Goal: Task Accomplishment & Management: Manage account settings

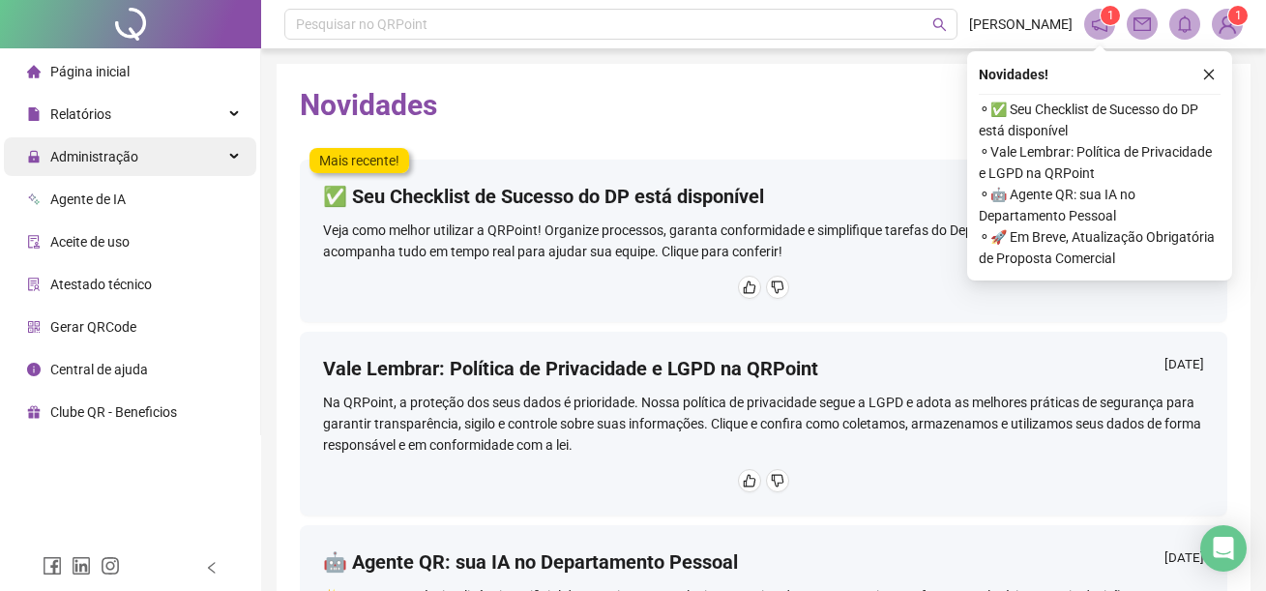
click at [141, 164] on div "Administração" at bounding box center [130, 156] width 252 height 39
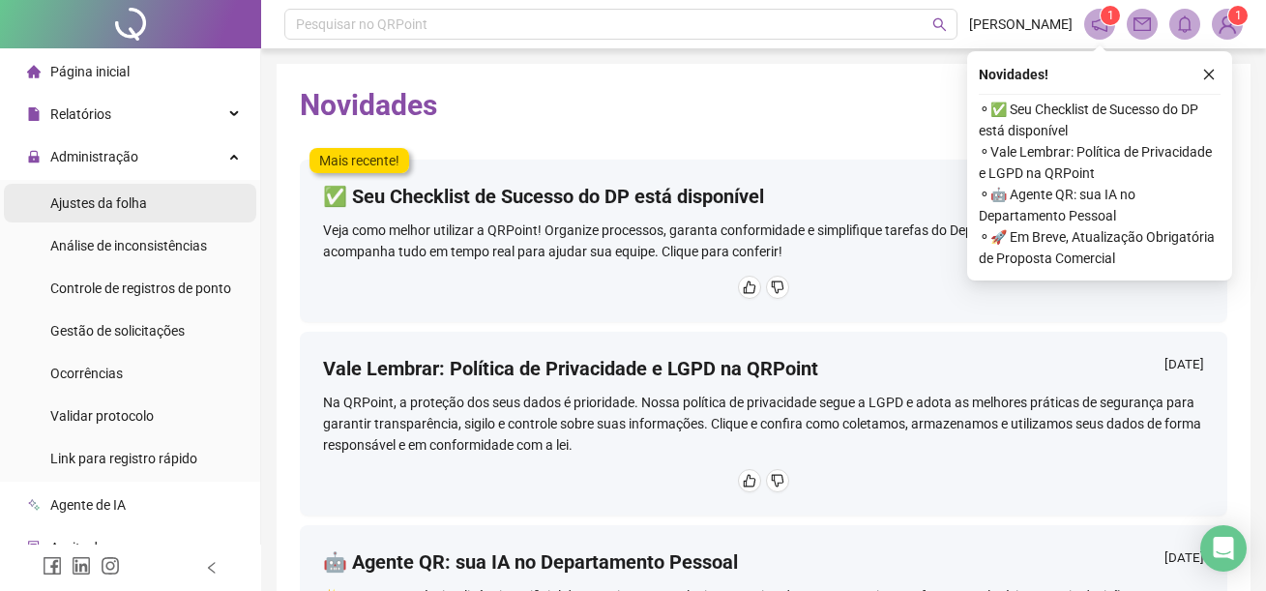
click at [144, 206] on span "Ajustes da folha" at bounding box center [98, 202] width 97 height 15
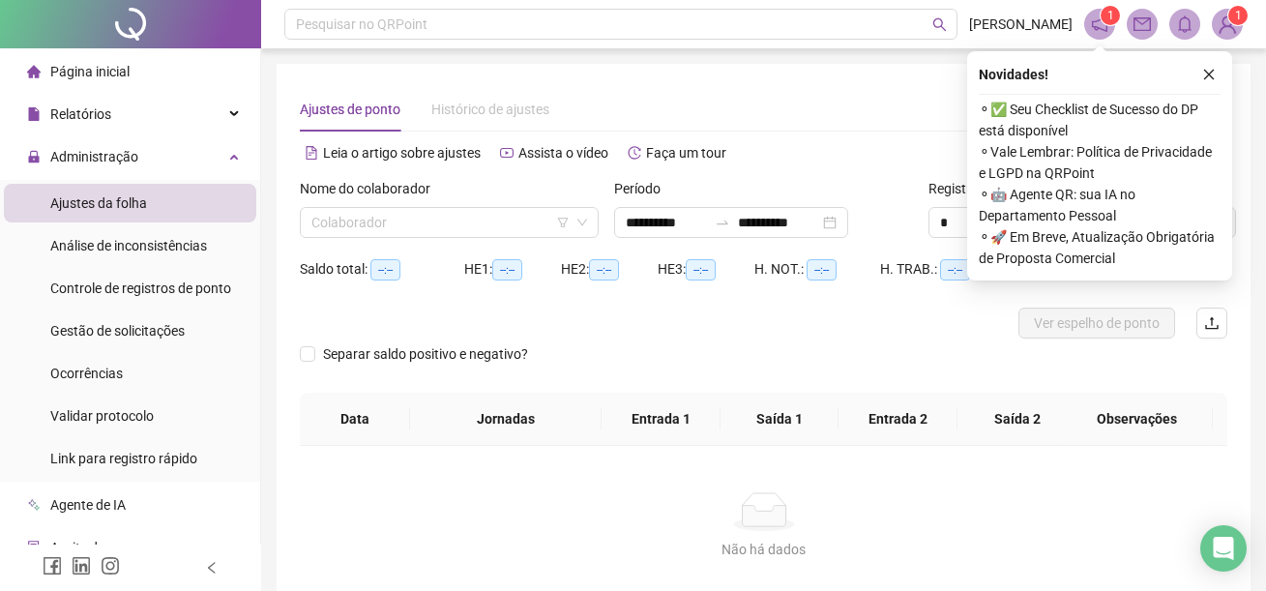
type input "**********"
click at [640, 220] on input "**********" at bounding box center [666, 222] width 81 height 21
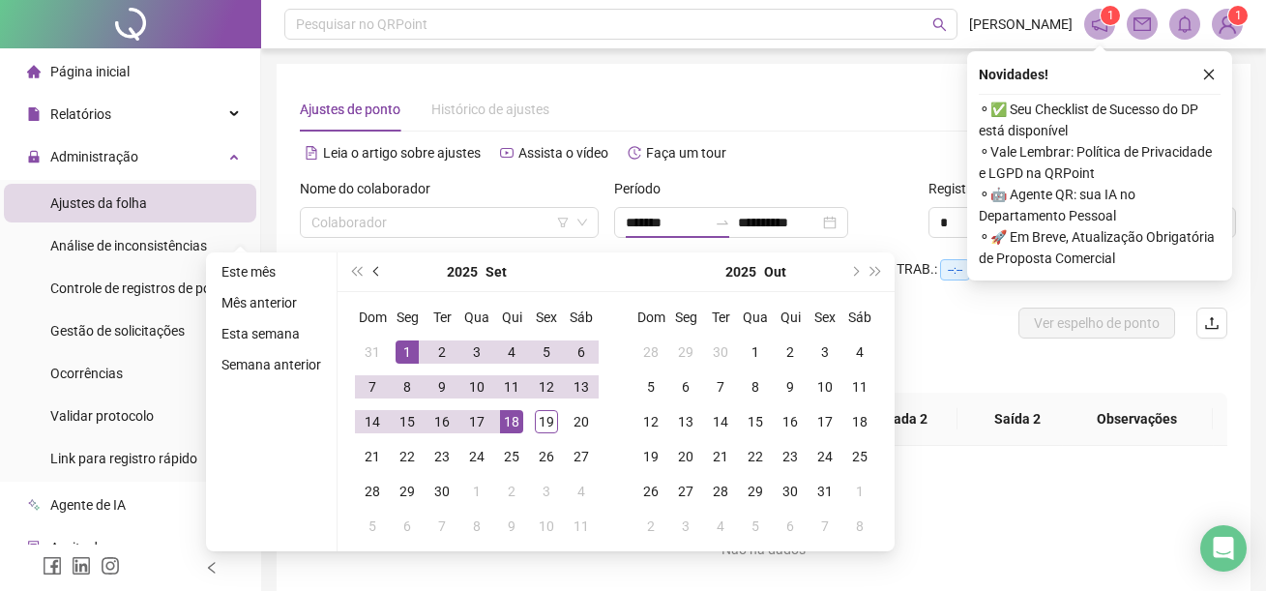
click at [369, 268] on button "prev-year" at bounding box center [376, 271] width 21 height 39
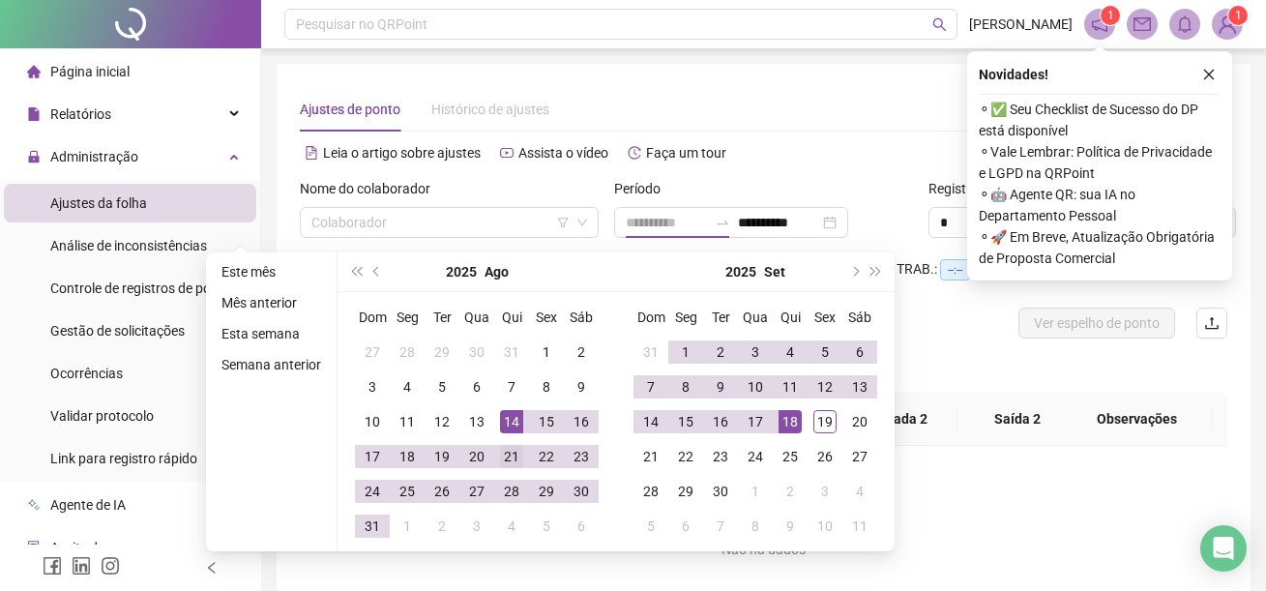
type input "**********"
click at [506, 451] on div "21" at bounding box center [511, 456] width 23 height 23
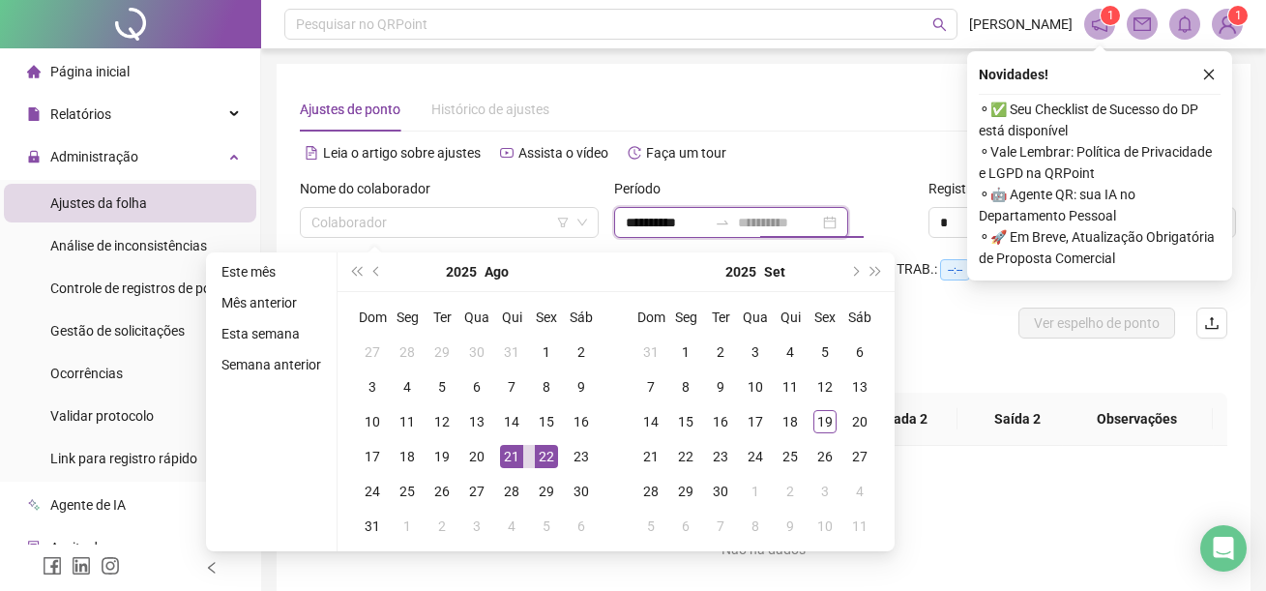
type input "**********"
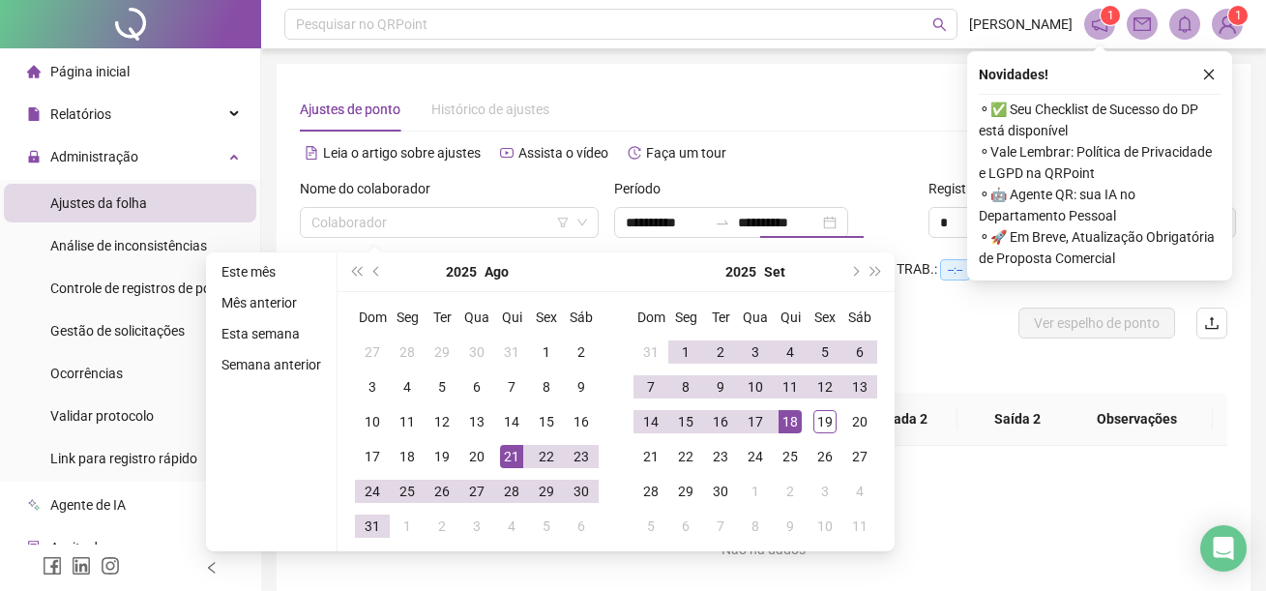
click at [944, 348] on div "Separar saldo positivo e negativo?" at bounding box center [763, 365] width 927 height 54
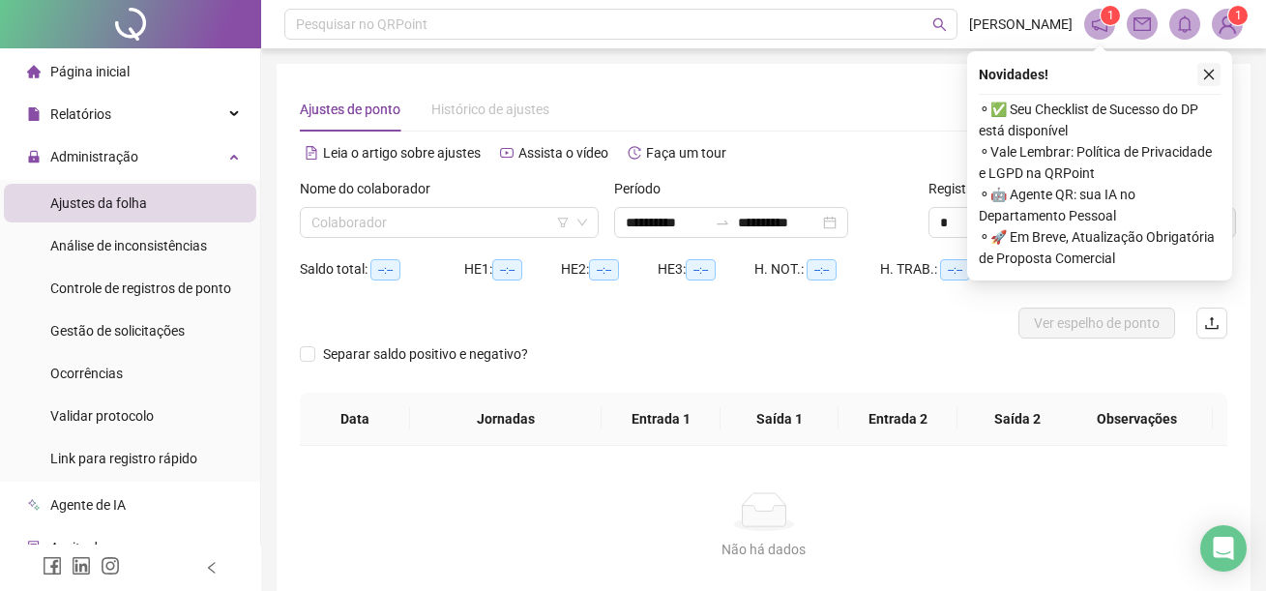
click at [1210, 76] on icon "close" at bounding box center [1209, 75] width 14 height 14
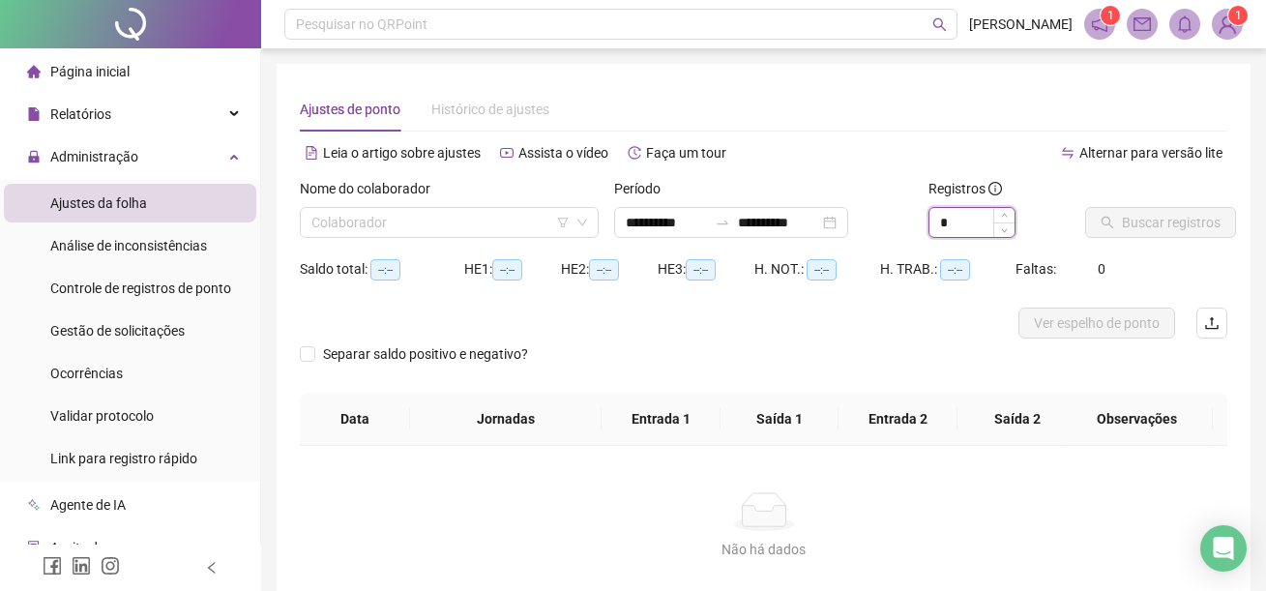
click at [975, 217] on input "*" at bounding box center [971, 222] width 85 height 29
drag, startPoint x: 975, startPoint y: 217, endPoint x: 960, endPoint y: 218, distance: 14.5
click at [970, 217] on input "*" at bounding box center [971, 222] width 85 height 29
click at [939, 222] on input "*" at bounding box center [971, 222] width 85 height 29
click at [957, 220] on input "**" at bounding box center [971, 222] width 85 height 29
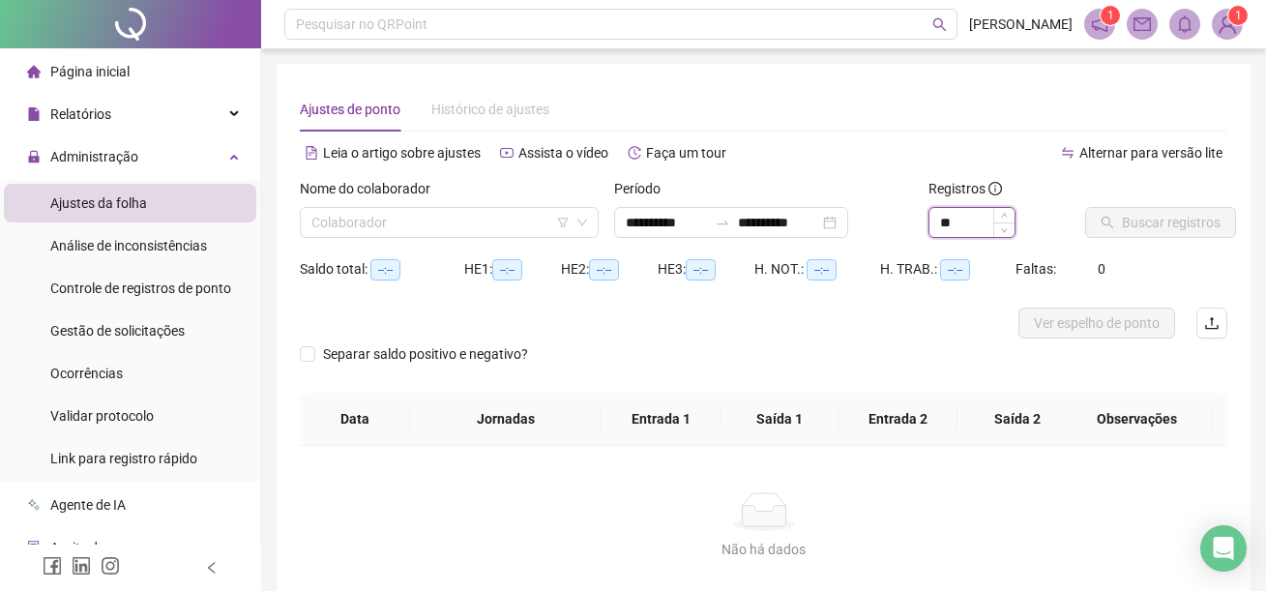
click at [957, 220] on input "**" at bounding box center [971, 222] width 85 height 29
type input "*"
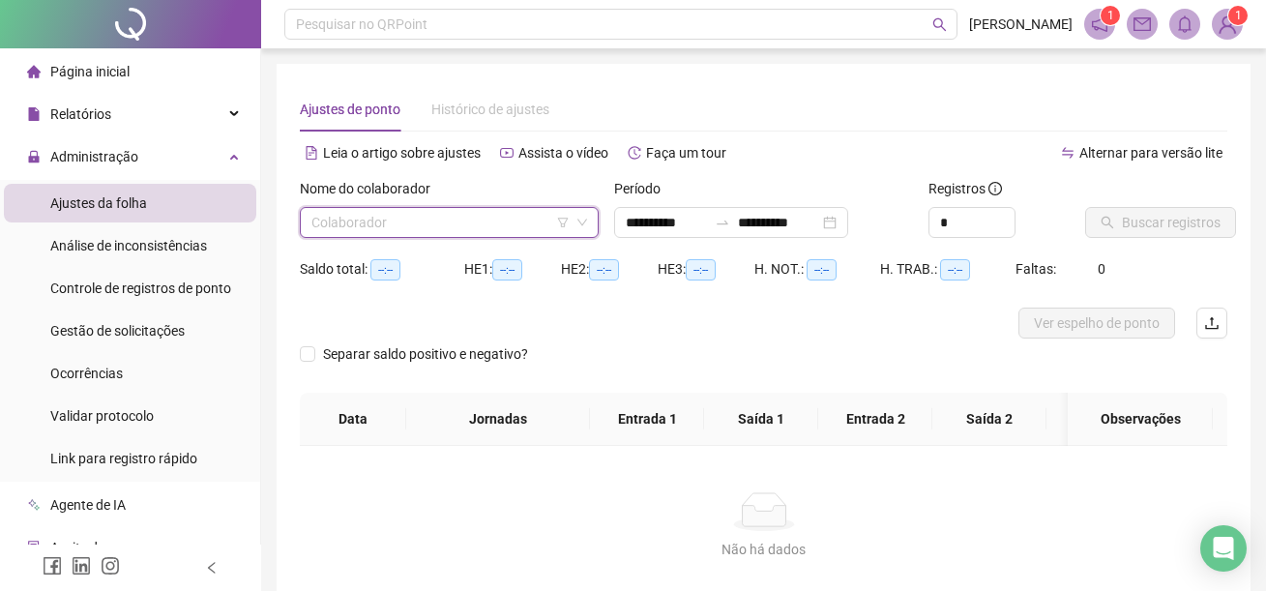
click at [436, 227] on input "search" at bounding box center [440, 222] width 258 height 29
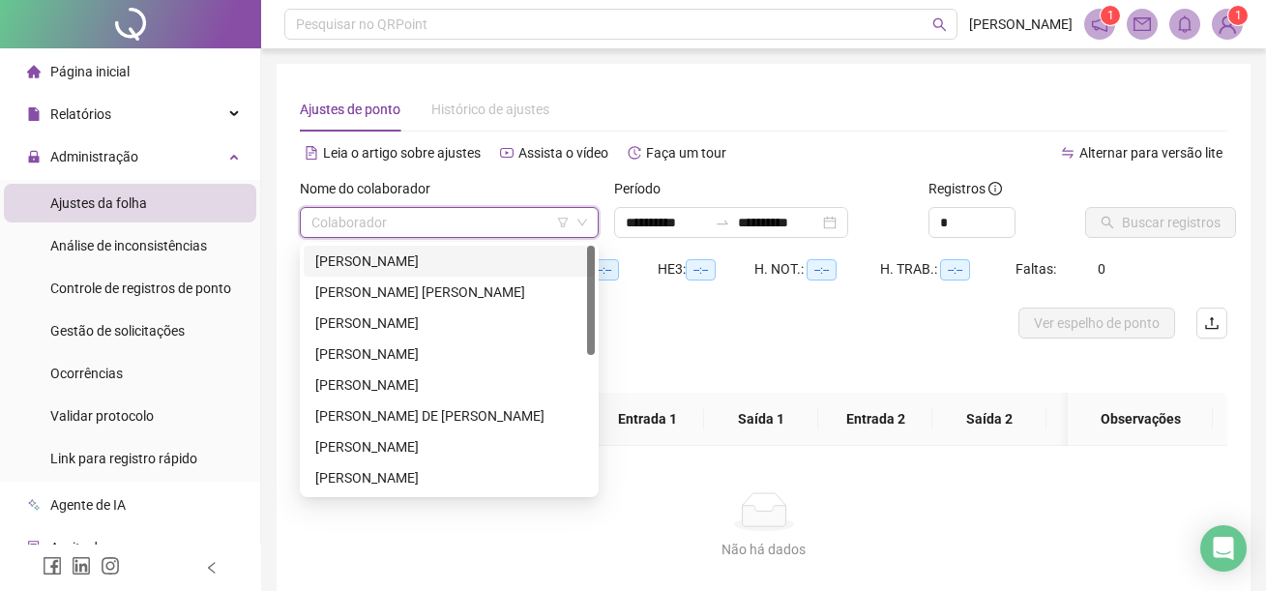
click at [434, 259] on div "[PERSON_NAME]" at bounding box center [449, 260] width 268 height 21
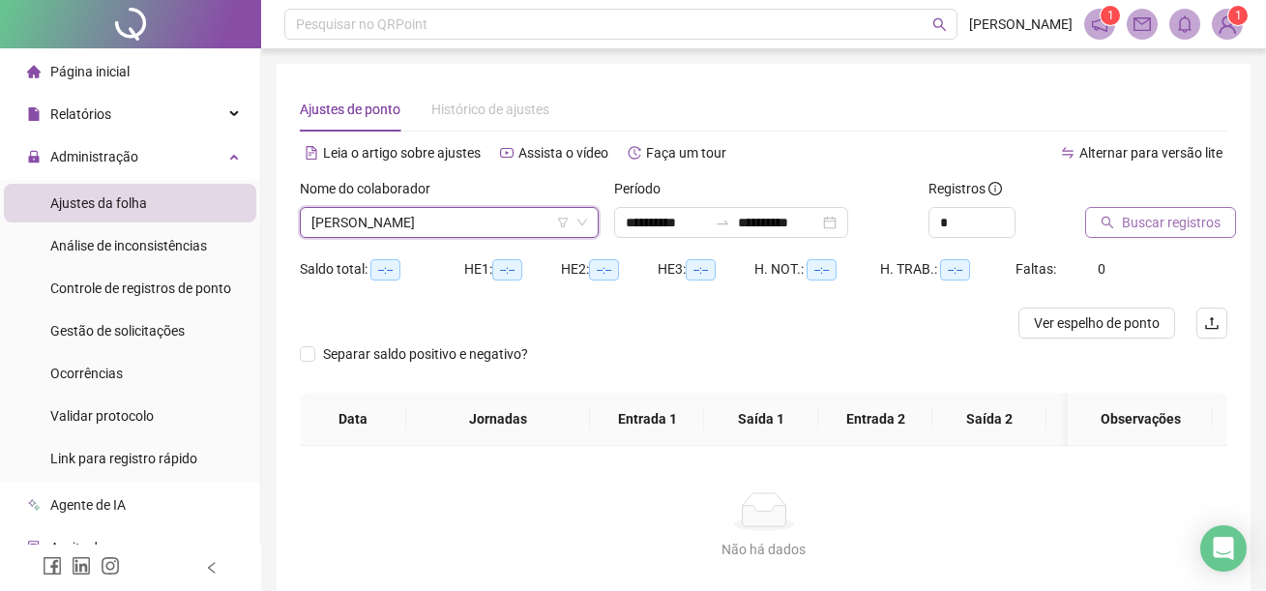
click at [1166, 232] on span "Buscar registros" at bounding box center [1171, 222] width 99 height 21
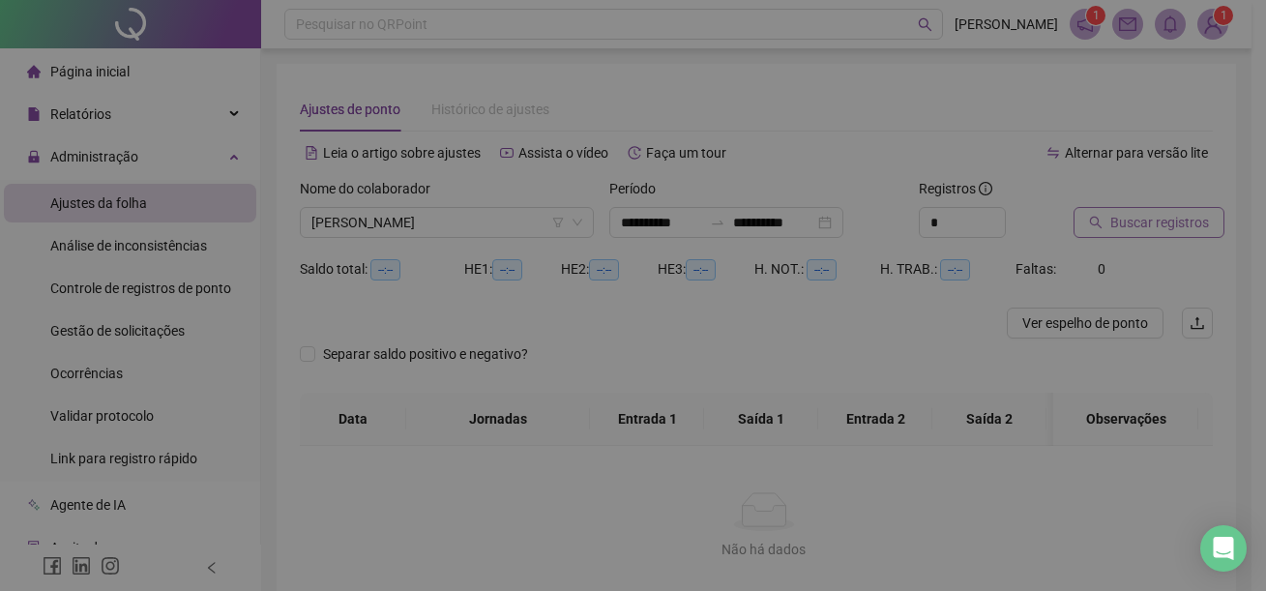
click at [1166, 232] on div "Buscando registros Os registros de ponto estão sendo buscados... OK" at bounding box center [633, 295] width 1266 height 591
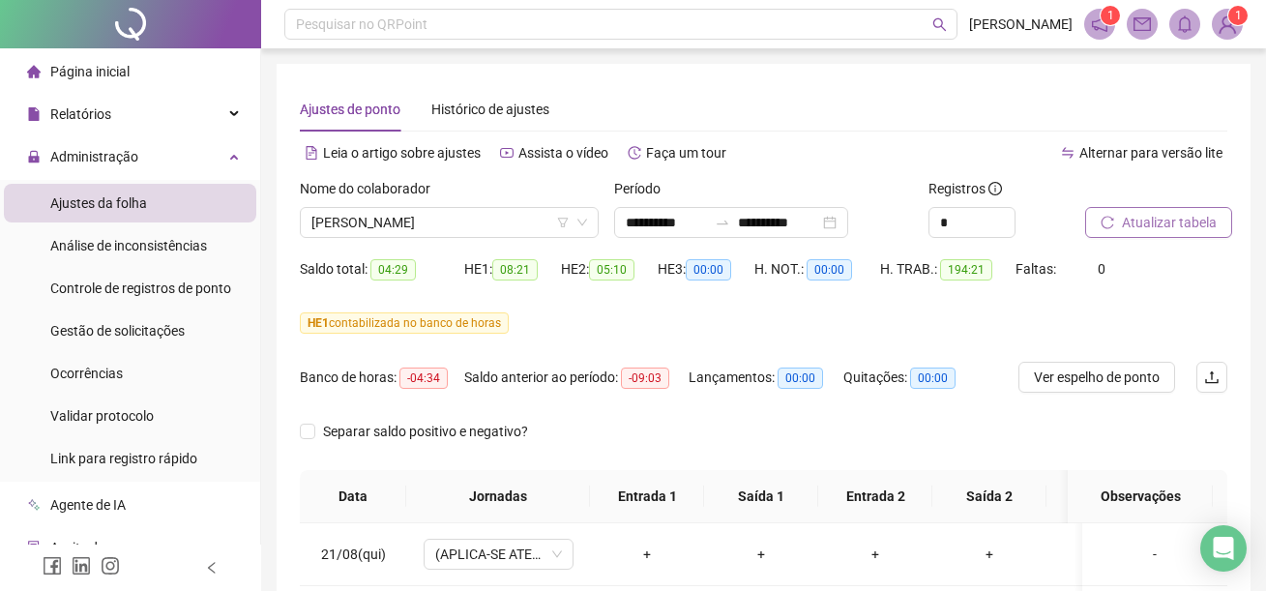
click at [622, 269] on span "05:10" at bounding box center [611, 269] width 45 height 21
click at [621, 269] on span "05:10" at bounding box center [611, 269] width 45 height 21
click at [614, 278] on span "05:10" at bounding box center [611, 269] width 45 height 21
click at [613, 272] on span "05:10" at bounding box center [611, 269] width 45 height 21
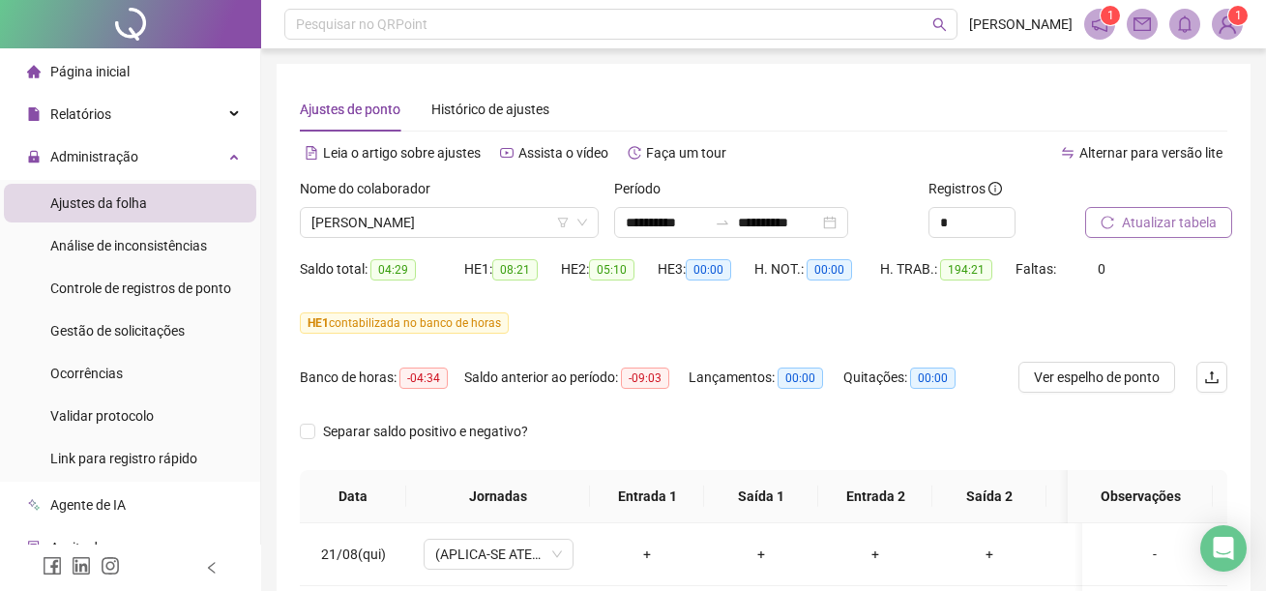
click at [609, 271] on span "05:10" at bounding box center [611, 269] width 45 height 21
click at [609, 272] on span "05:10" at bounding box center [611, 269] width 45 height 21
click at [613, 315] on div "HE 1 contabilizada no banco de horas" at bounding box center [763, 322] width 927 height 21
click at [611, 315] on div "HE 1 contabilizada no banco de horas" at bounding box center [763, 322] width 927 height 21
click at [612, 266] on span "05:10" at bounding box center [611, 269] width 45 height 21
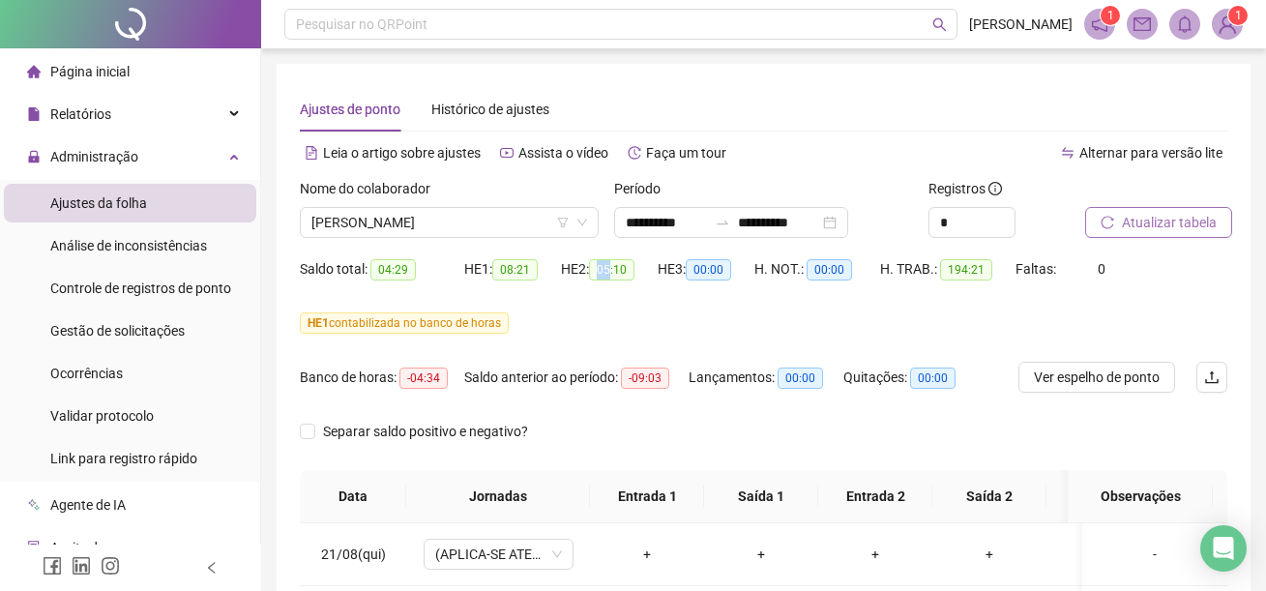
click at [612, 266] on span "05:10" at bounding box center [611, 269] width 45 height 21
click at [615, 273] on span "05:10" at bounding box center [611, 269] width 45 height 21
click at [614, 307] on div "HE 2: 05:10" at bounding box center [609, 280] width 97 height 54
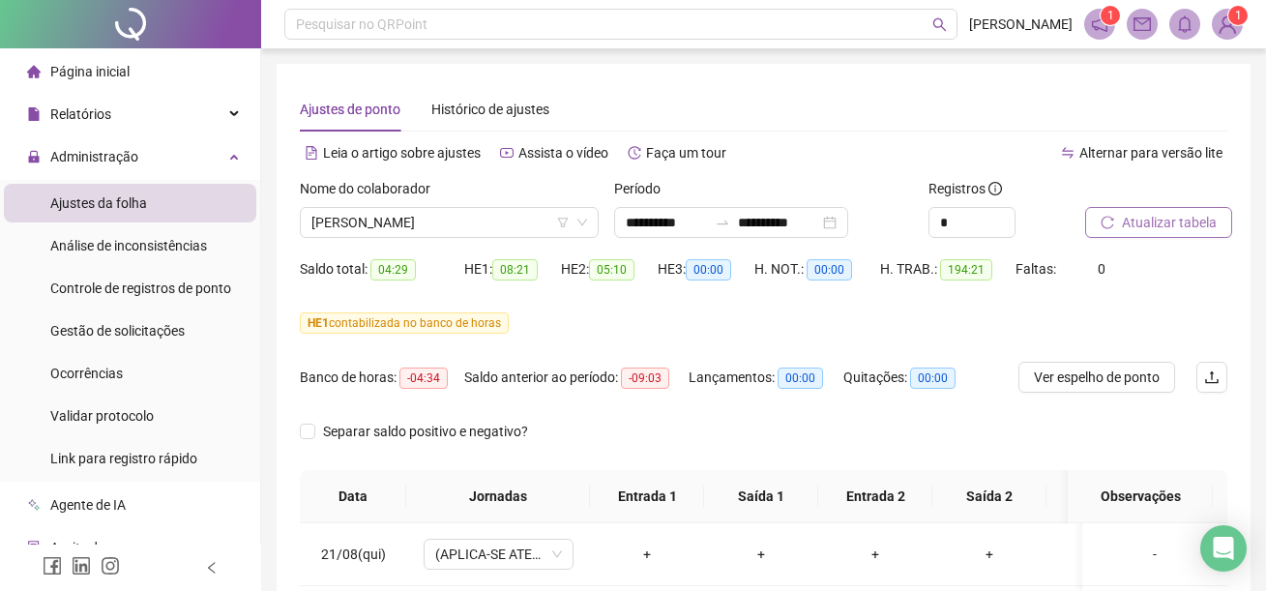
click at [602, 343] on div "HE 1 contabilizada no banco de horas" at bounding box center [763, 335] width 927 height 54
click at [1222, 552] on icon "Open Intercom Messenger" at bounding box center [1223, 548] width 22 height 25
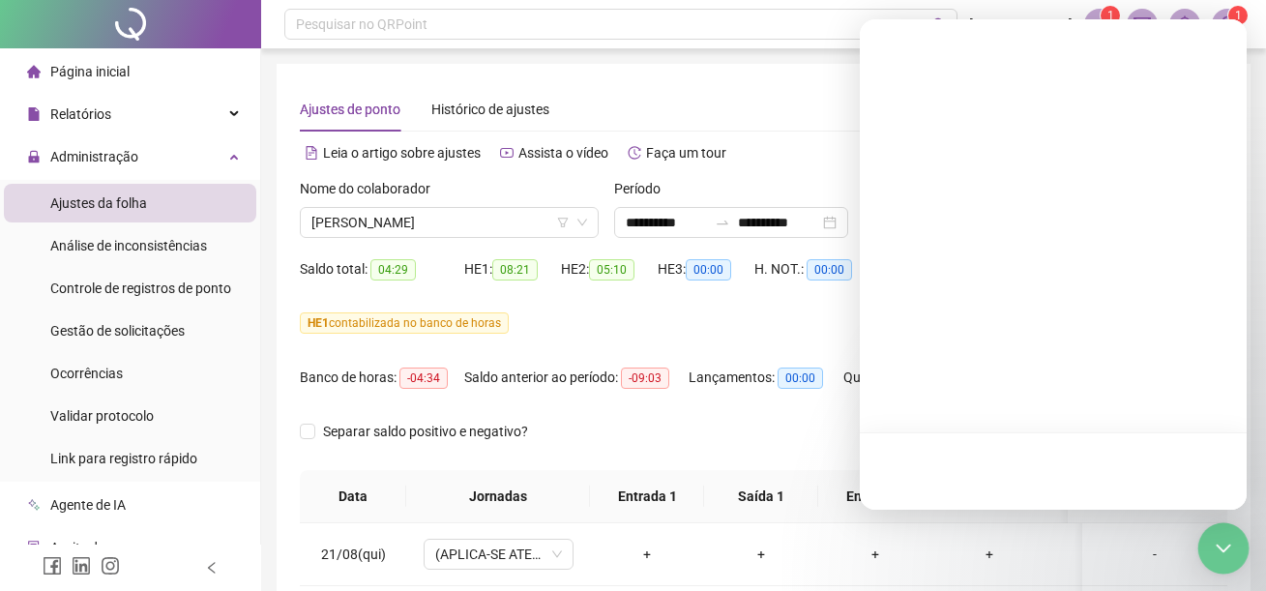
click at [1222, 552] on div "Open Intercom Messenger" at bounding box center [1223, 548] width 51 height 51
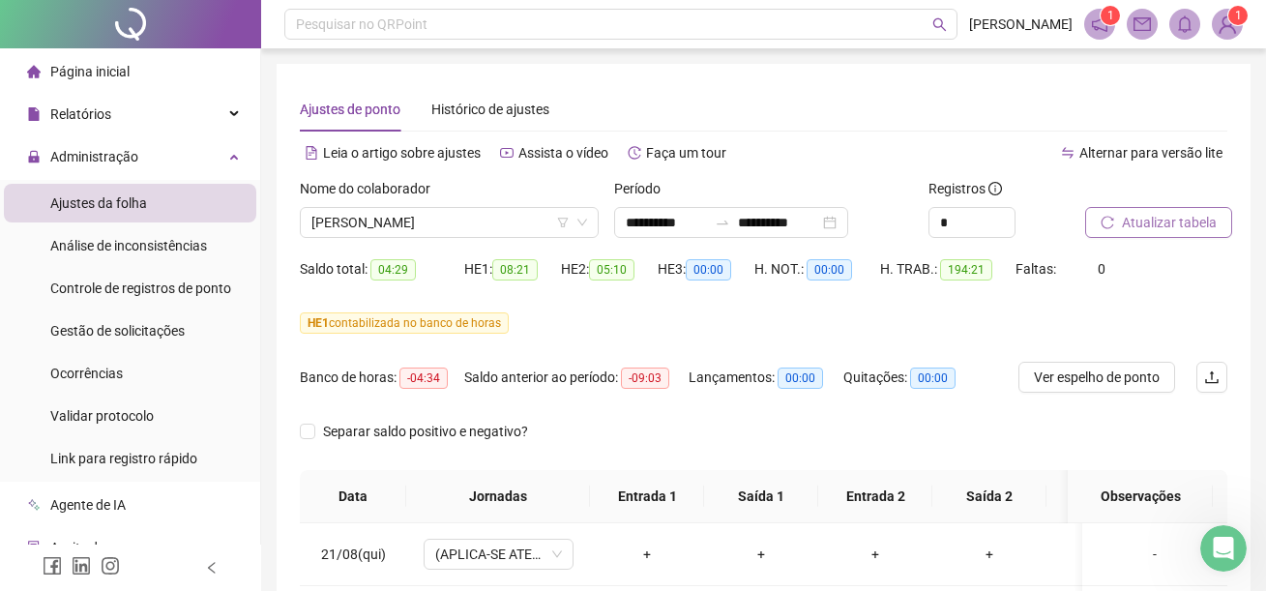
click at [1219, 552] on icon "Abertura do Messenger da Intercom" at bounding box center [1224, 549] width 32 height 32
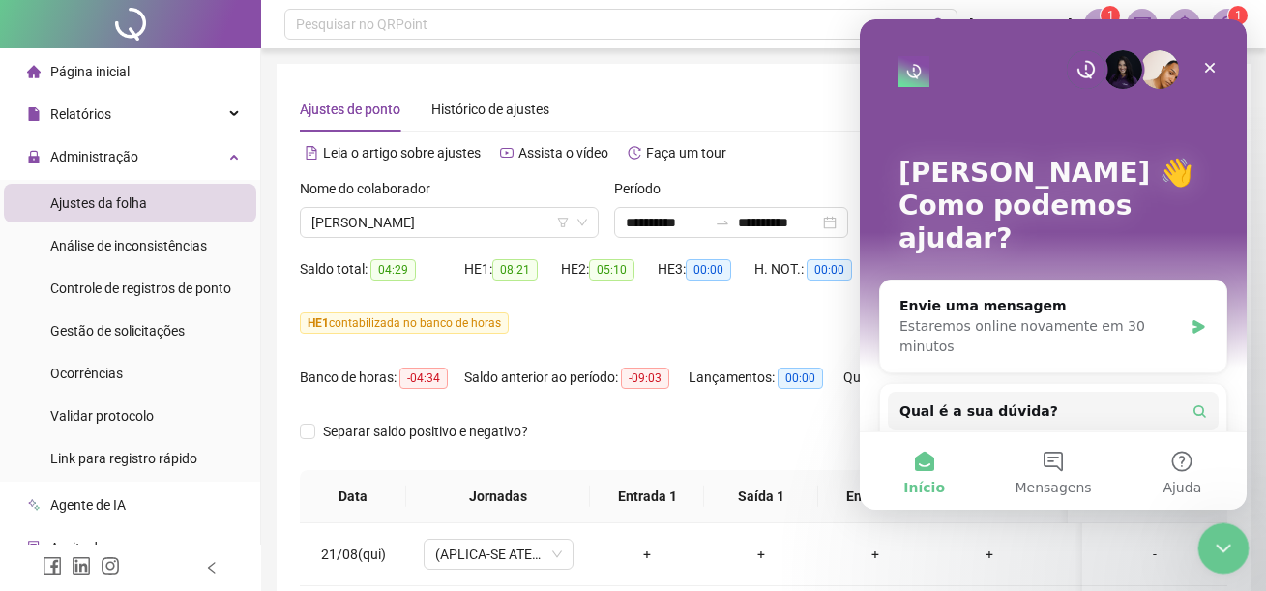
click at [1215, 550] on icon "Encerramento do Messenger da Intercom" at bounding box center [1220, 545] width 23 height 23
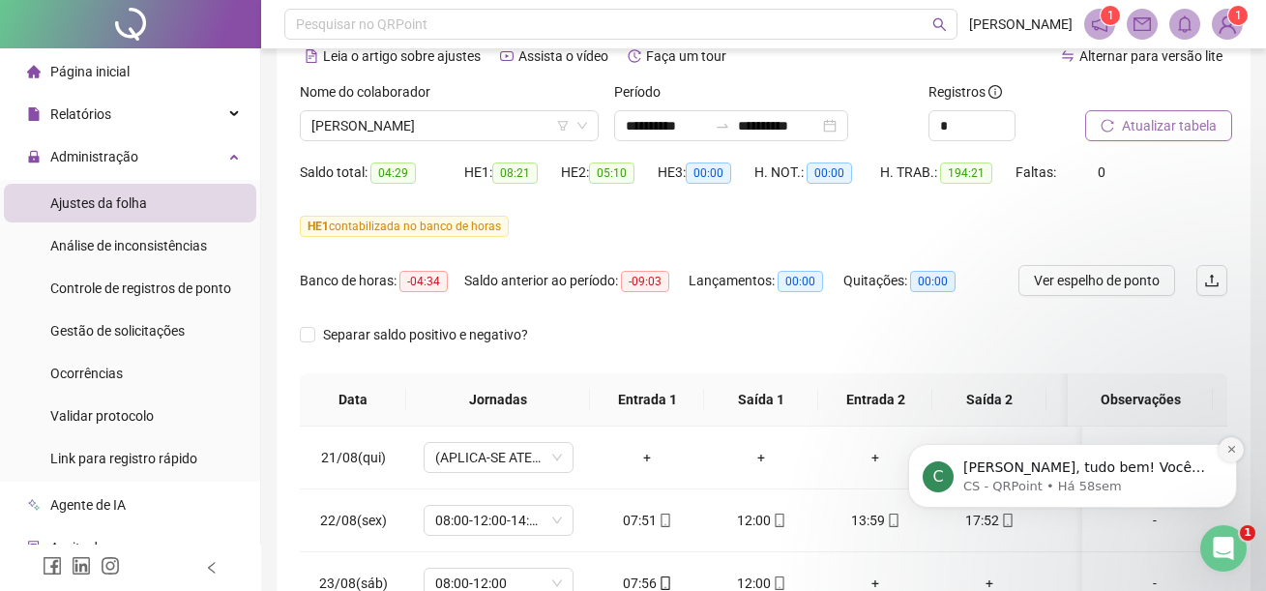
click at [1229, 454] on icon "Dismiss notification" at bounding box center [1231, 449] width 11 height 11
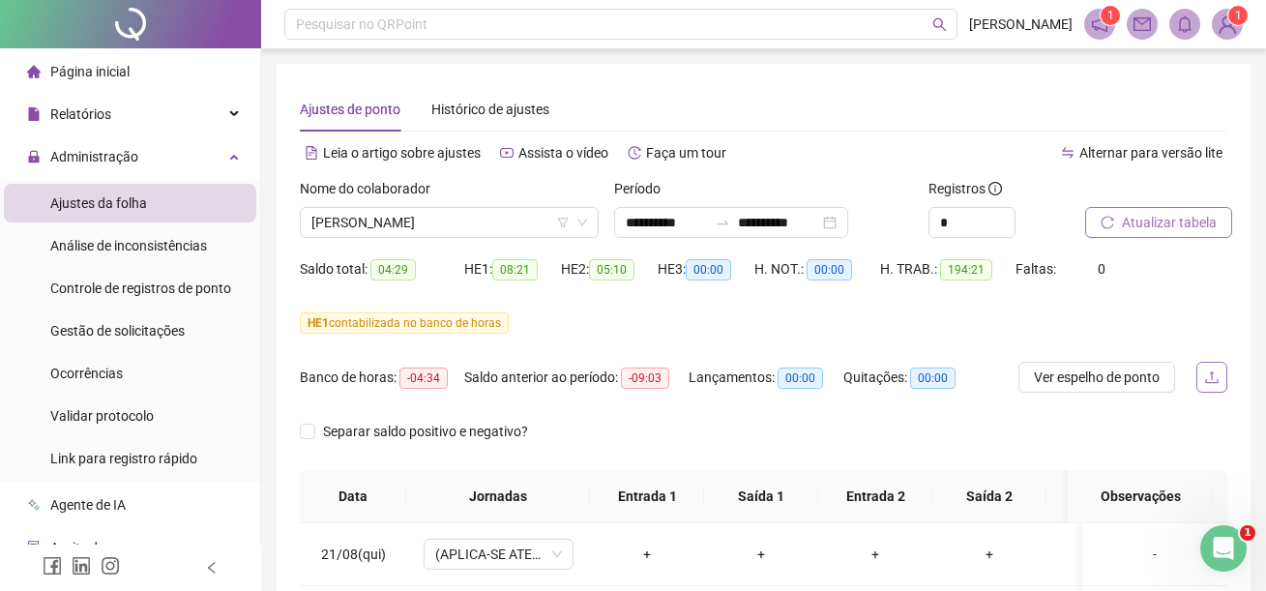
click at [1208, 375] on icon "upload" at bounding box center [1211, 376] width 15 height 15
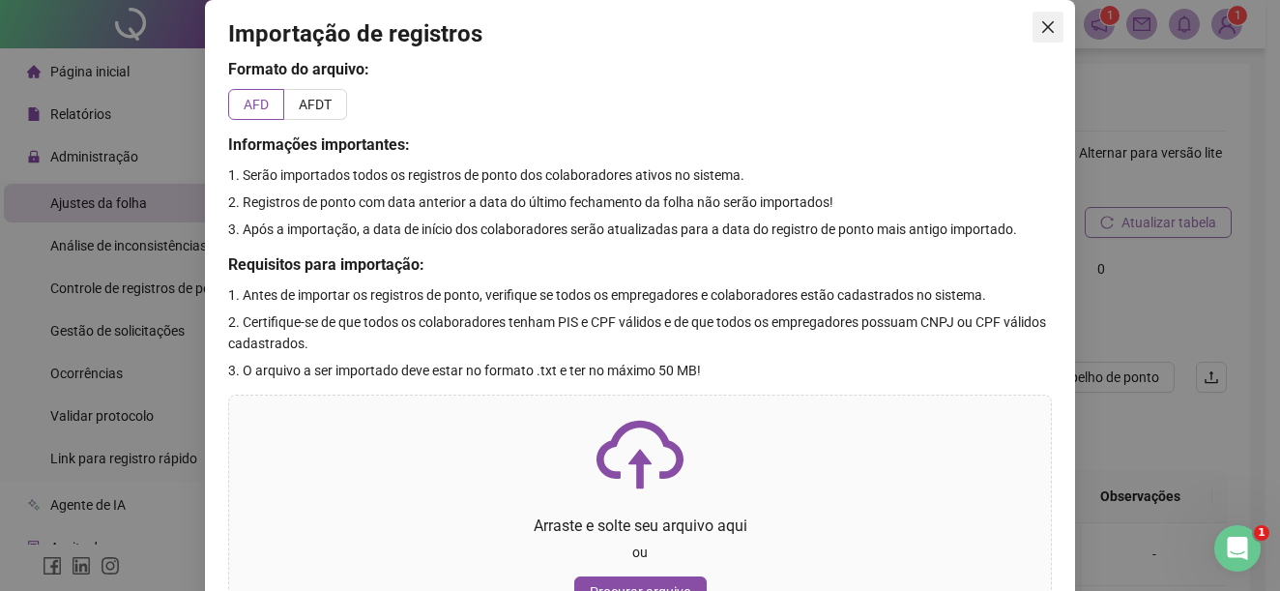
click at [1046, 21] on icon "close" at bounding box center [1047, 26] width 15 height 15
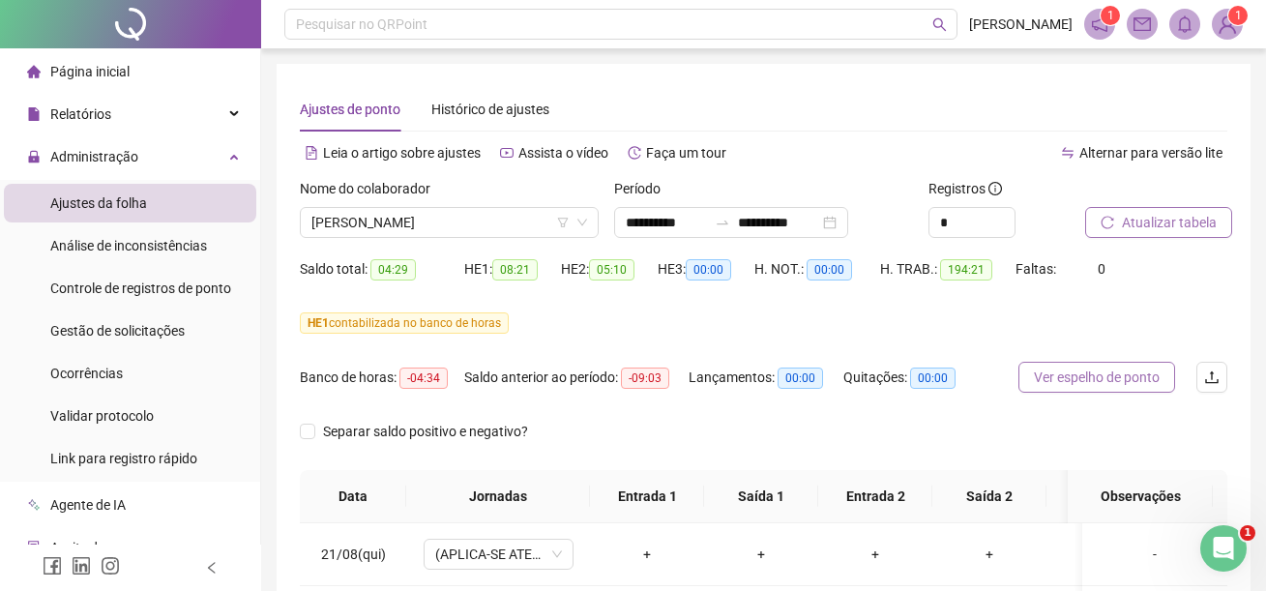
click at [1127, 386] on span "Ver espelho de ponto" at bounding box center [1097, 376] width 126 height 21
click at [587, 221] on icon "down" at bounding box center [582, 223] width 12 height 12
click at [578, 222] on icon "down" at bounding box center [582, 223] width 12 height 12
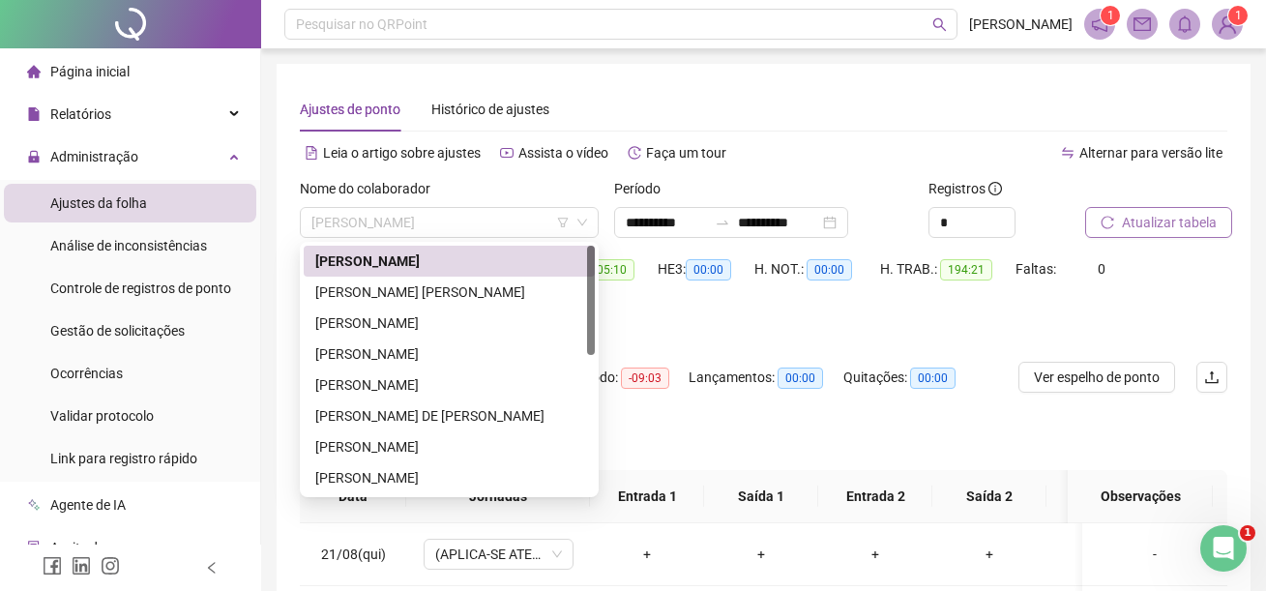
drag, startPoint x: 275, startPoint y: 218, endPoint x: 82, endPoint y: 190, distance: 194.3
click at [82, 190] on div "**********" at bounding box center [633, 521] width 1266 height 1042
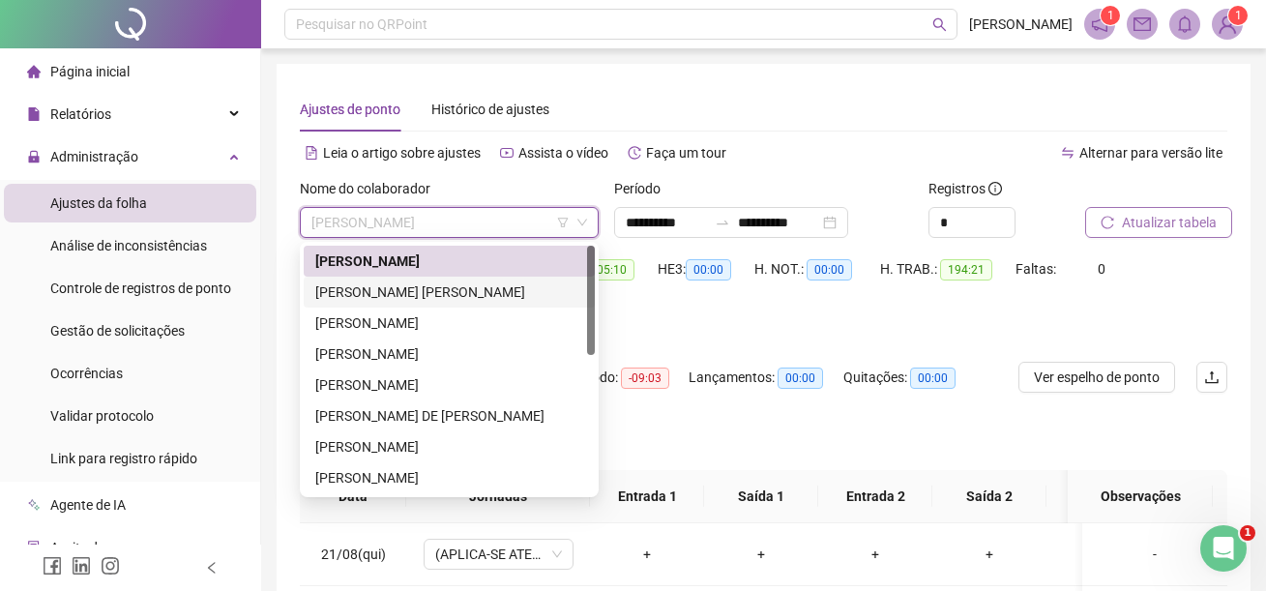
click at [386, 291] on div "[PERSON_NAME] [PERSON_NAME]" at bounding box center [449, 291] width 268 height 21
click at [386, 291] on div "Saldo total: 04:29" at bounding box center [382, 280] width 164 height 54
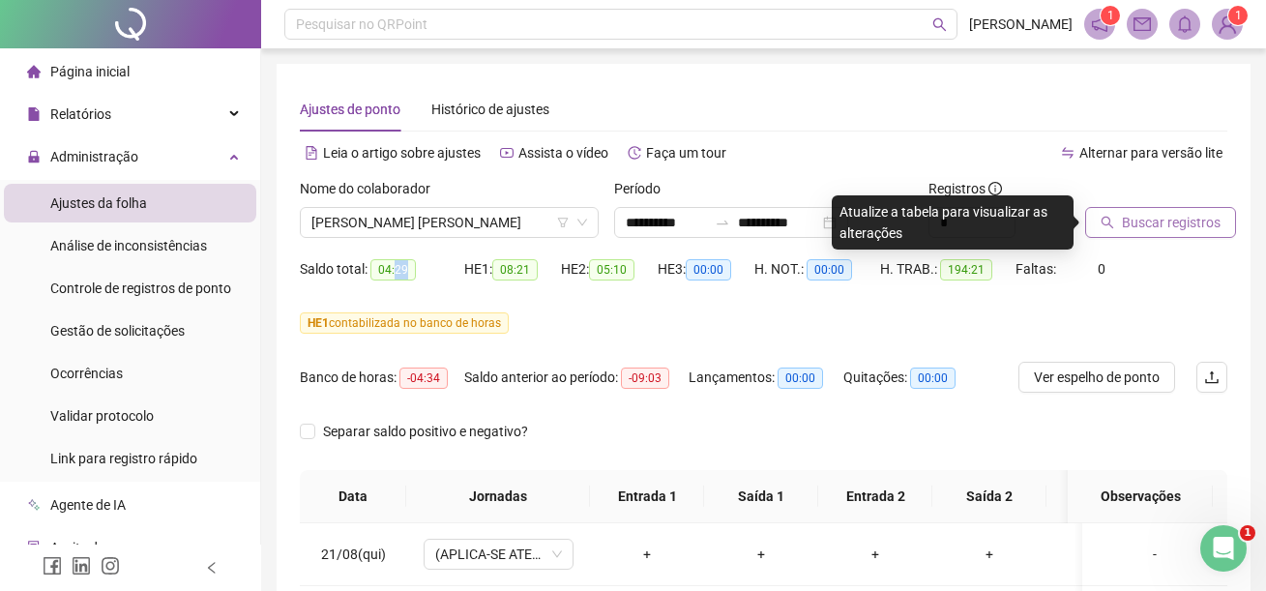
click at [1162, 231] on span "Buscar registros" at bounding box center [1171, 222] width 99 height 21
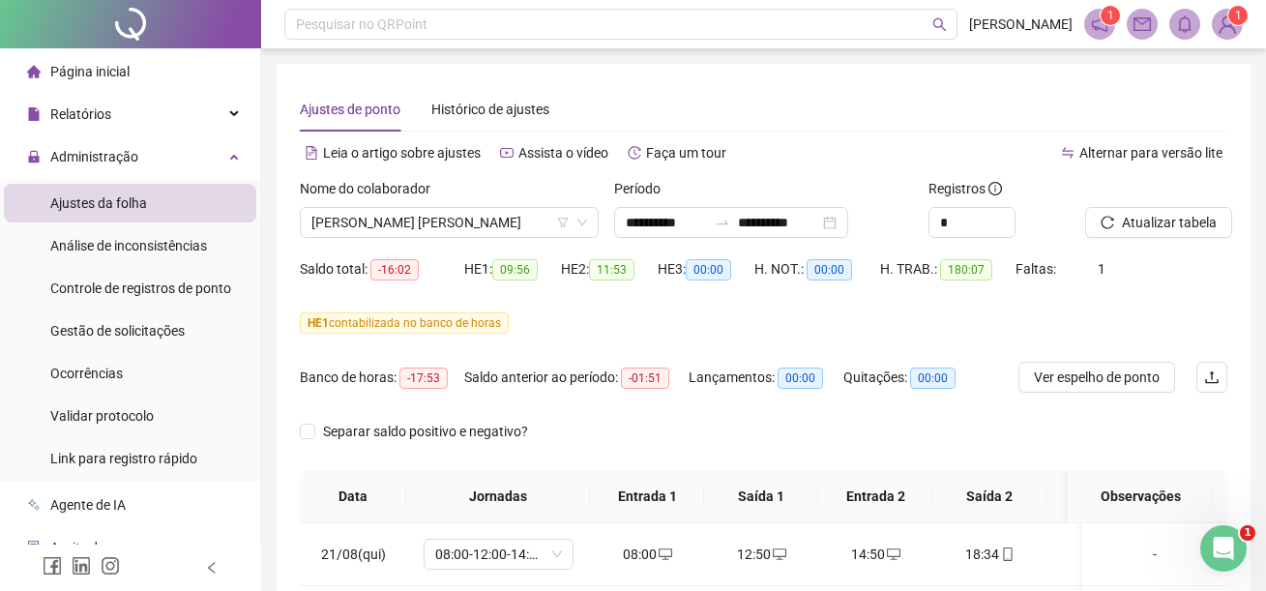
click at [396, 269] on span "-16:02" at bounding box center [394, 269] width 48 height 21
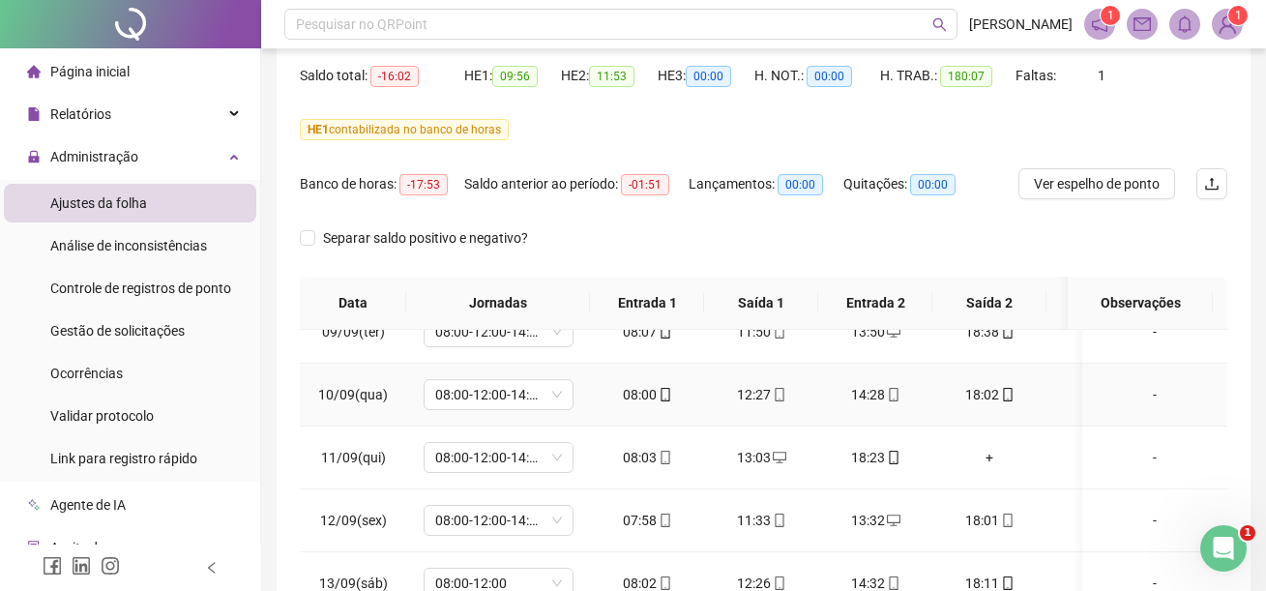
scroll to position [1257, 0]
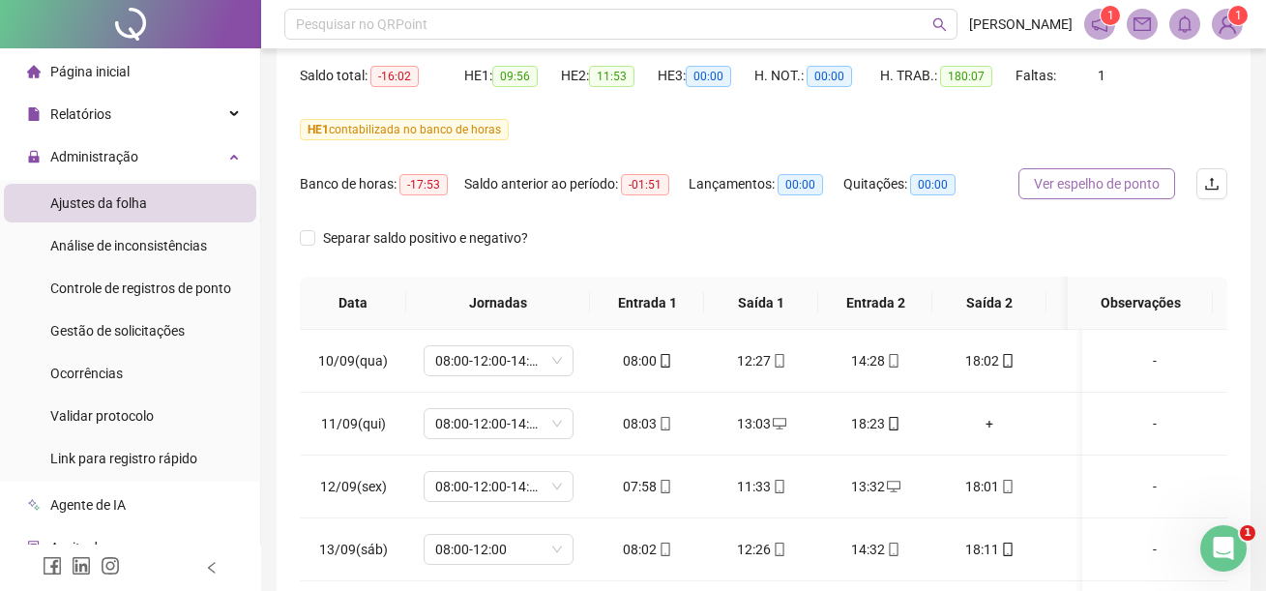
click at [1116, 187] on span "Ver espelho de ponto" at bounding box center [1097, 183] width 126 height 21
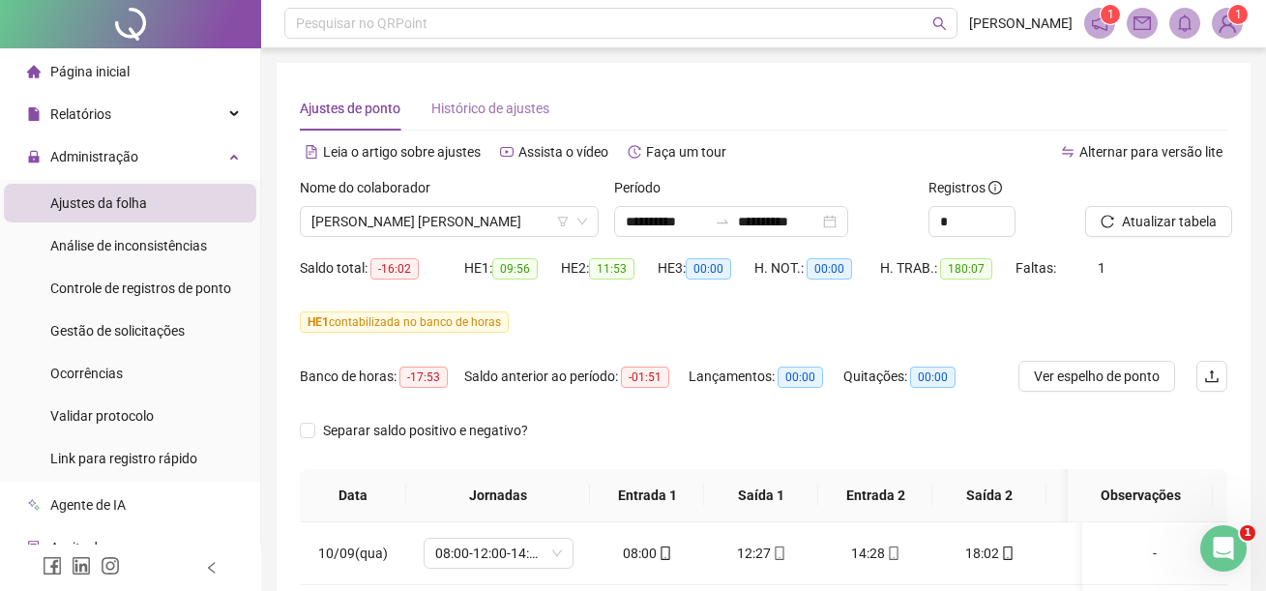
scroll to position [0, 0]
click at [577, 225] on icon "down" at bounding box center [582, 223] width 12 height 12
click at [579, 223] on icon "down" at bounding box center [582, 223] width 12 height 12
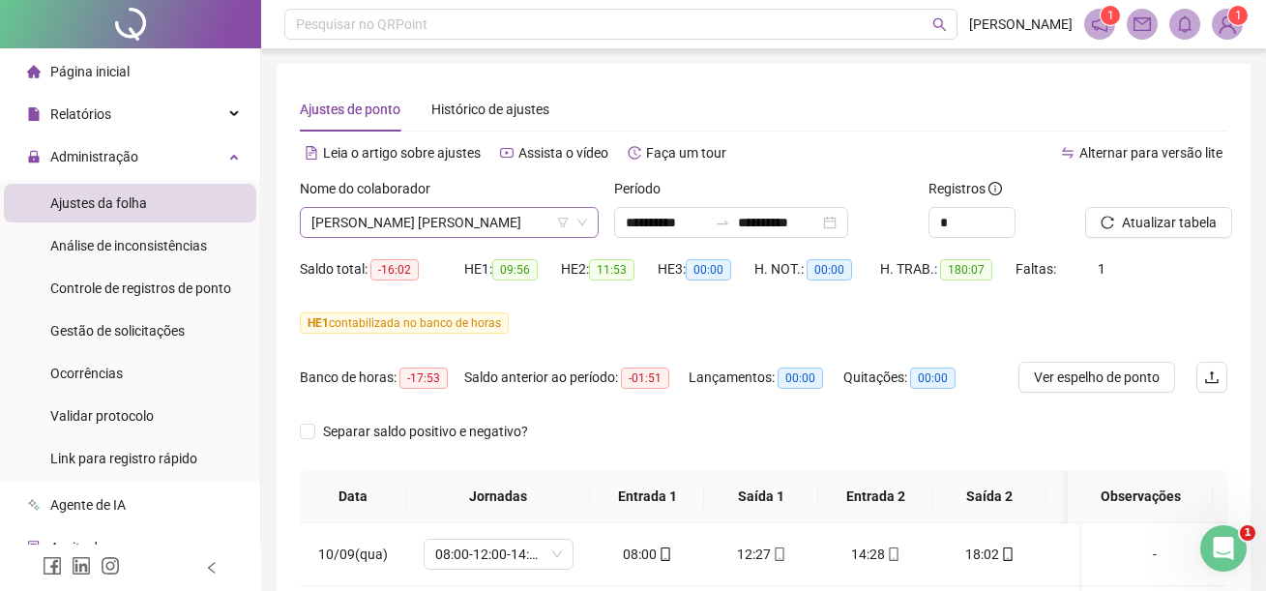
click at [558, 217] on icon "filter" at bounding box center [563, 223] width 12 height 12
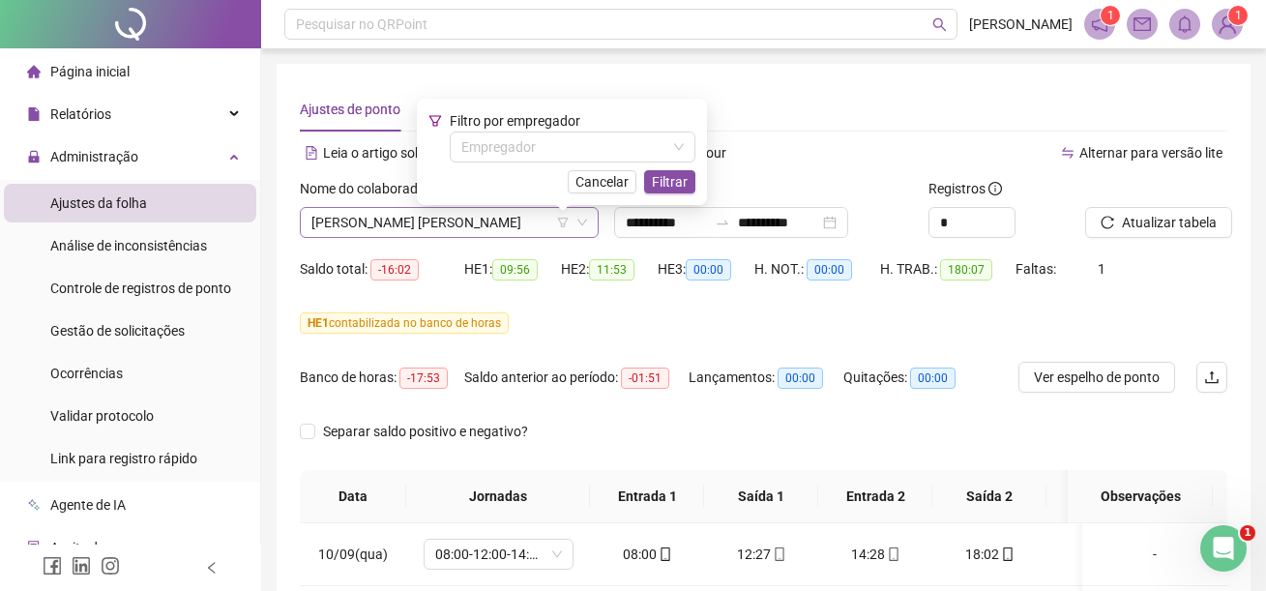
click at [549, 221] on span "[PERSON_NAME] [PERSON_NAME]" at bounding box center [449, 222] width 276 height 29
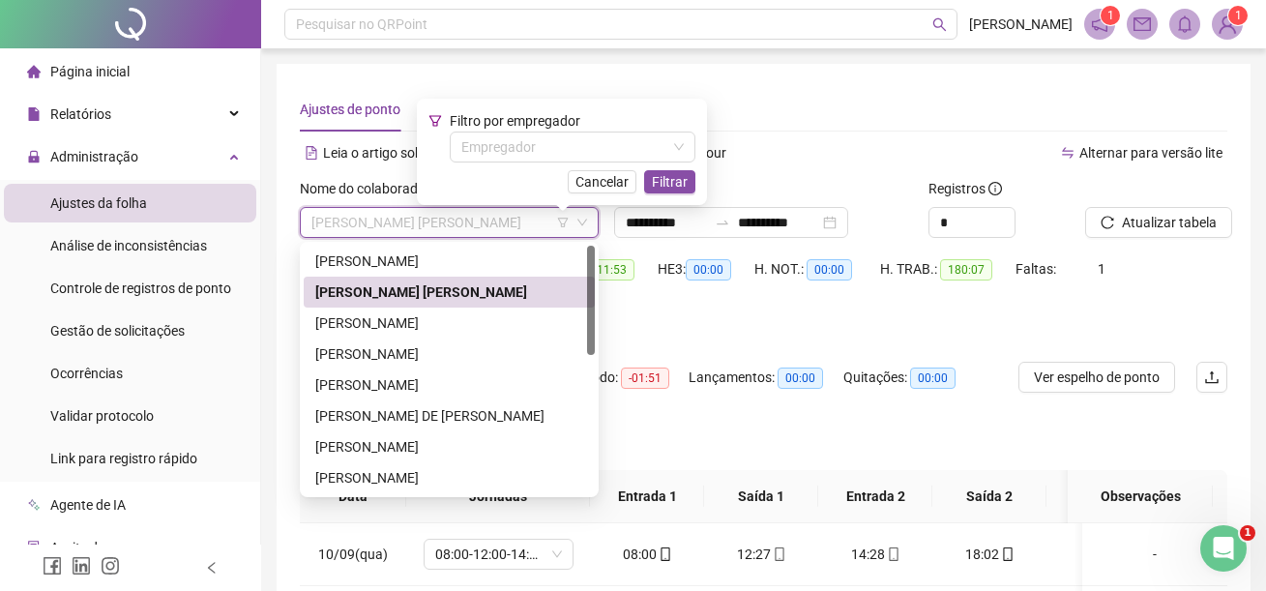
click at [549, 222] on span "[PERSON_NAME] [PERSON_NAME]" at bounding box center [449, 222] width 276 height 29
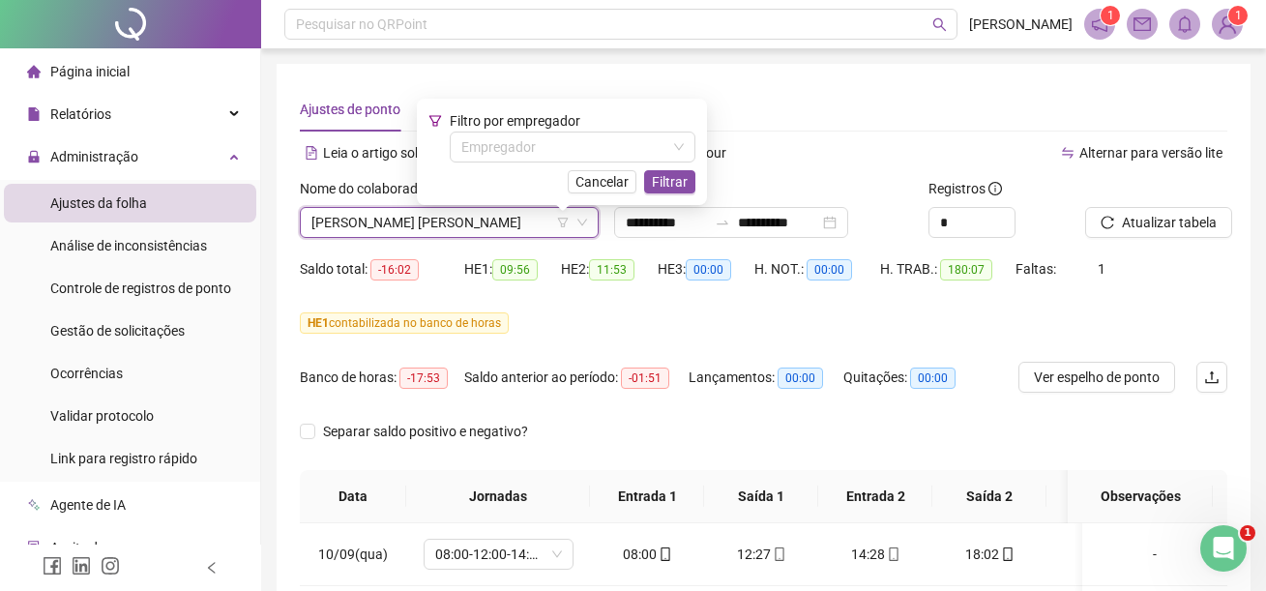
click at [600, 195] on div "Filtro por empregador Empregador Cancelar Filtrar" at bounding box center [562, 152] width 290 height 106
click at [601, 180] on span "Cancelar" at bounding box center [601, 181] width 53 height 21
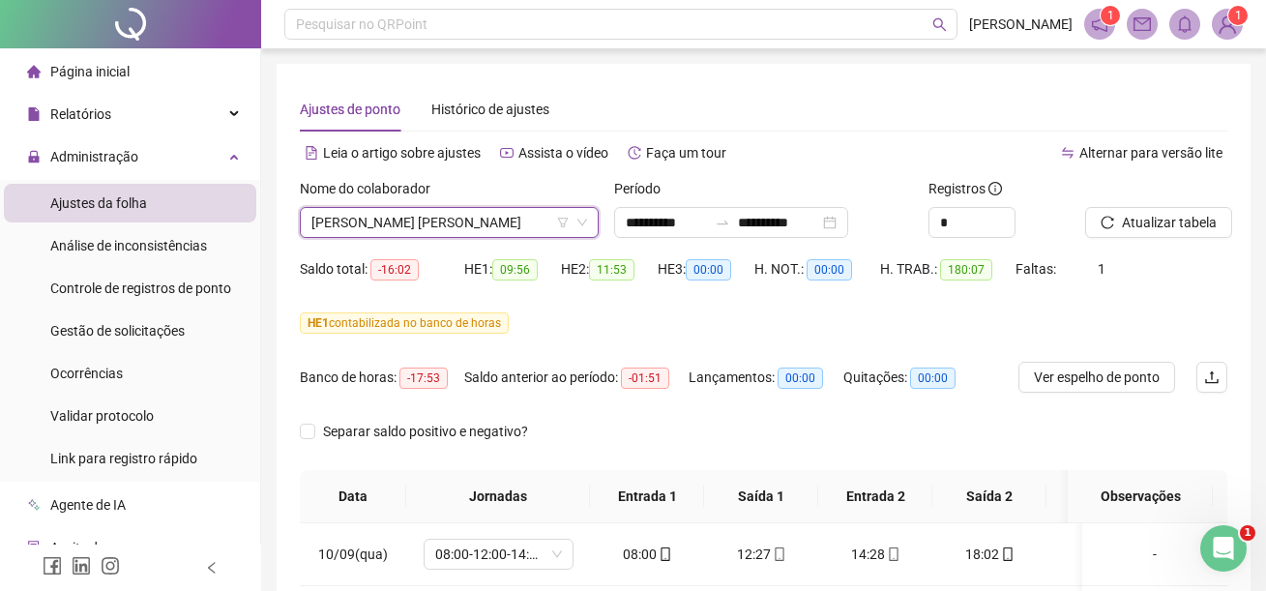
click at [521, 217] on span "[PERSON_NAME] [PERSON_NAME]" at bounding box center [449, 222] width 276 height 29
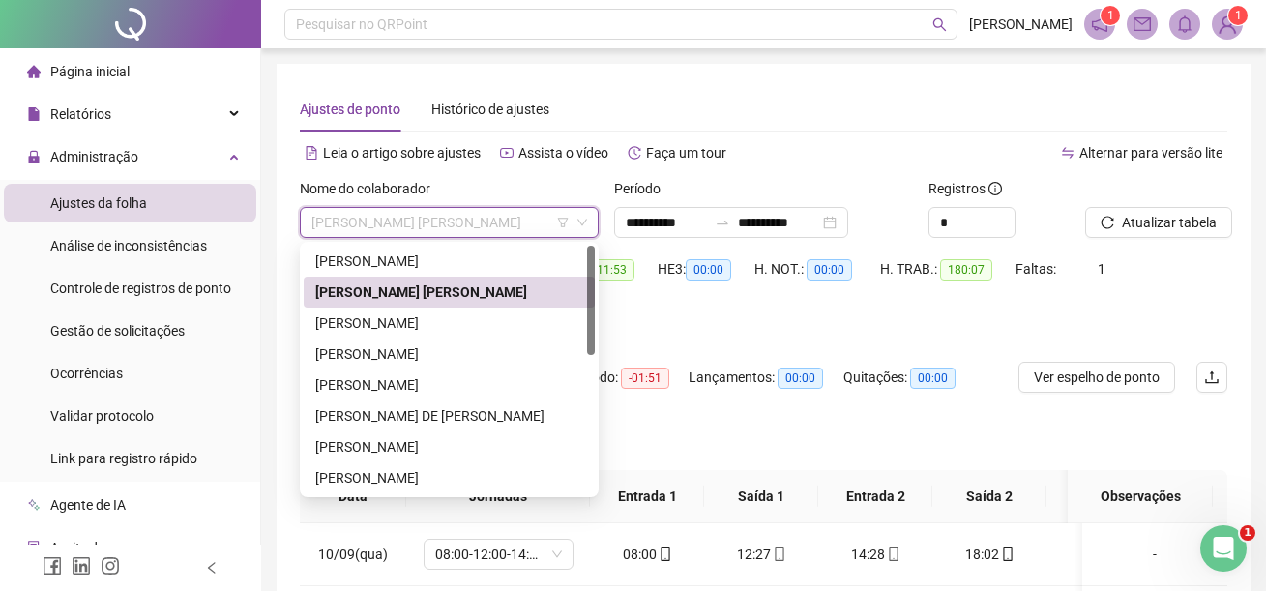
click at [520, 217] on span "[PERSON_NAME] [PERSON_NAME]" at bounding box center [449, 222] width 276 height 29
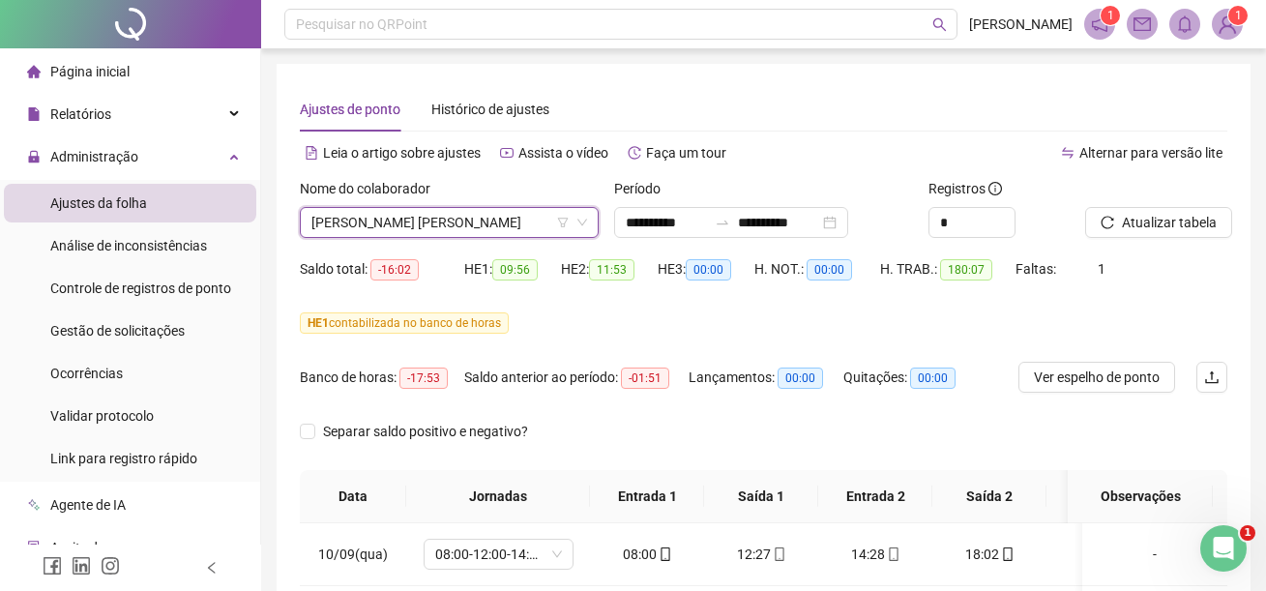
click at [514, 223] on span "[PERSON_NAME] [PERSON_NAME]" at bounding box center [449, 222] width 276 height 29
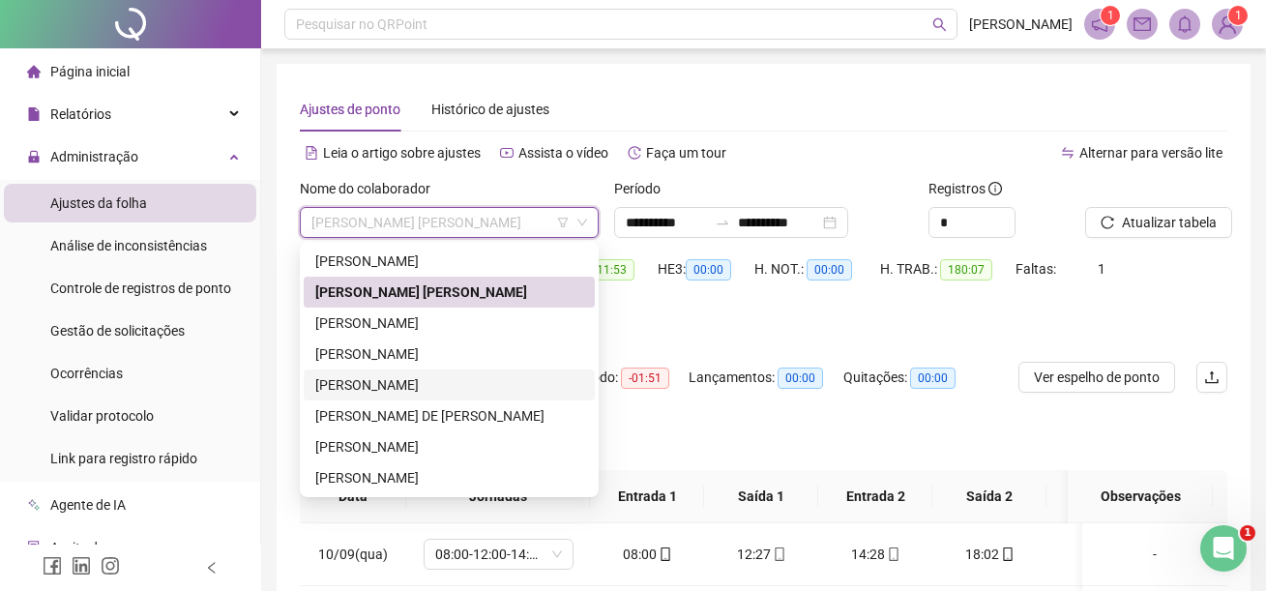
click at [402, 384] on div "[PERSON_NAME]" at bounding box center [449, 384] width 268 height 21
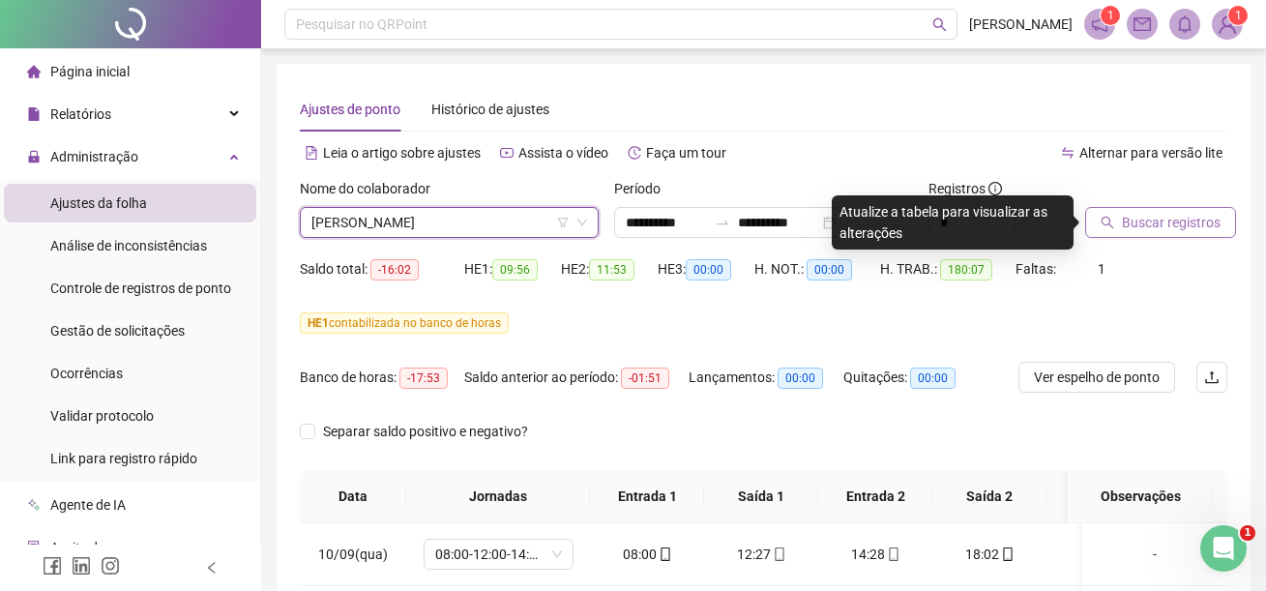
click at [1129, 232] on span "Buscar registros" at bounding box center [1171, 222] width 99 height 21
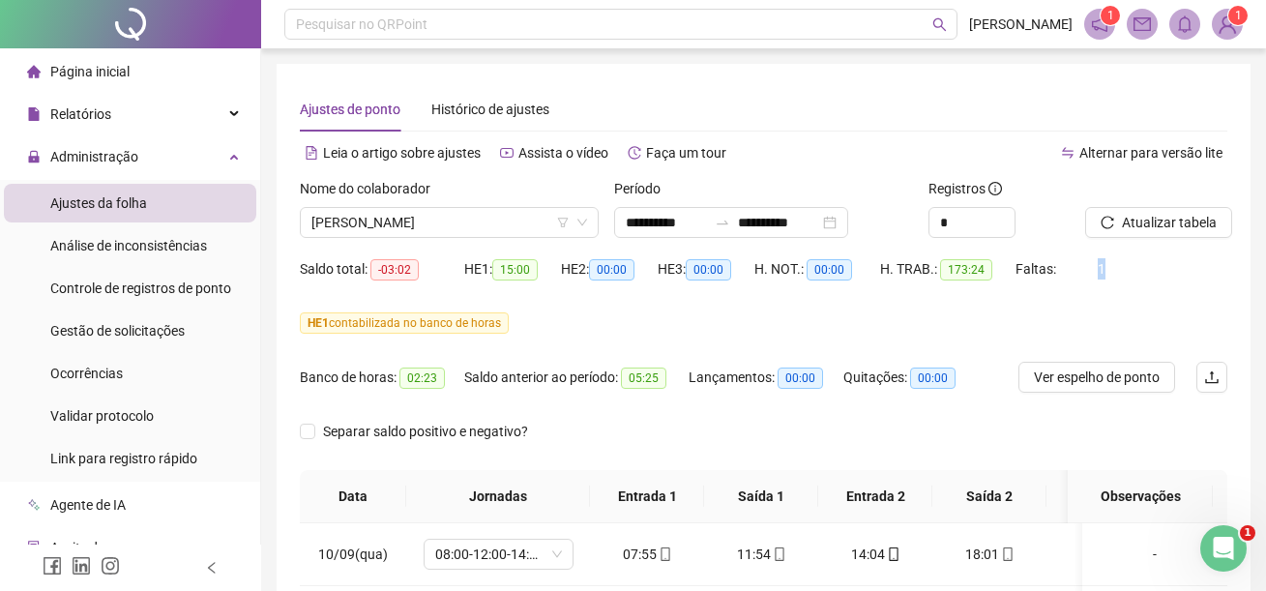
click at [1102, 271] on div "Saldo total: -03:02 HE 1: 15:00 HE 2: 00:00 HE 3: 00:00 H. NOT.: 00:00 H. TRAB.…" at bounding box center [763, 280] width 927 height 54
click at [1102, 272] on div "Saldo total: -03:02 HE 1: 15:00 HE 2: 00:00 HE 3: 00:00 H. NOT.: 00:00 H. TRAB.…" at bounding box center [763, 280] width 927 height 54
click at [1099, 297] on div "Saldo total: -03:02 HE 1: 15:00 HE 2: 00:00 HE 3: 00:00 H. NOT.: 00:00 H. TRAB.…" at bounding box center [763, 280] width 927 height 54
drag, startPoint x: 1075, startPoint y: 308, endPoint x: 992, endPoint y: 306, distance: 83.2
click at [1075, 308] on div "HE 1 contabilizada no banco de horas" at bounding box center [763, 323] width 927 height 31
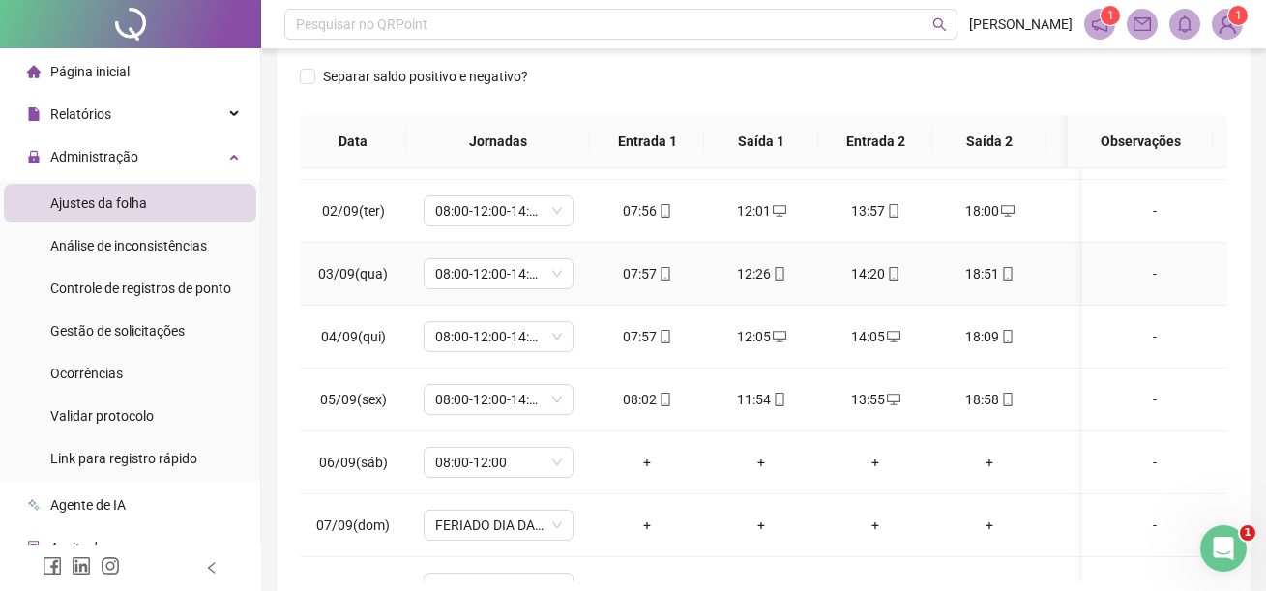
scroll to position [774, 0]
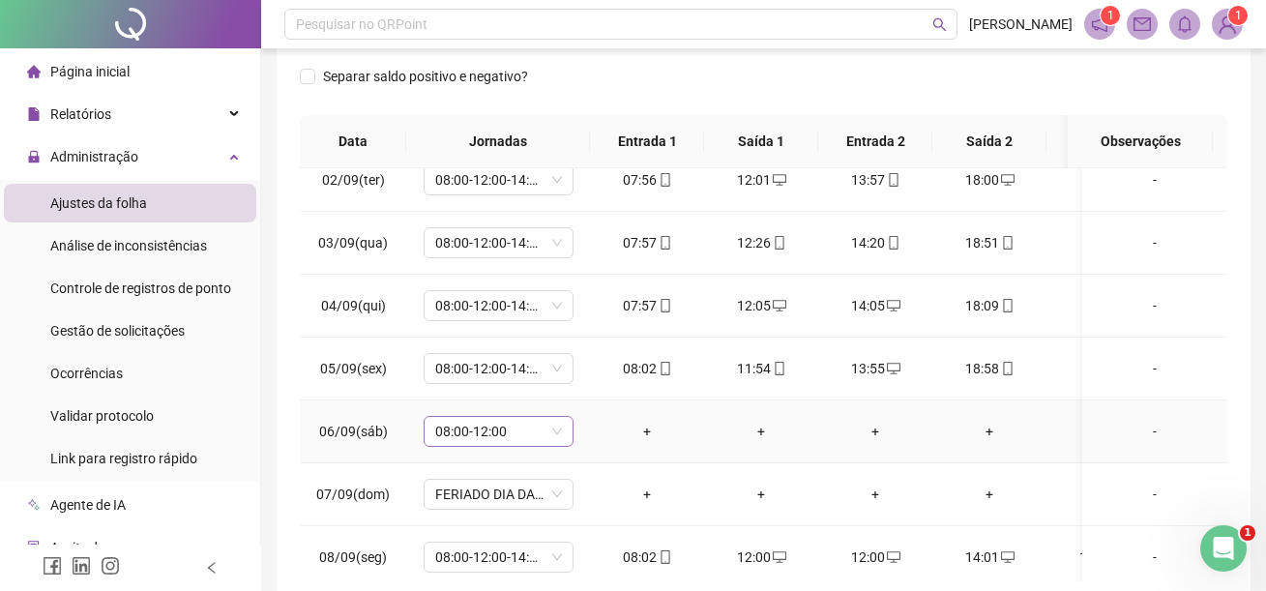
click at [556, 434] on span "08:00-12:00" at bounding box center [498, 431] width 127 height 29
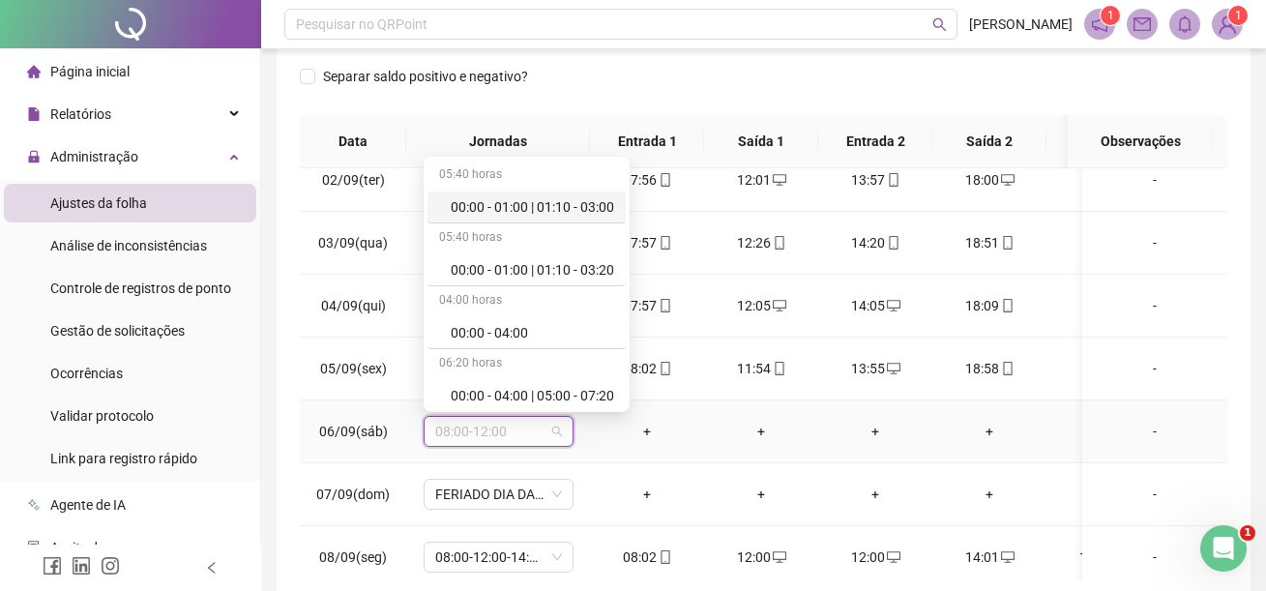
click at [715, 441] on td "+" at bounding box center [761, 431] width 114 height 63
drag, startPoint x: 515, startPoint y: 430, endPoint x: 412, endPoint y: 429, distance: 103.5
click at [412, 429] on td "08:00-12:00" at bounding box center [498, 431] width 184 height 63
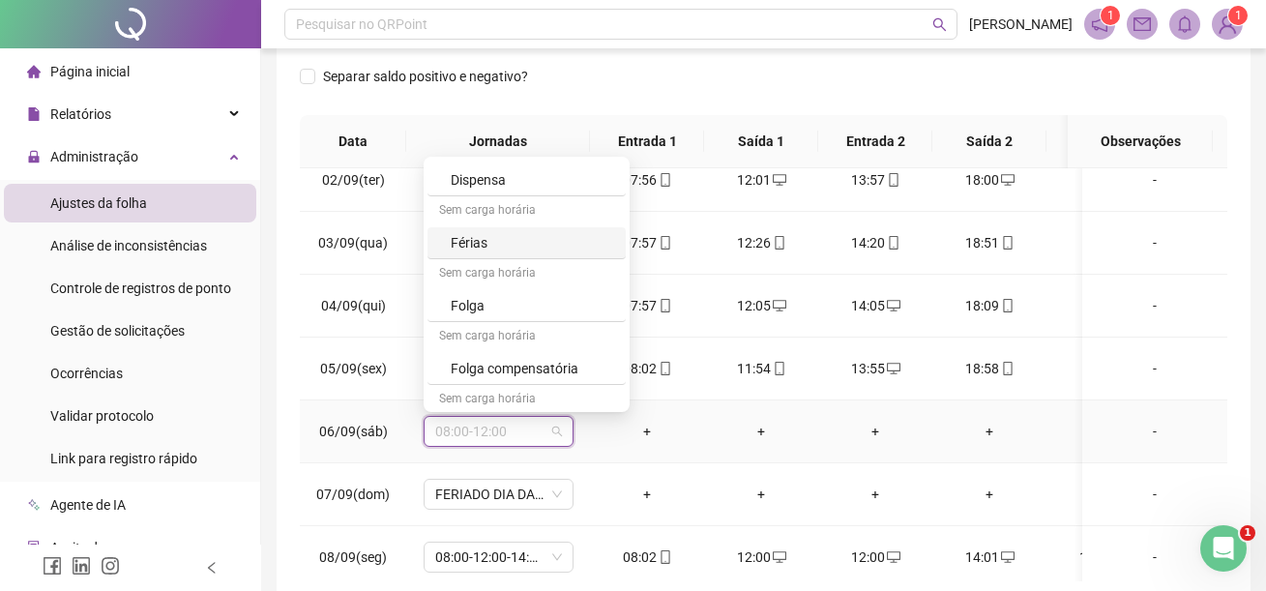
scroll to position [12198, 0]
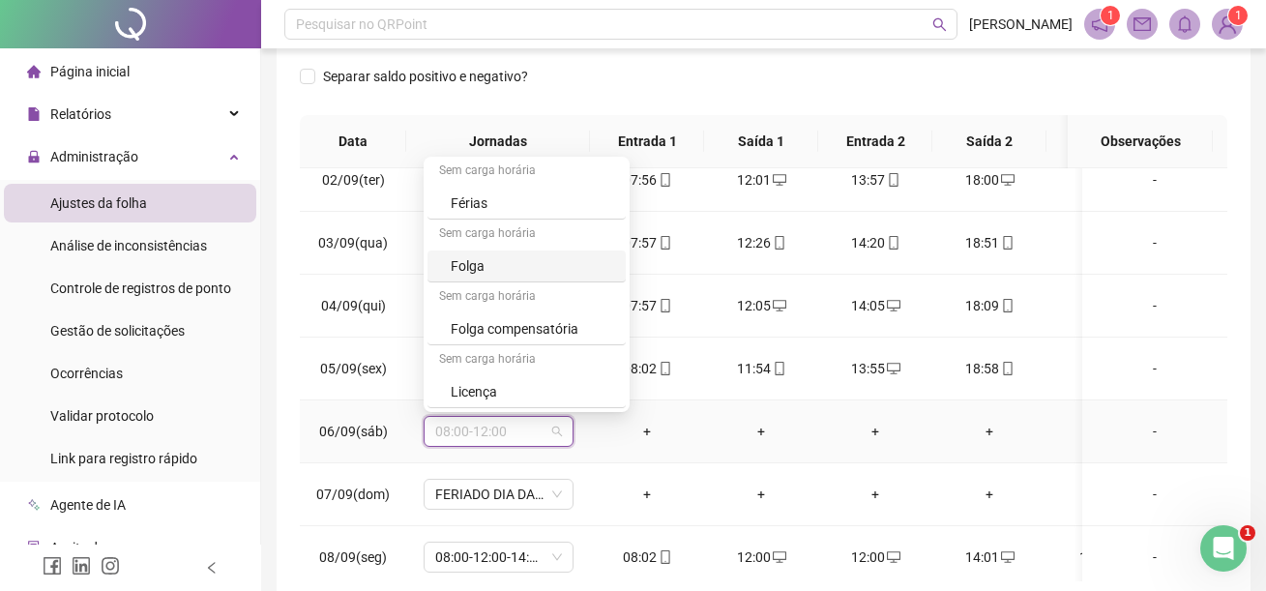
click at [473, 263] on div "Folga" at bounding box center [532, 265] width 163 height 21
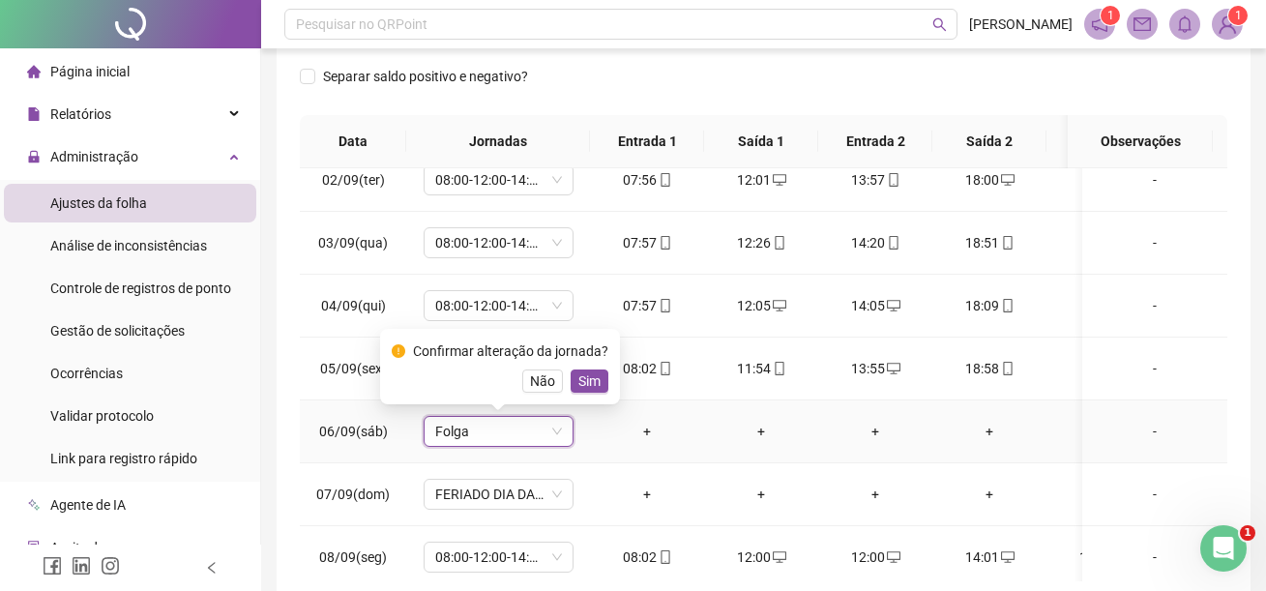
click at [580, 381] on span "Sim" at bounding box center [589, 380] width 22 height 21
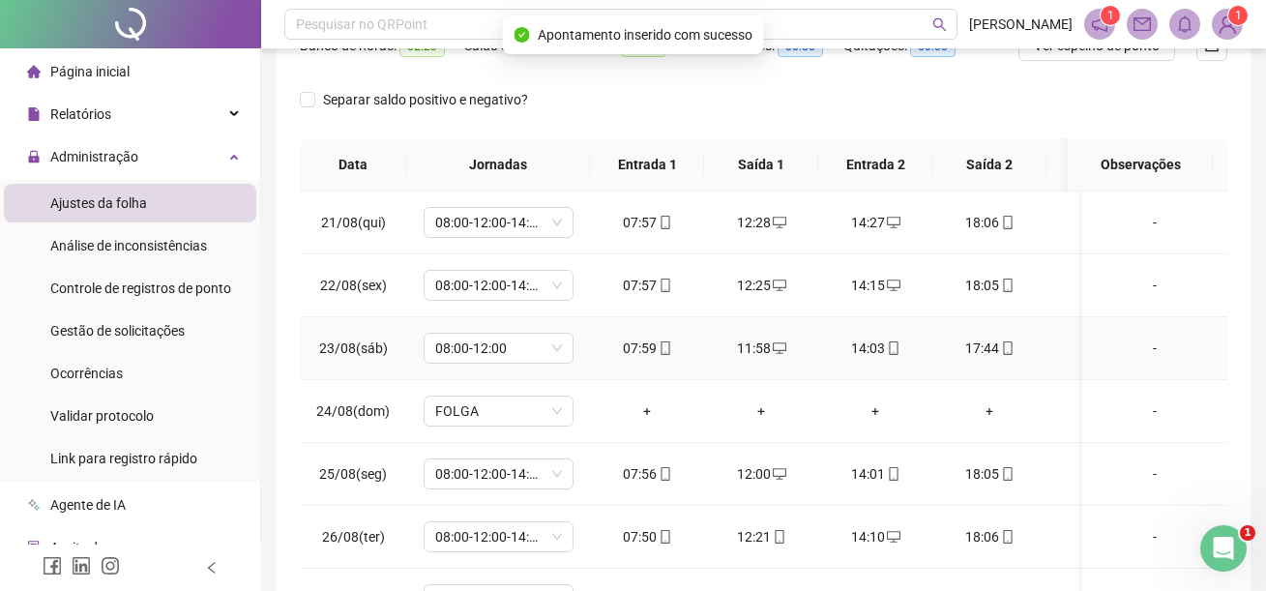
scroll to position [0, 0]
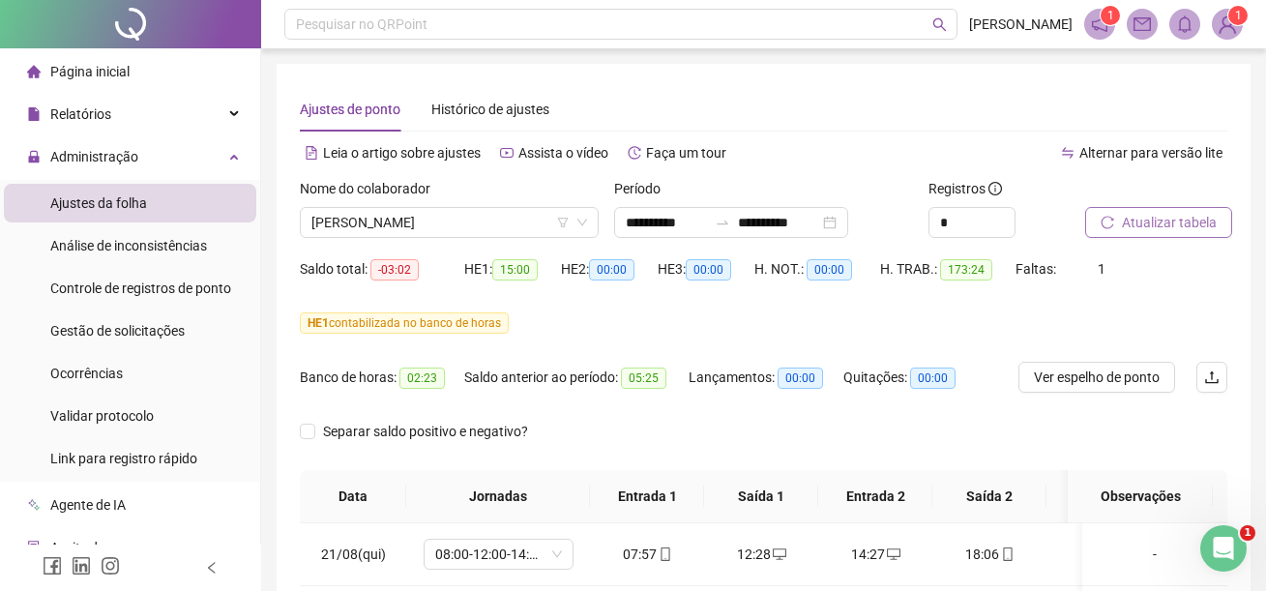
click at [1135, 223] on span "Atualizar tabela" at bounding box center [1169, 222] width 95 height 21
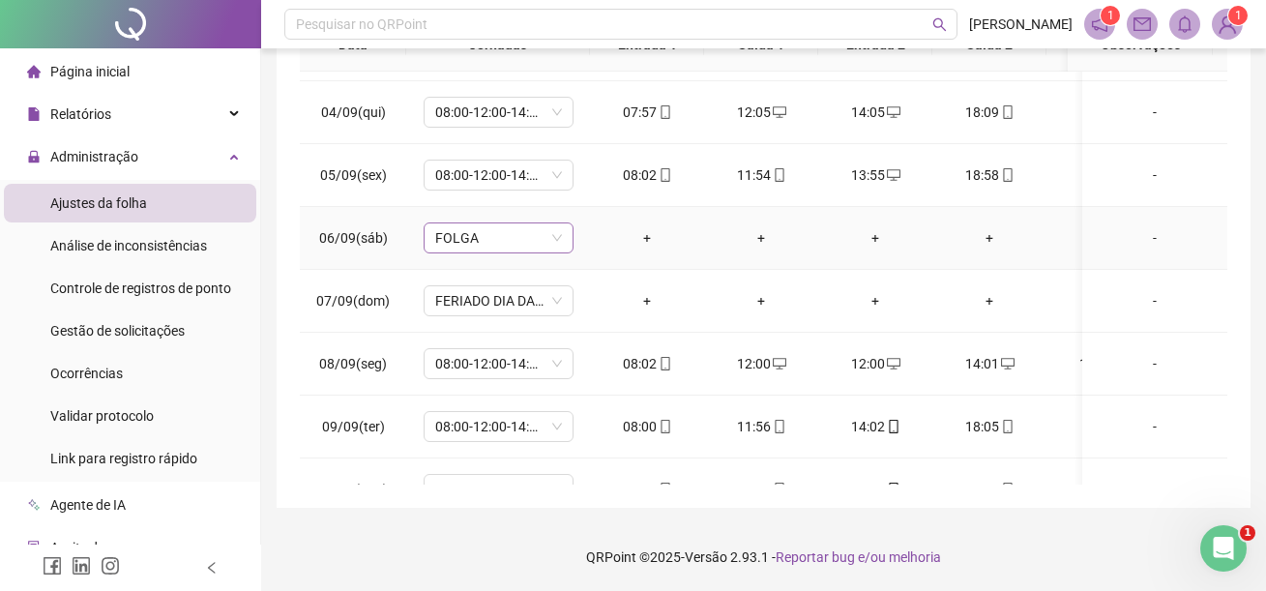
click at [556, 237] on span "FOLGA" at bounding box center [498, 237] width 127 height 29
click at [377, 243] on tr "06/09(sáb) ** FOLGA + + + + + + -" at bounding box center [860, 238] width 1120 height 63
type input "**"
click at [377, 243] on span "06/09(sáb)" at bounding box center [353, 237] width 69 height 15
click at [559, 233] on span "FOLGA" at bounding box center [498, 237] width 127 height 29
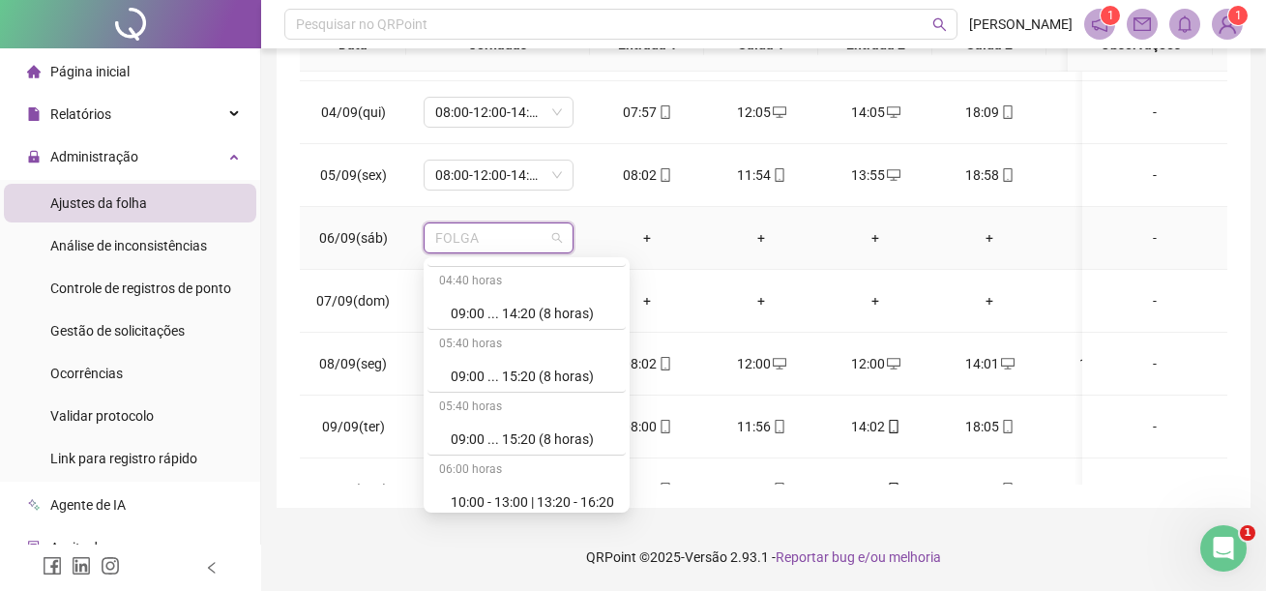
scroll to position [12198, 0]
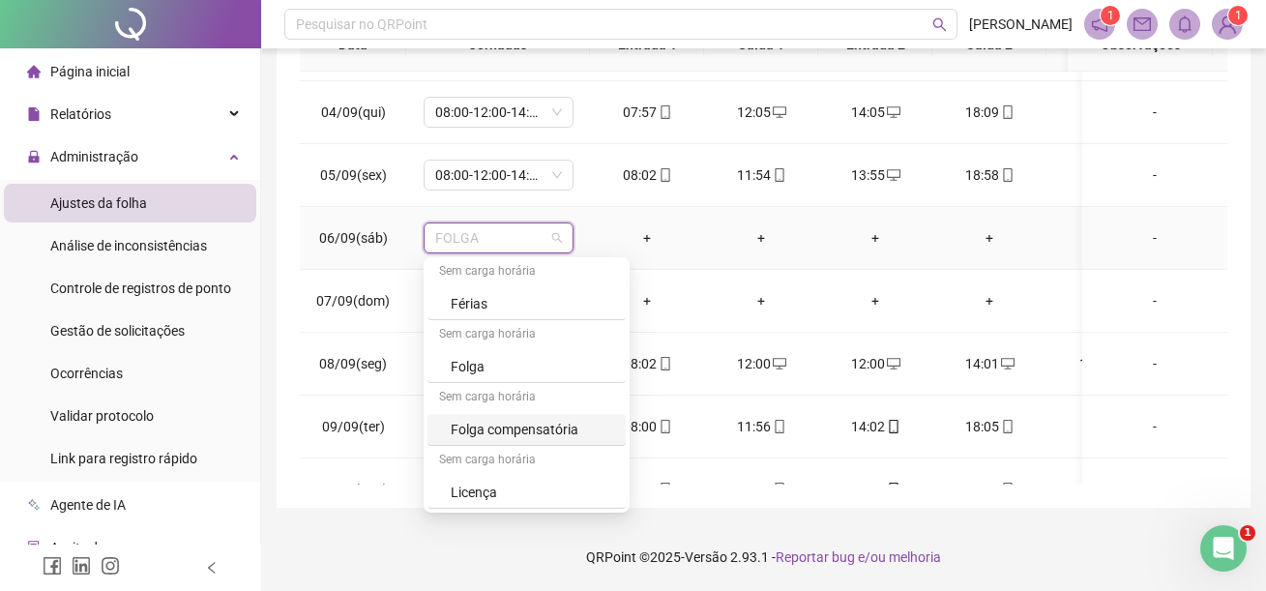
click at [504, 425] on div "Folga compensatória" at bounding box center [532, 429] width 163 height 21
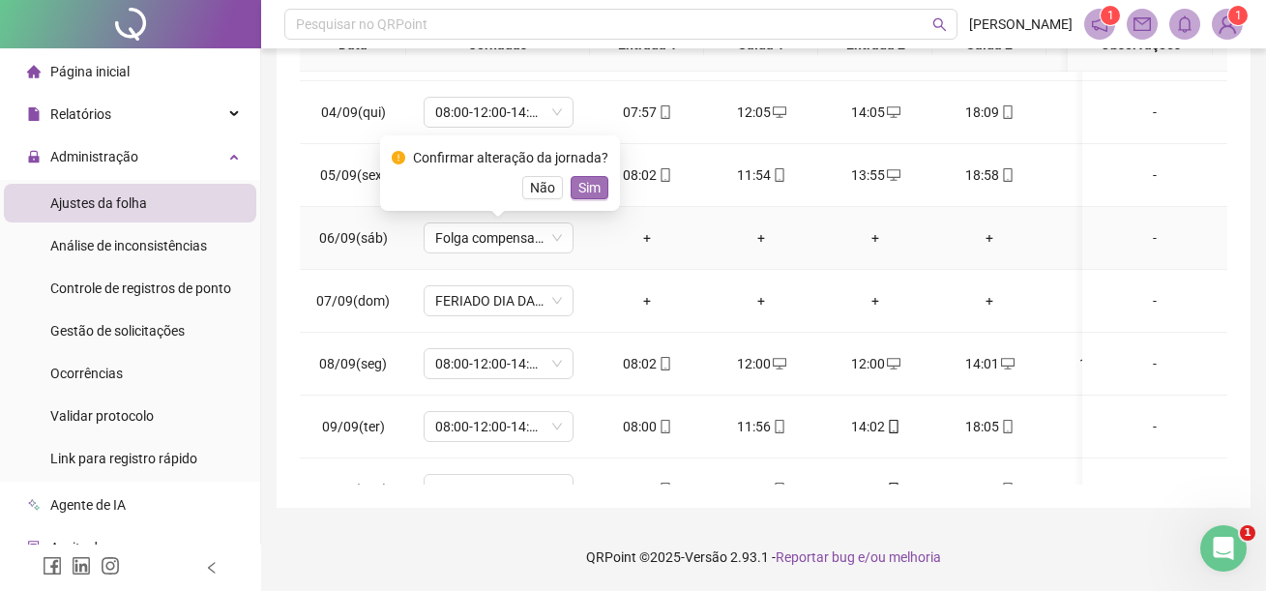
click at [578, 184] on span "Sim" at bounding box center [589, 187] width 22 height 21
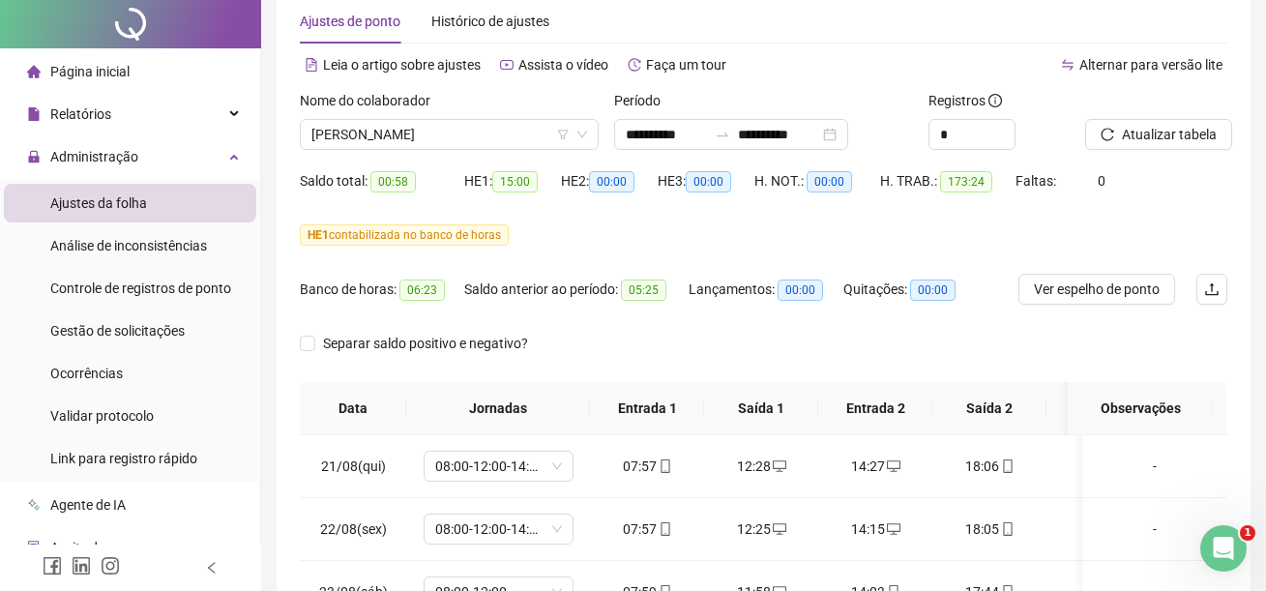
scroll to position [0, 0]
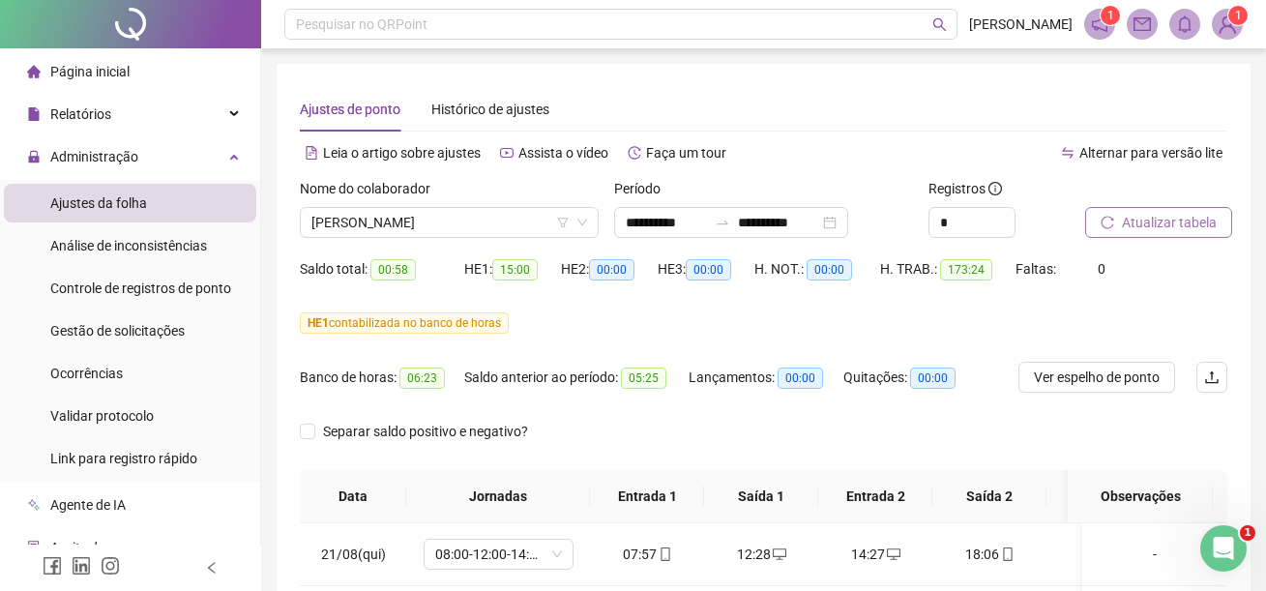
click at [1108, 218] on icon "reload" at bounding box center [1107, 223] width 14 height 14
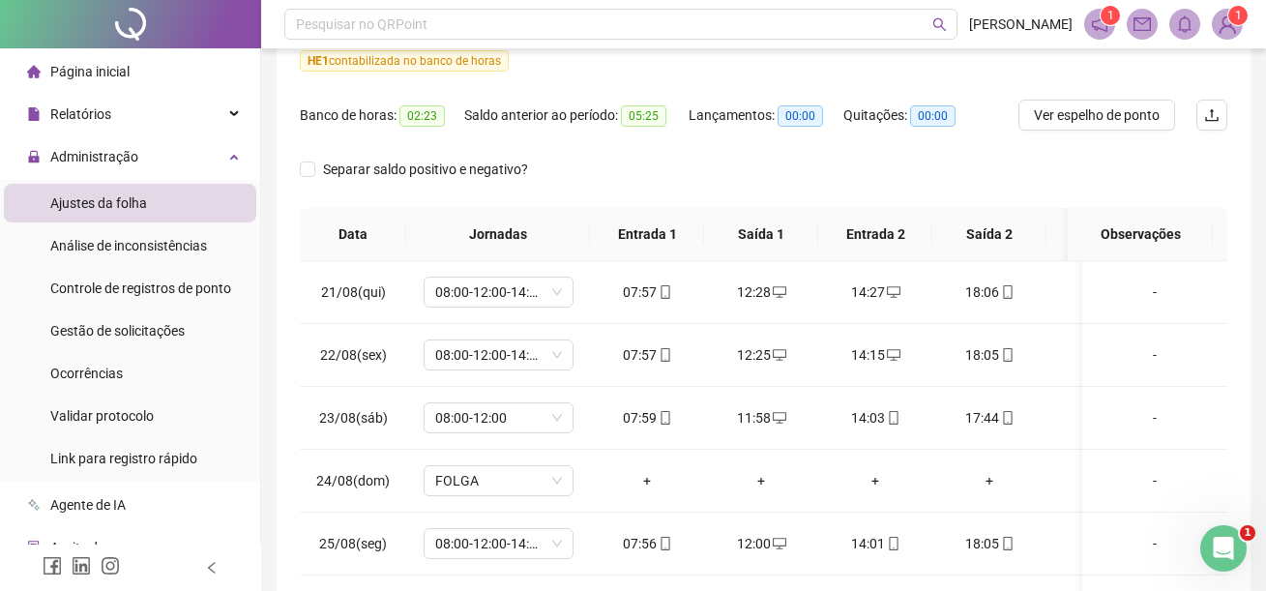
scroll to position [452, 0]
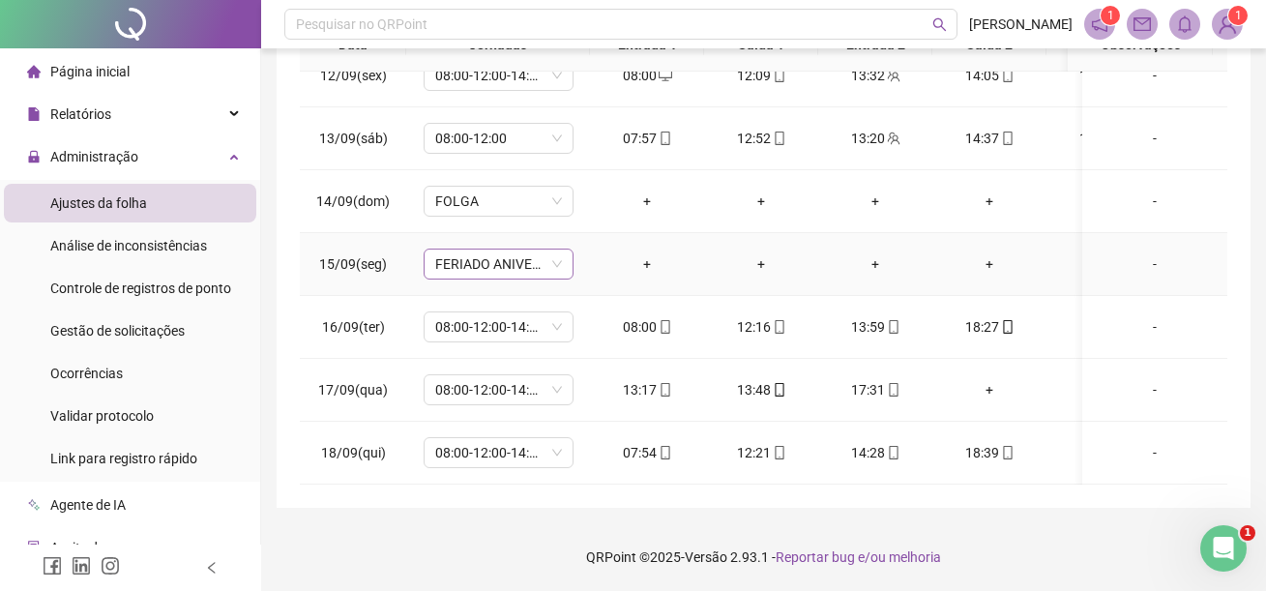
click at [557, 249] on span "FERIADO ANIVERSARIO DE BARRA DO GARÇAS - MT" at bounding box center [498, 263] width 127 height 29
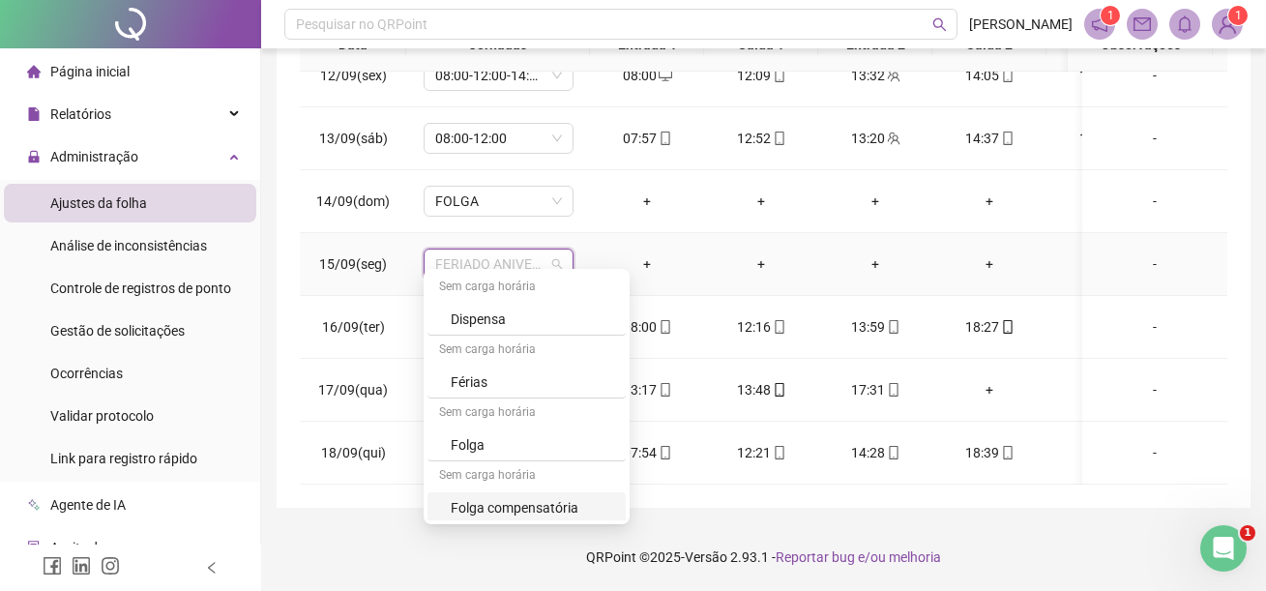
scroll to position [12101, 0]
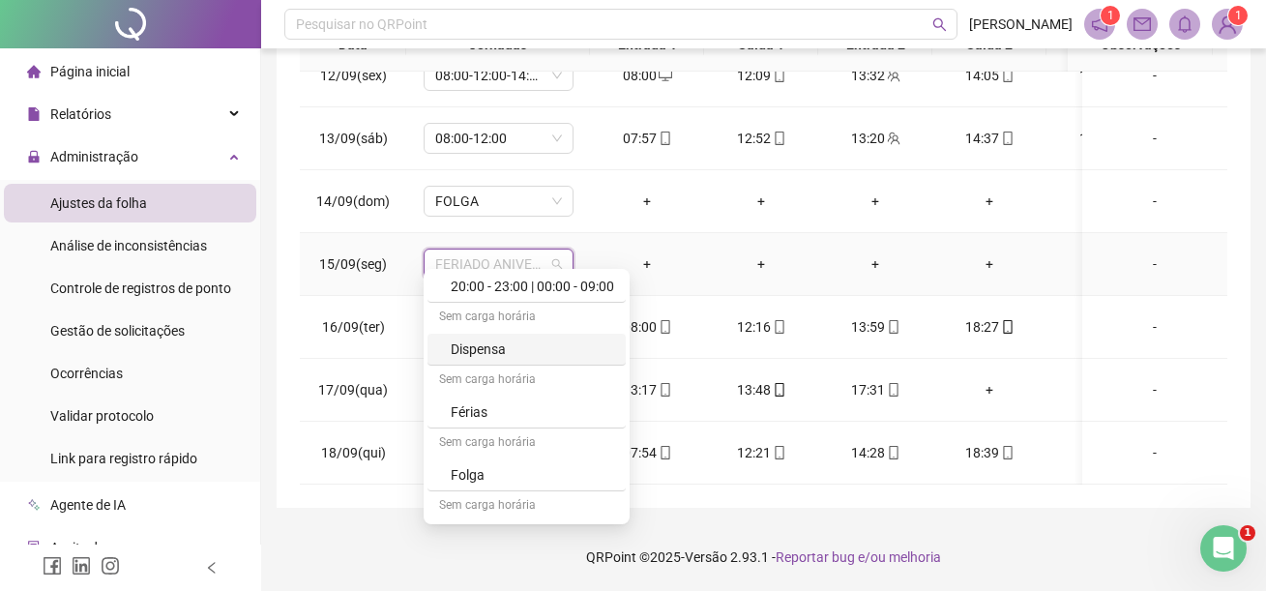
click at [1098, 253] on div "-" at bounding box center [1155, 263] width 114 height 21
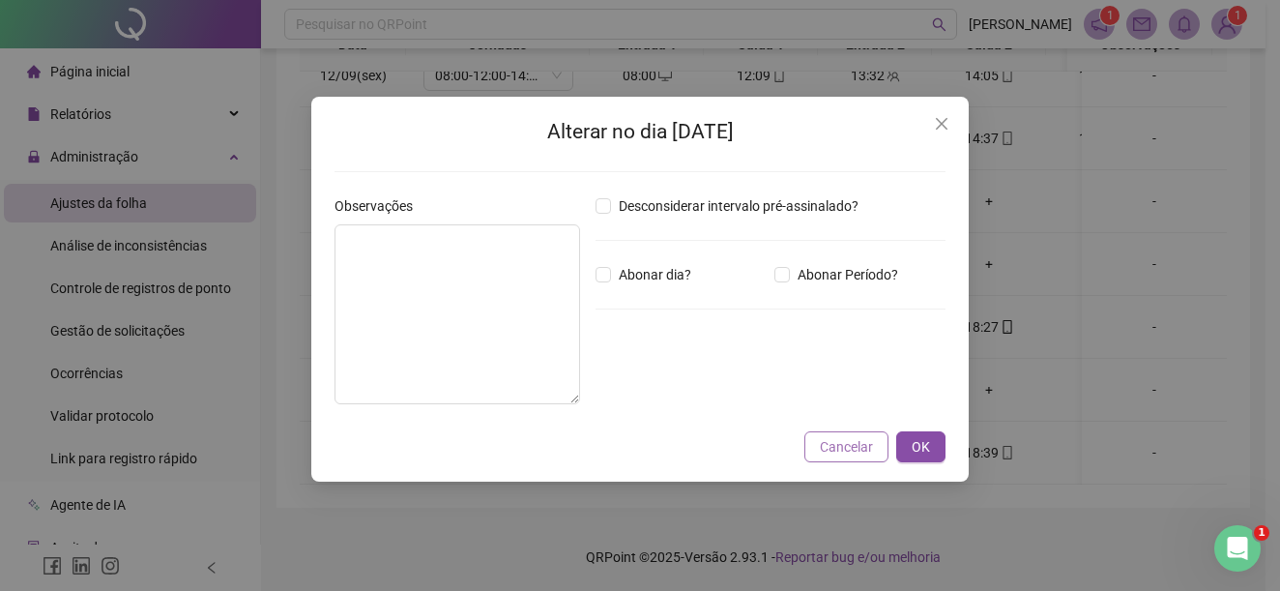
click at [860, 448] on span "Cancelar" at bounding box center [846, 446] width 53 height 21
click at [859, 448] on div "Alterar no dia [DATE] Observações Desconsiderar intervalo pré-assinalado? Abona…" at bounding box center [640, 295] width 1280 height 591
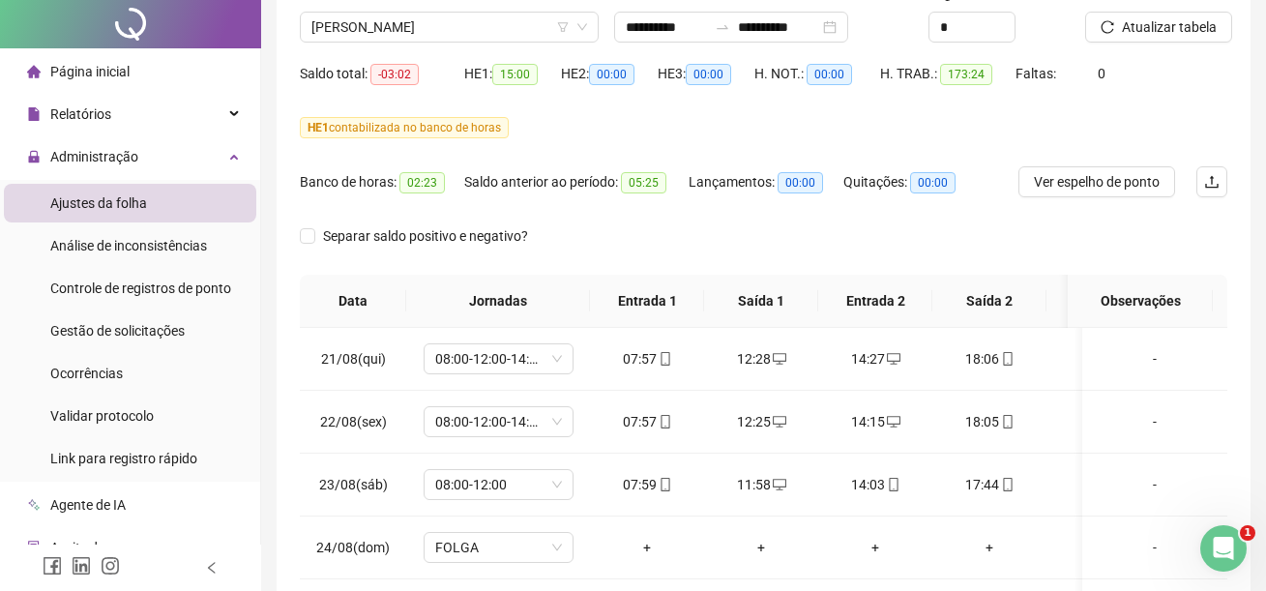
scroll to position [0, 0]
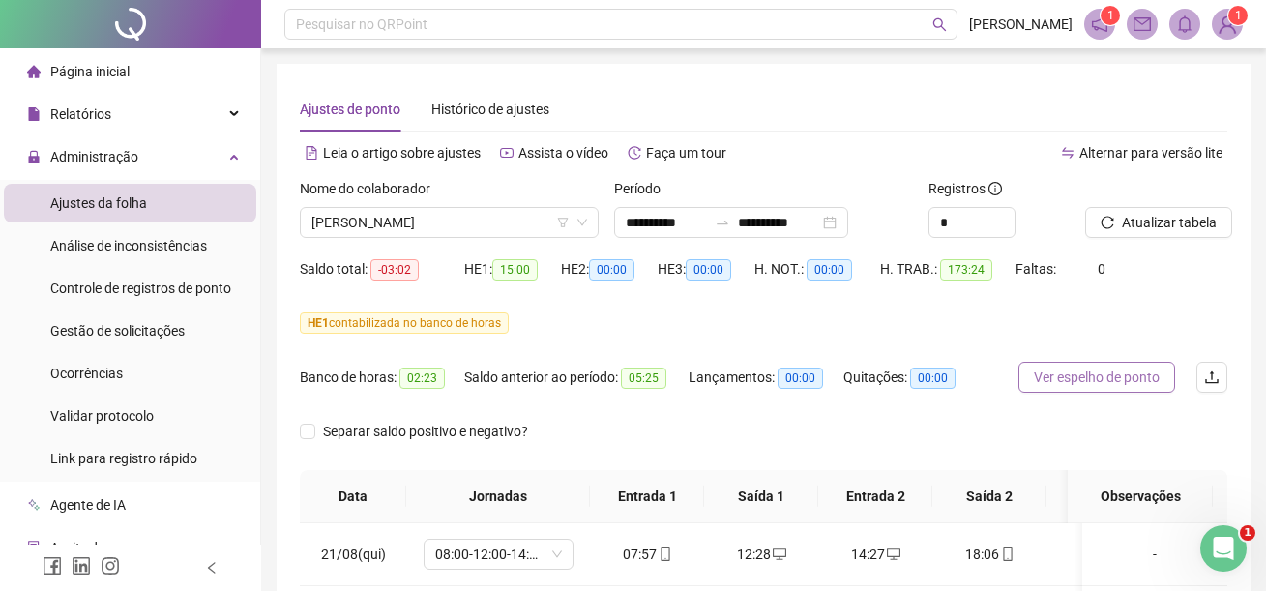
click at [1124, 375] on span "Ver espelho de ponto" at bounding box center [1097, 376] width 126 height 21
click at [543, 221] on span "[PERSON_NAME]" at bounding box center [449, 222] width 276 height 29
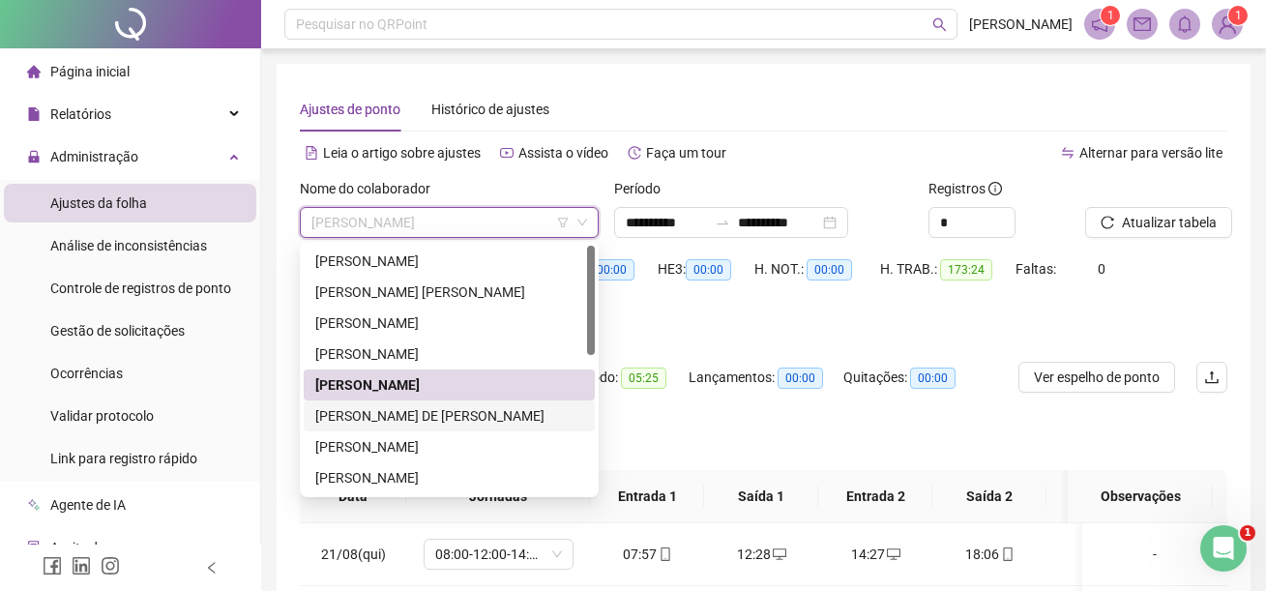
click at [398, 409] on div "[PERSON_NAME] DE [PERSON_NAME]" at bounding box center [449, 415] width 268 height 21
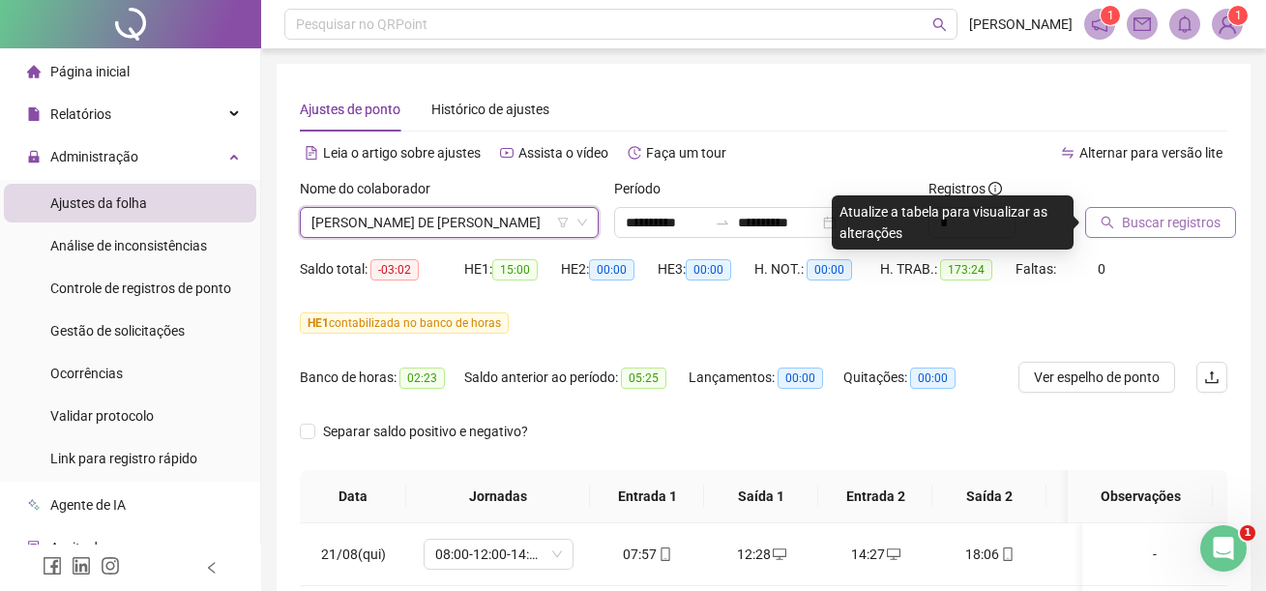
click at [1192, 224] on span "Buscar registros" at bounding box center [1171, 222] width 99 height 21
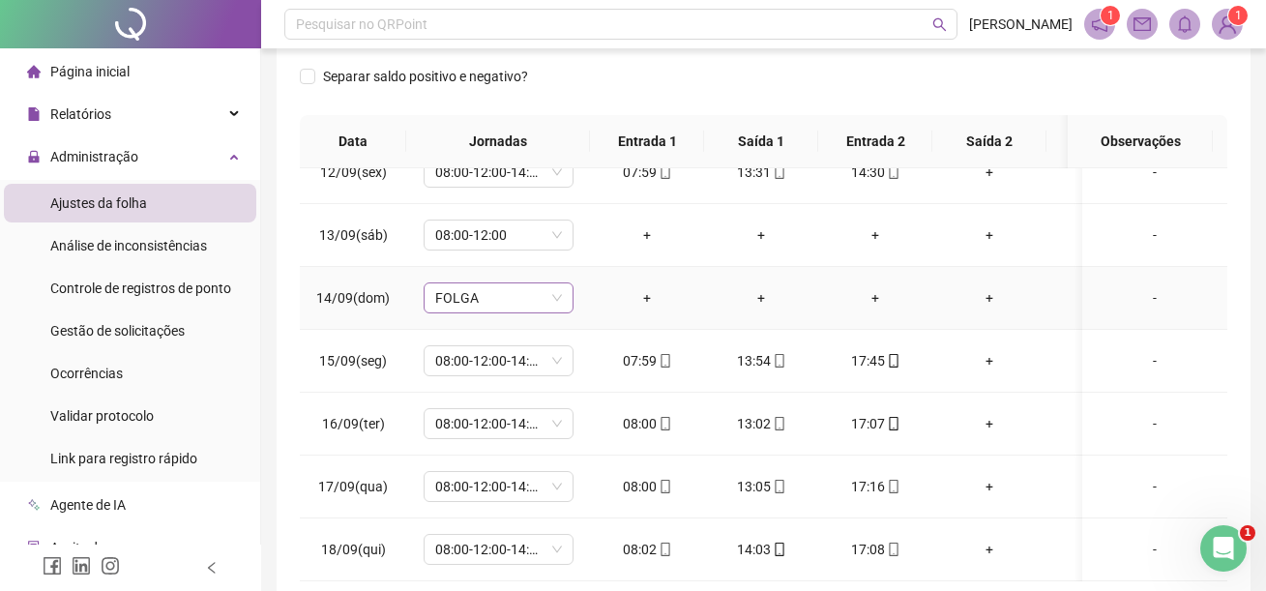
scroll to position [1328, 0]
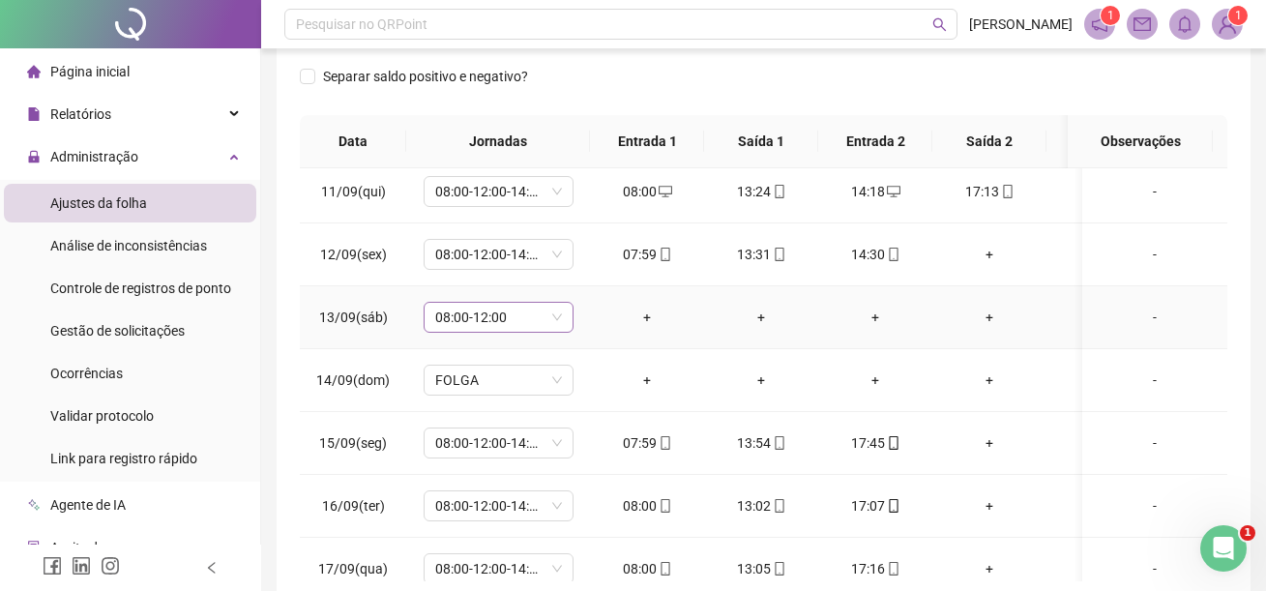
click at [557, 318] on span "08:00-12:00" at bounding box center [498, 317] width 127 height 29
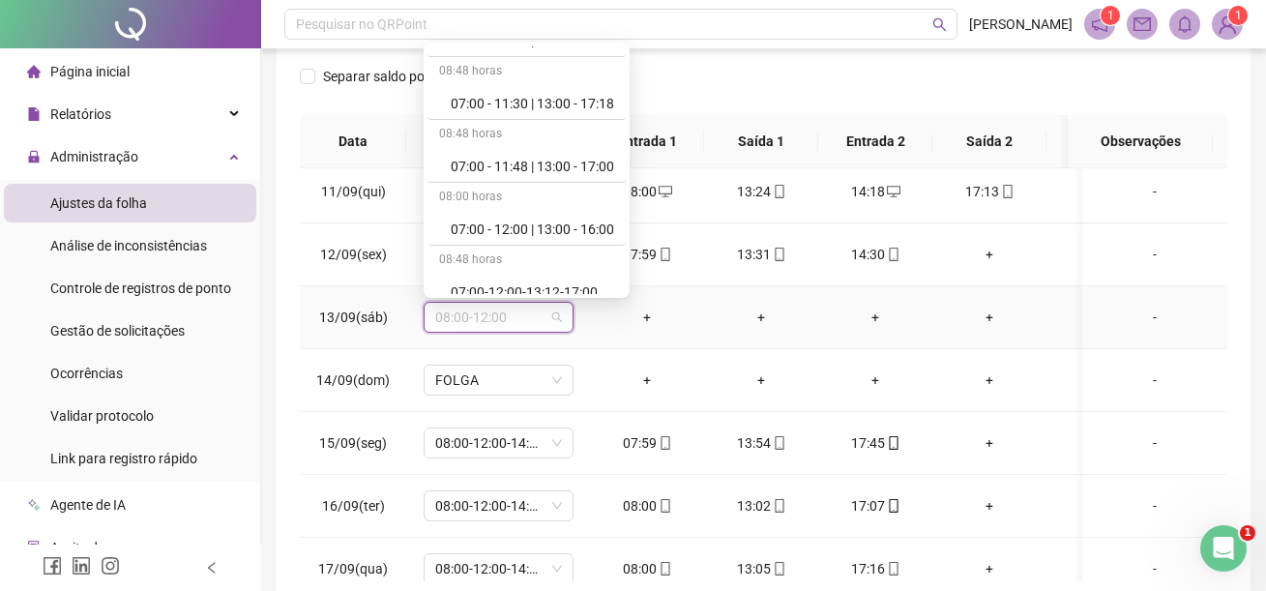
scroll to position [12198, 0]
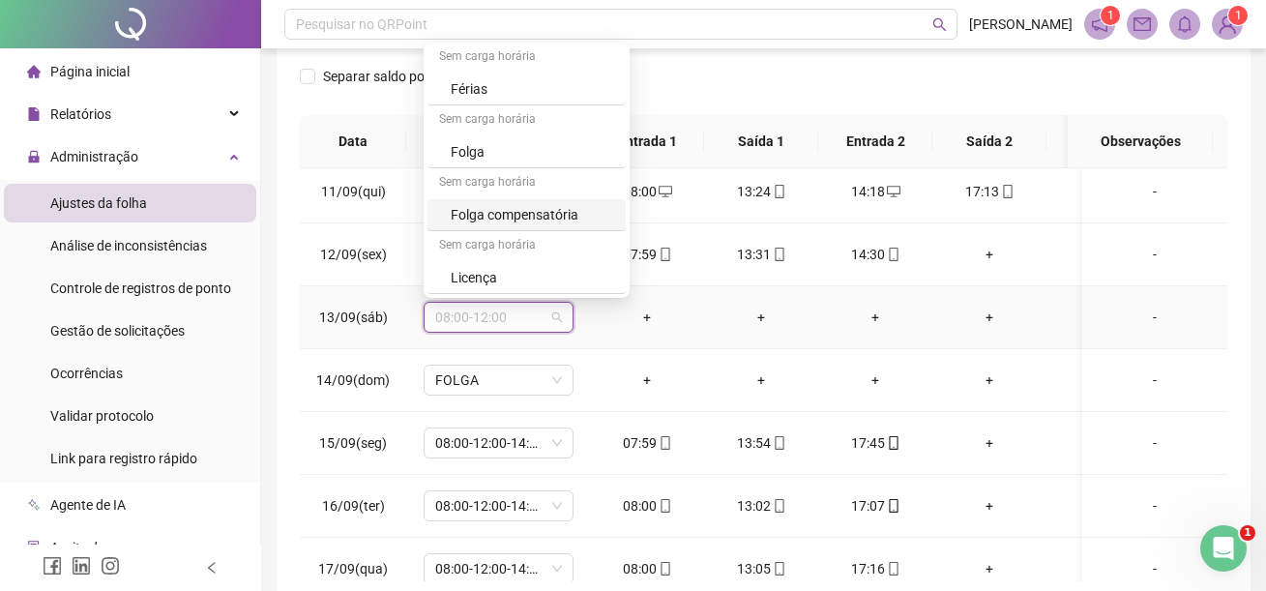
click at [532, 220] on div "Folga compensatória" at bounding box center [532, 214] width 163 height 21
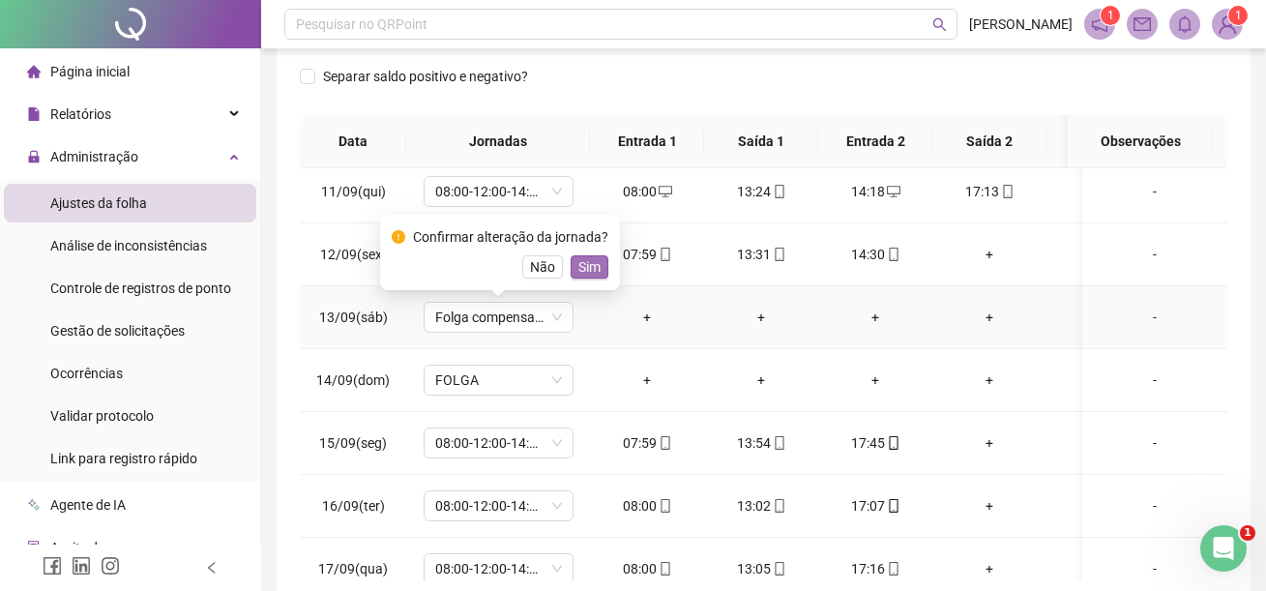
click at [598, 265] on button "Sim" at bounding box center [590, 266] width 38 height 23
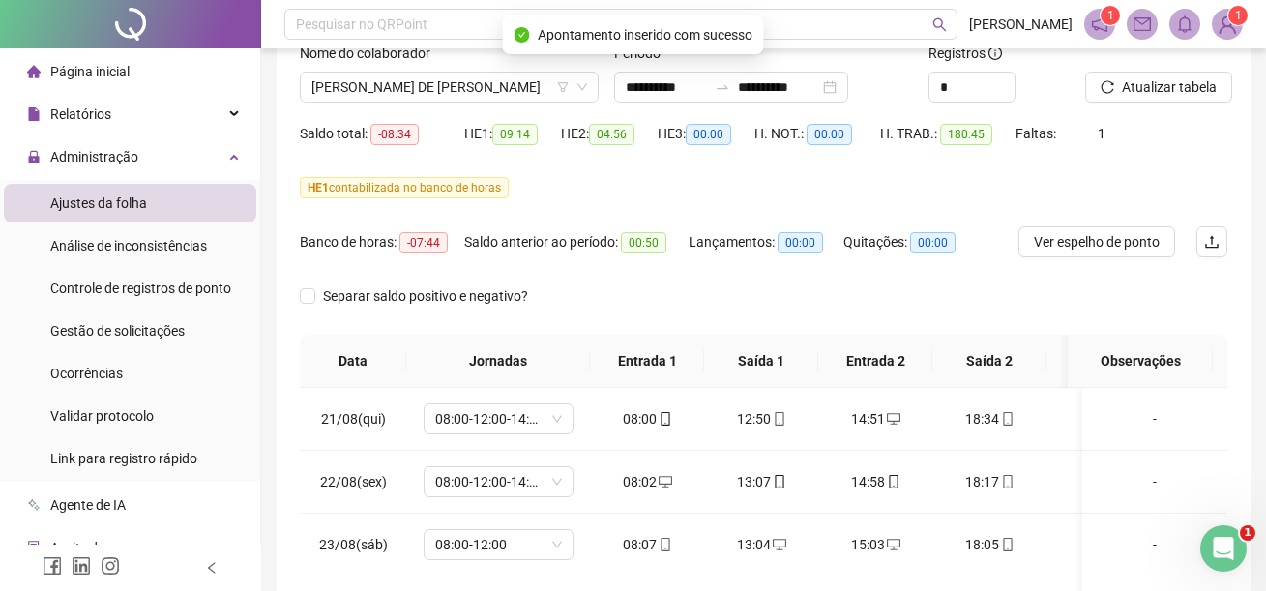
scroll to position [0, 0]
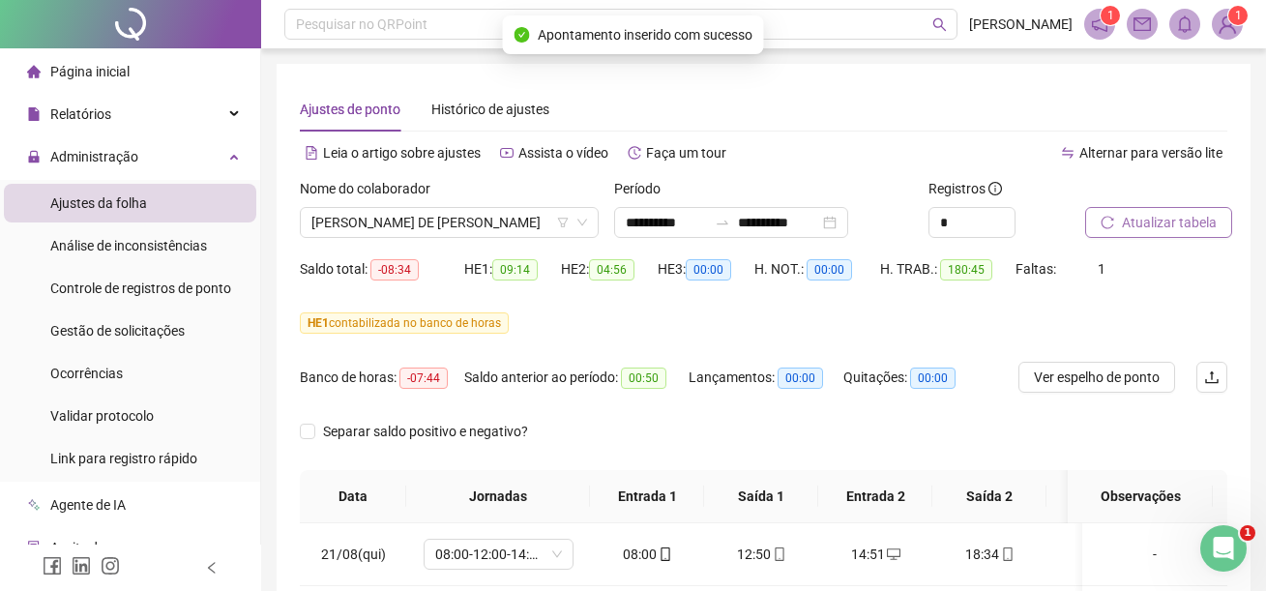
click at [1157, 218] on span "Atualizar tabela" at bounding box center [1169, 222] width 95 height 21
click at [1060, 381] on span "Ver espelho de ponto" at bounding box center [1097, 376] width 126 height 21
click at [523, 220] on span "[PERSON_NAME] DE [PERSON_NAME]" at bounding box center [449, 222] width 276 height 29
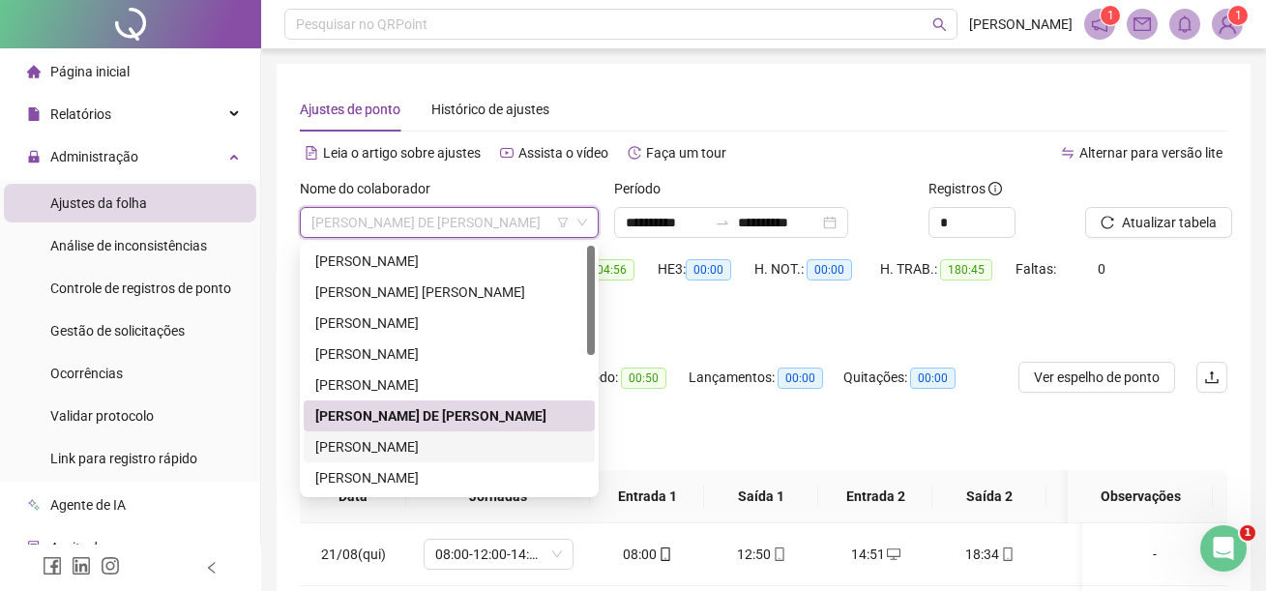
click at [427, 445] on div "[PERSON_NAME]" at bounding box center [449, 446] width 268 height 21
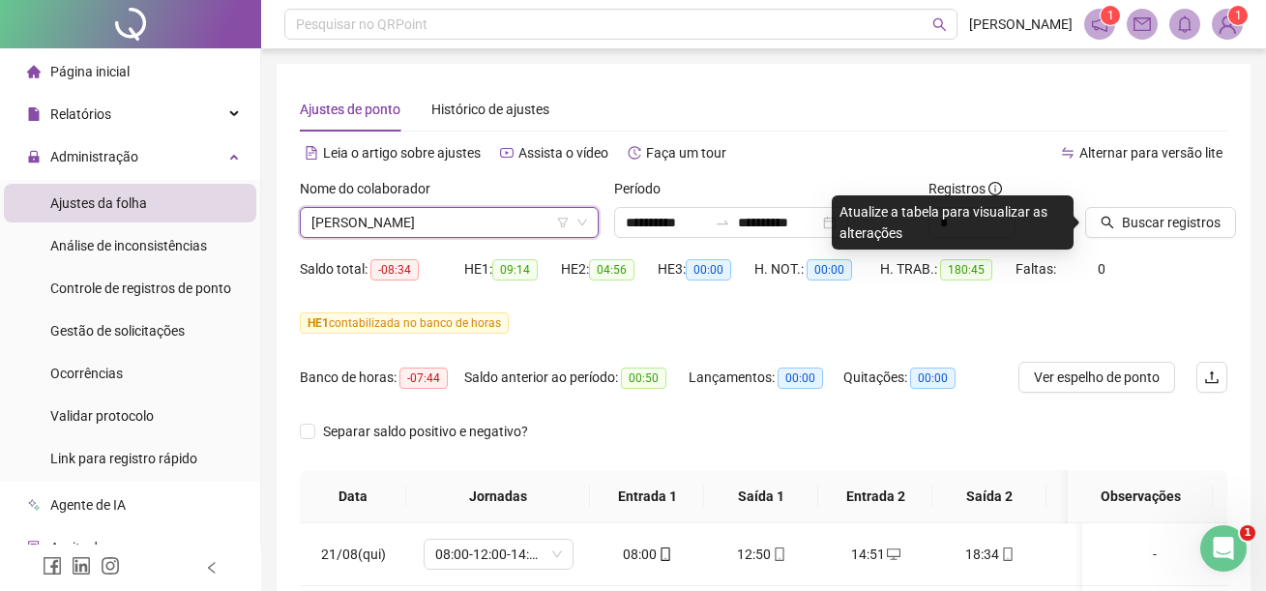
click at [995, 146] on div "Alternar para versão lite" at bounding box center [996, 152] width 464 height 31
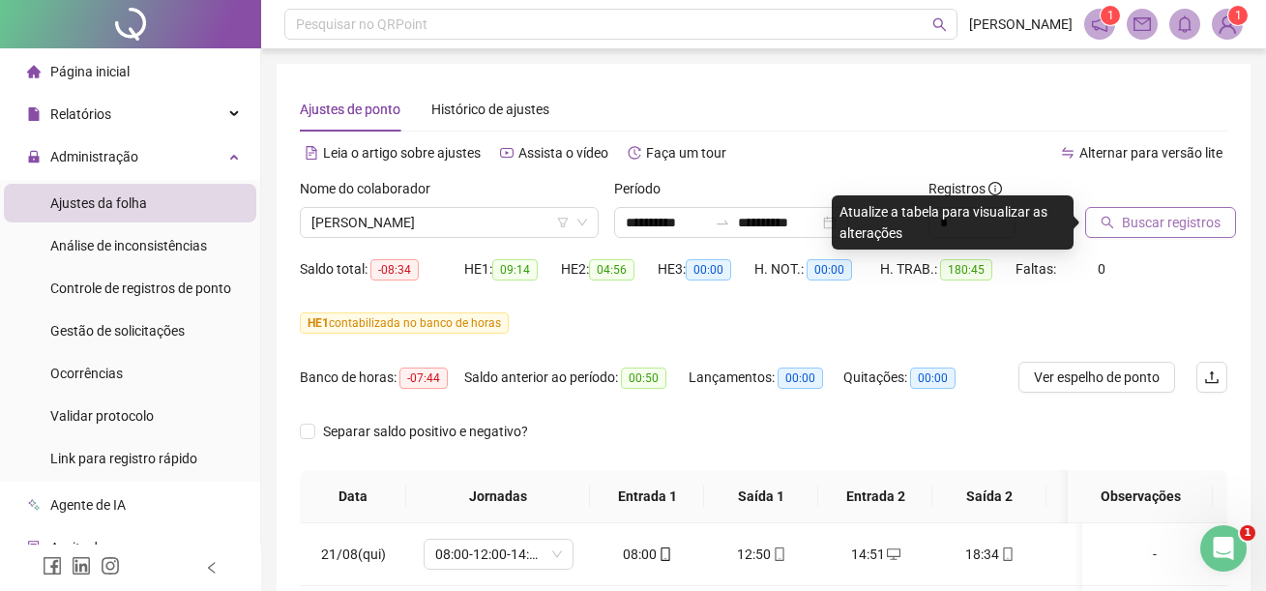
click at [1141, 223] on span "Buscar registros" at bounding box center [1171, 222] width 99 height 21
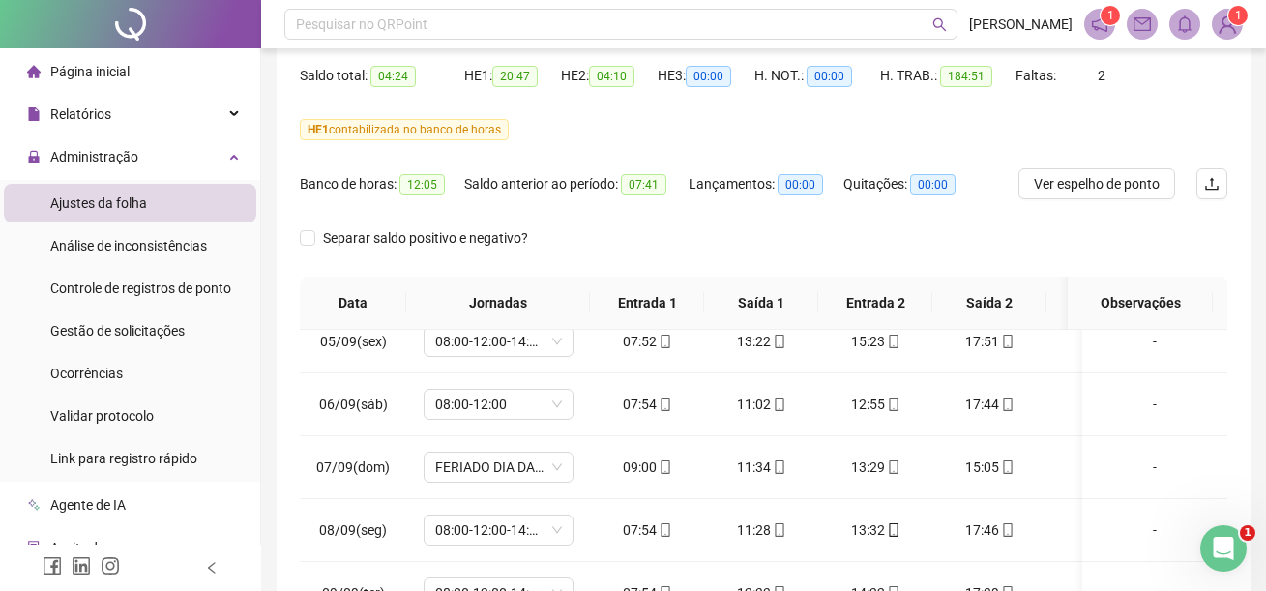
scroll to position [967, 0]
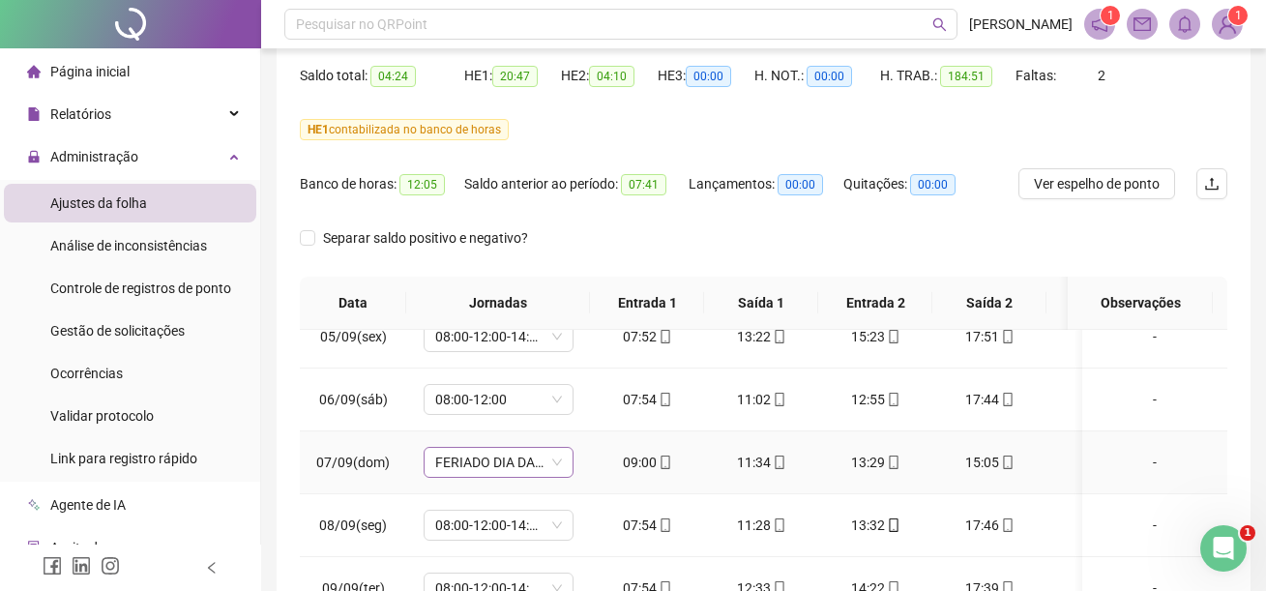
click at [545, 464] on span "FERIADO DIA DA INDEPENDÊNCIA" at bounding box center [498, 462] width 127 height 29
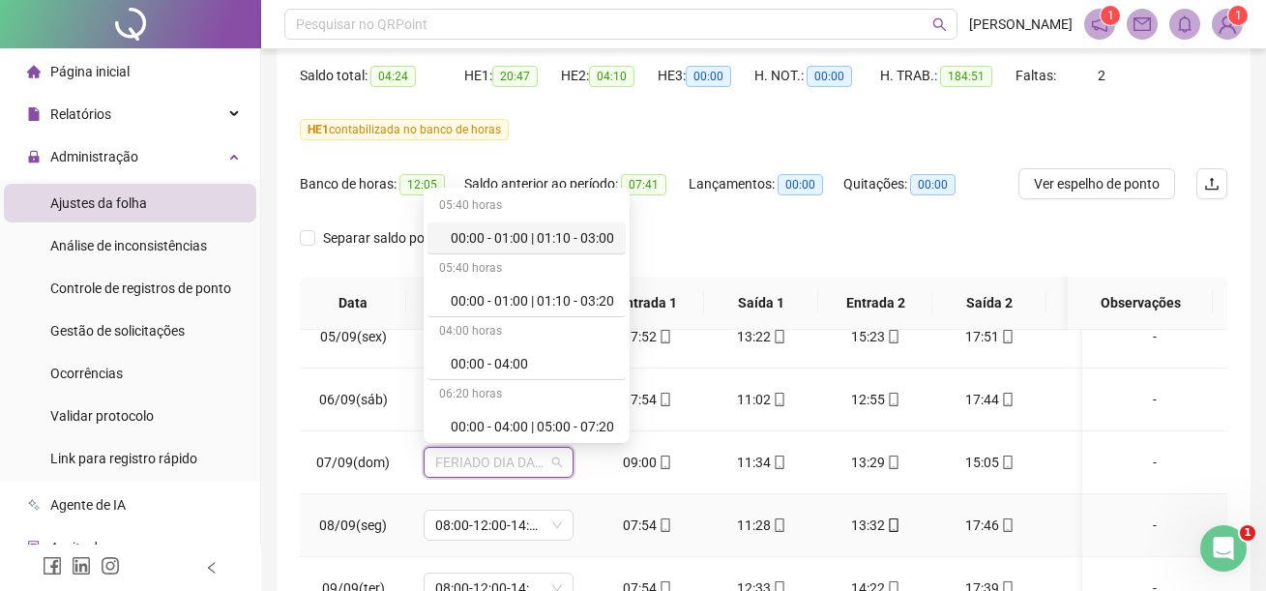
click at [594, 499] on td "07:54" at bounding box center [647, 525] width 114 height 63
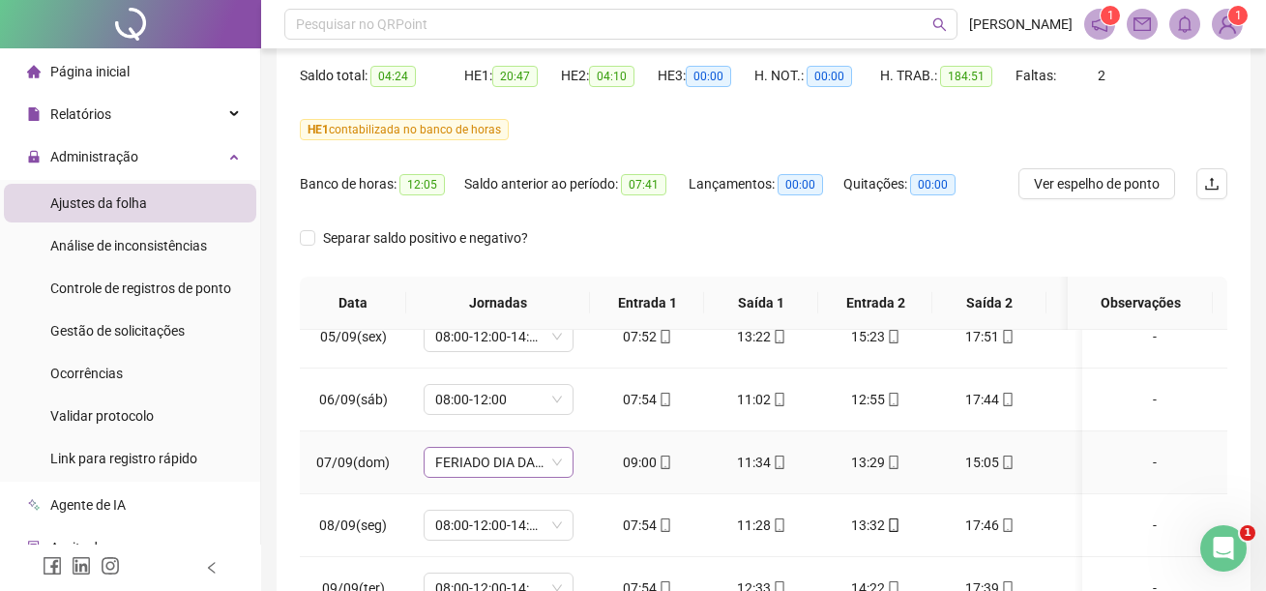
click at [562, 464] on div "FERIADO DIA DA INDEPENDÊNCIA" at bounding box center [499, 462] width 150 height 31
click at [562, 465] on div "FERIADO DIA DA INDEPENDÊNCIA" at bounding box center [499, 462] width 150 height 31
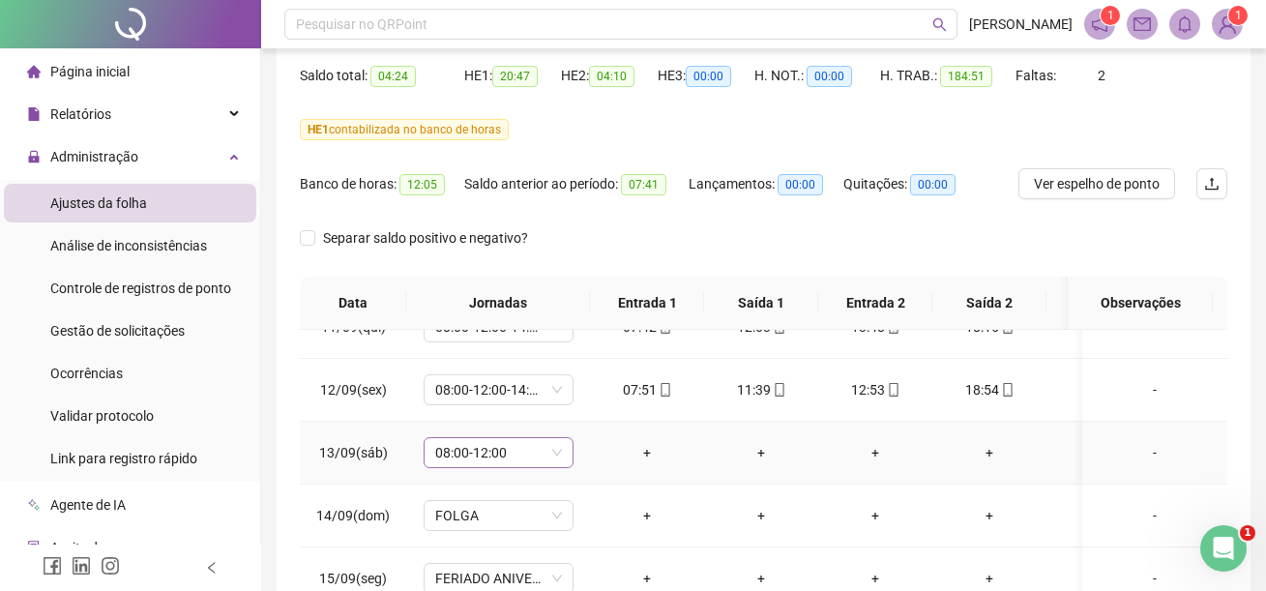
scroll to position [1424, 0]
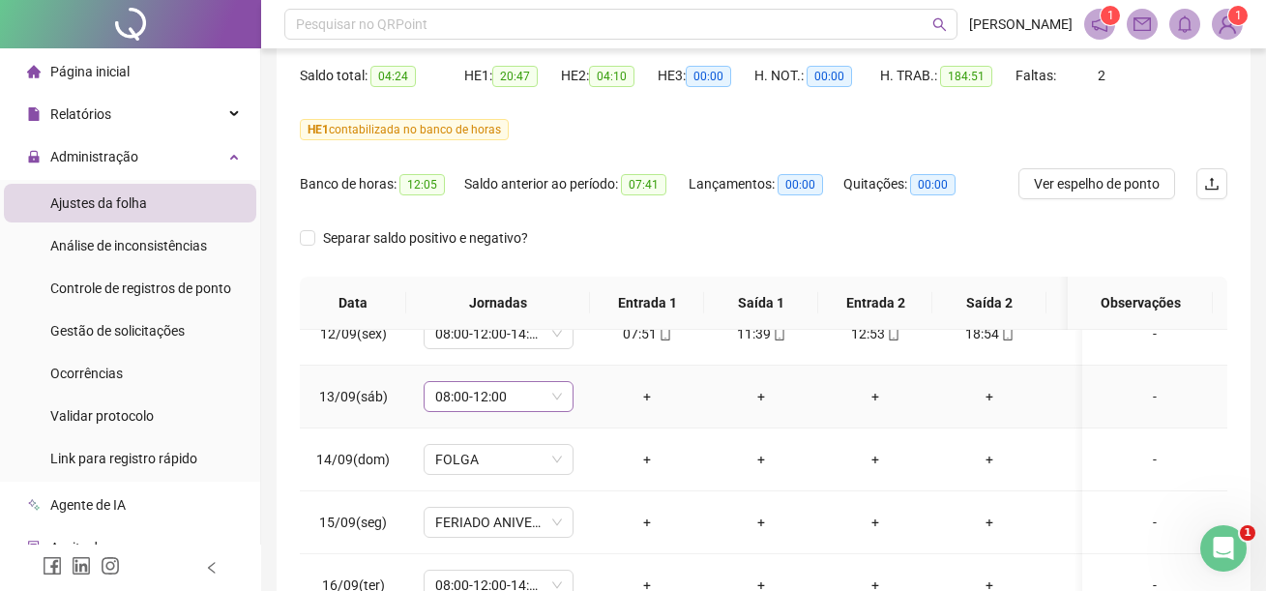
click at [557, 382] on span "08:00-12:00" at bounding box center [498, 396] width 127 height 29
click at [553, 382] on span "08:00-12:00" at bounding box center [498, 396] width 127 height 29
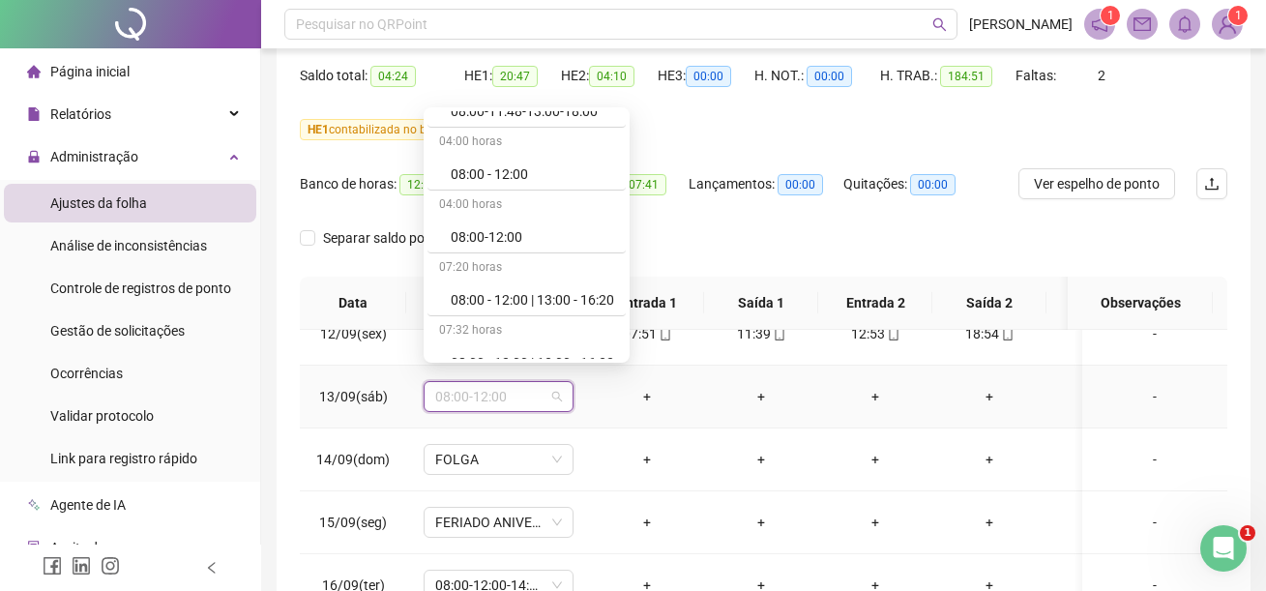
scroll to position [12198, 0]
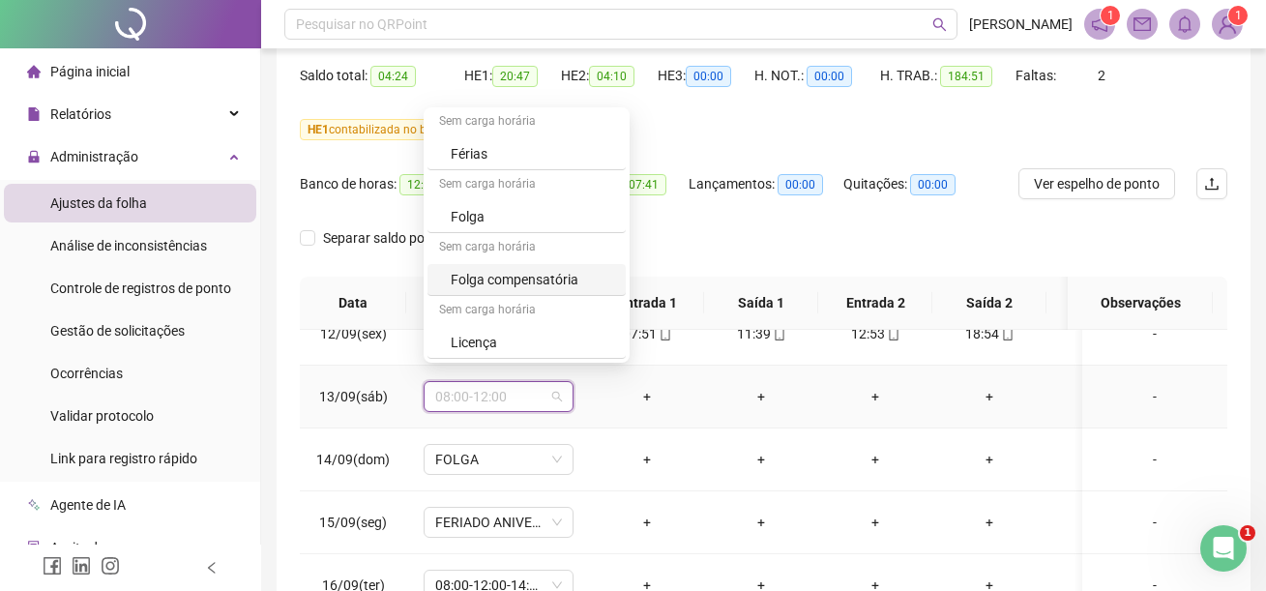
click at [528, 278] on div "Folga compensatória" at bounding box center [532, 279] width 163 height 21
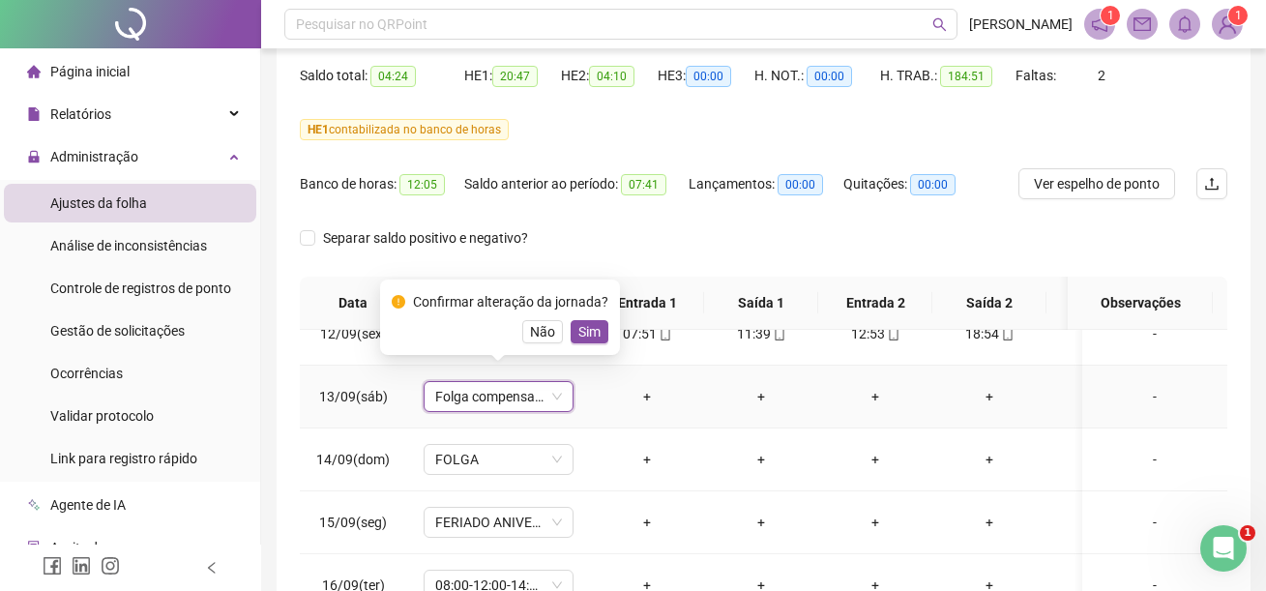
click at [584, 333] on span "Sim" at bounding box center [589, 331] width 22 height 21
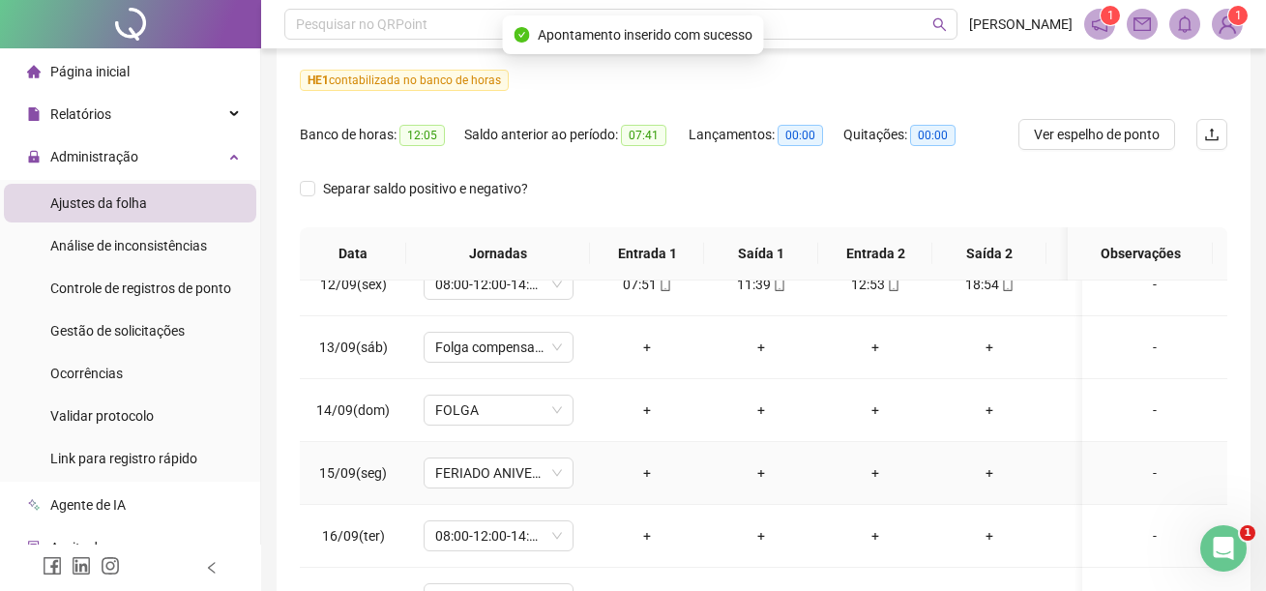
scroll to position [290, 0]
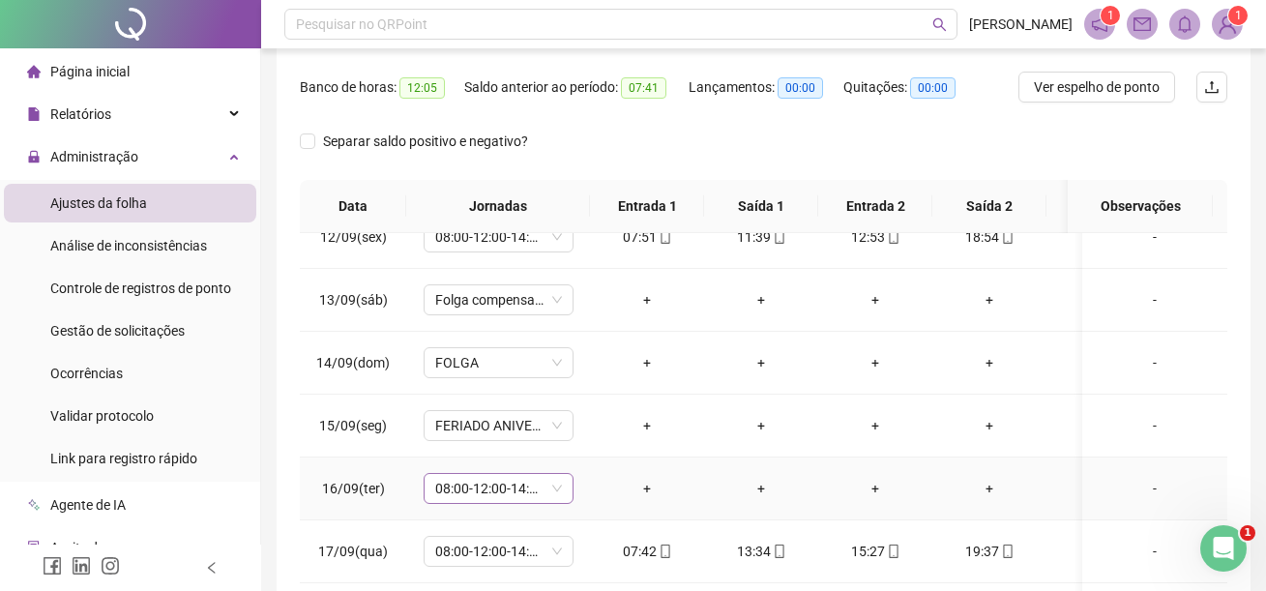
click at [559, 474] on span "08:00-12:00-14:00-18:00" at bounding box center [498, 488] width 127 height 29
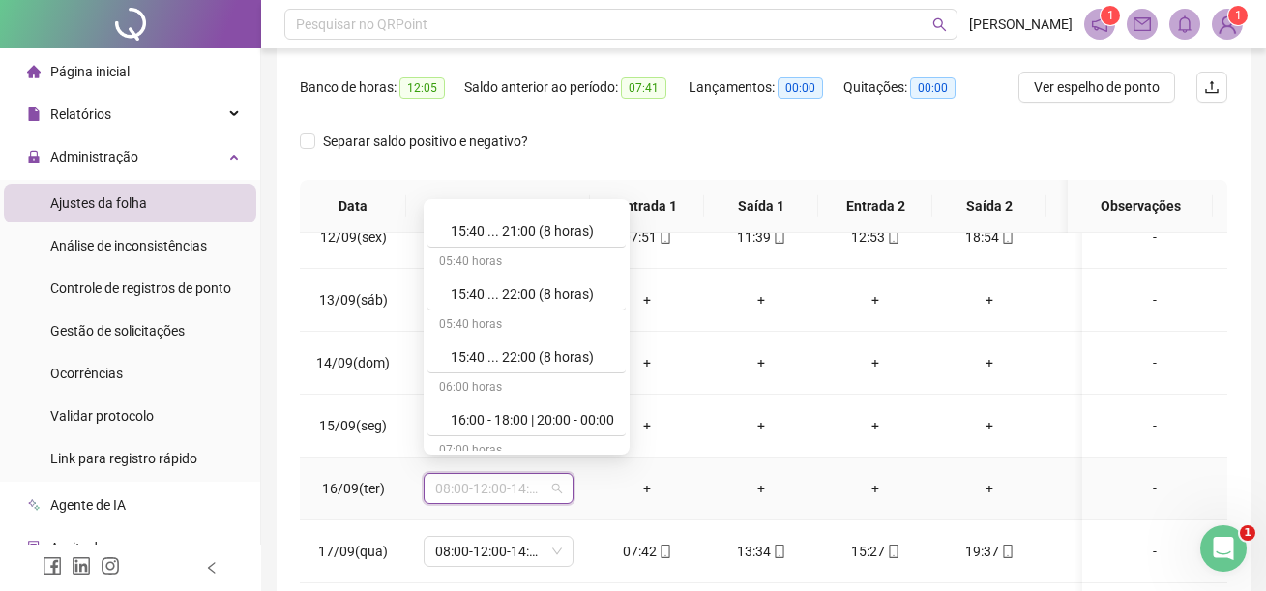
scroll to position [12198, 0]
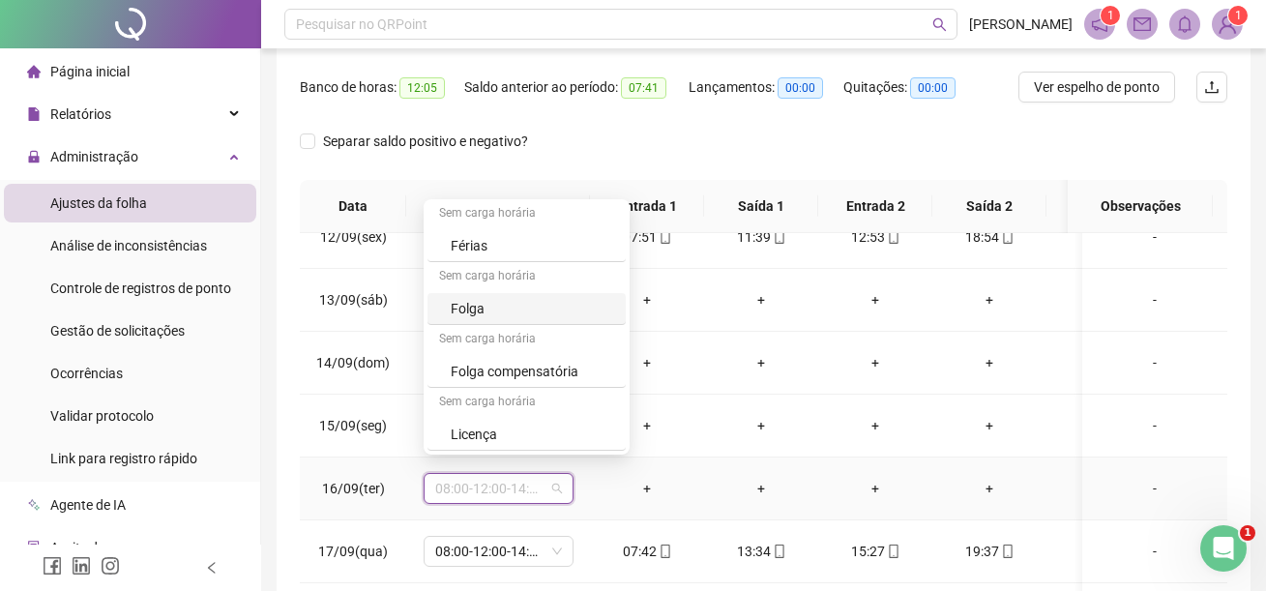
click at [468, 308] on div "Folga" at bounding box center [532, 308] width 163 height 21
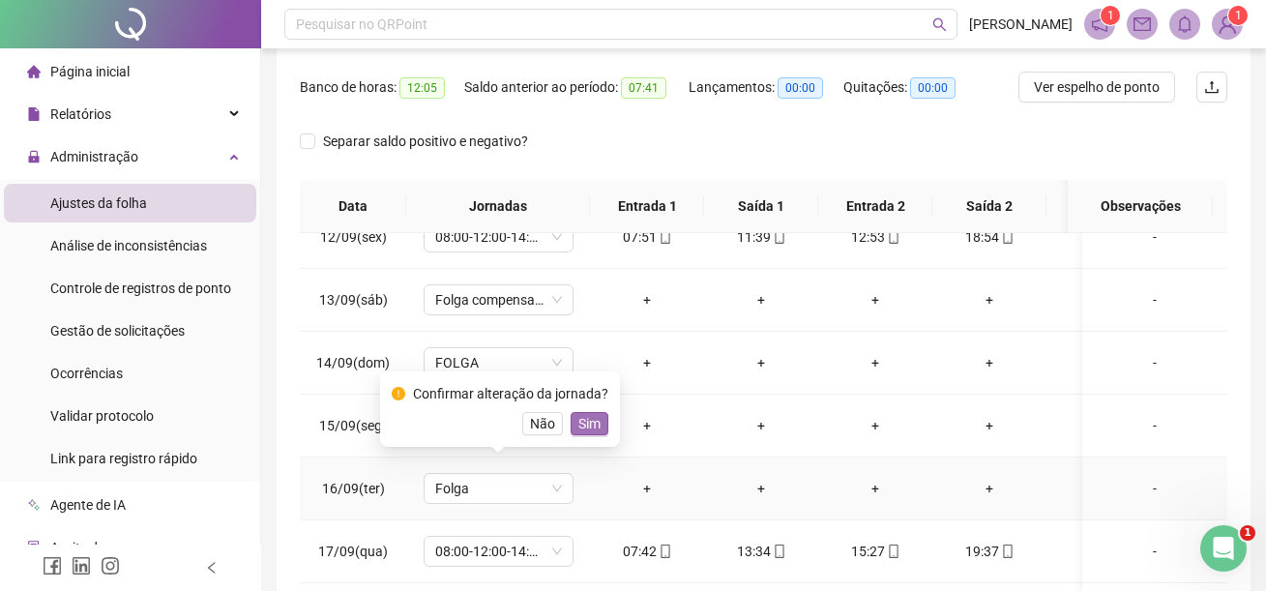
click at [578, 427] on span "Sim" at bounding box center [589, 423] width 22 height 21
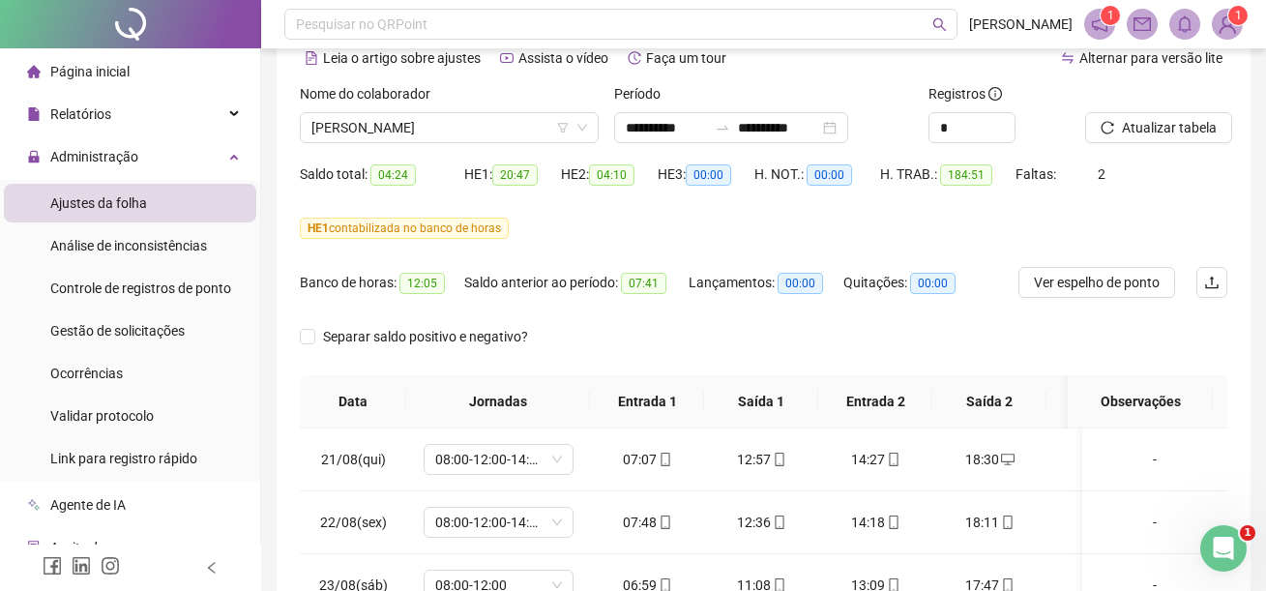
scroll to position [0, 0]
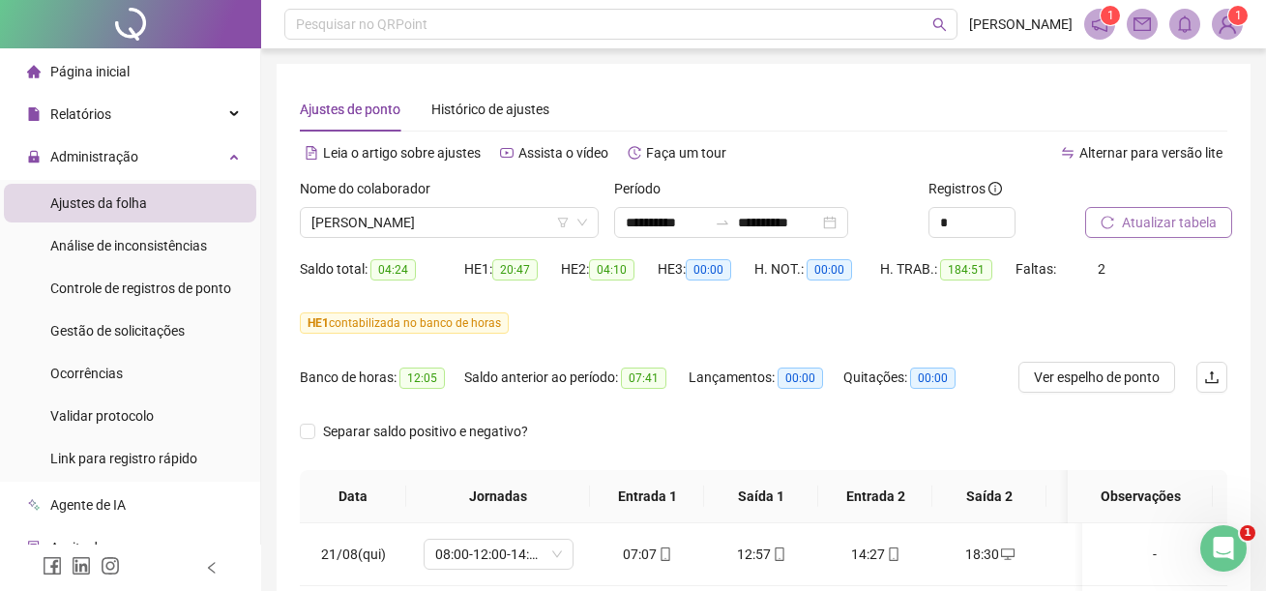
click at [1166, 222] on span "Atualizar tabela" at bounding box center [1169, 222] width 95 height 21
click at [1085, 375] on span "Ver espelho de ponto" at bounding box center [1097, 376] width 126 height 21
click at [514, 219] on span "[PERSON_NAME]" at bounding box center [449, 222] width 276 height 29
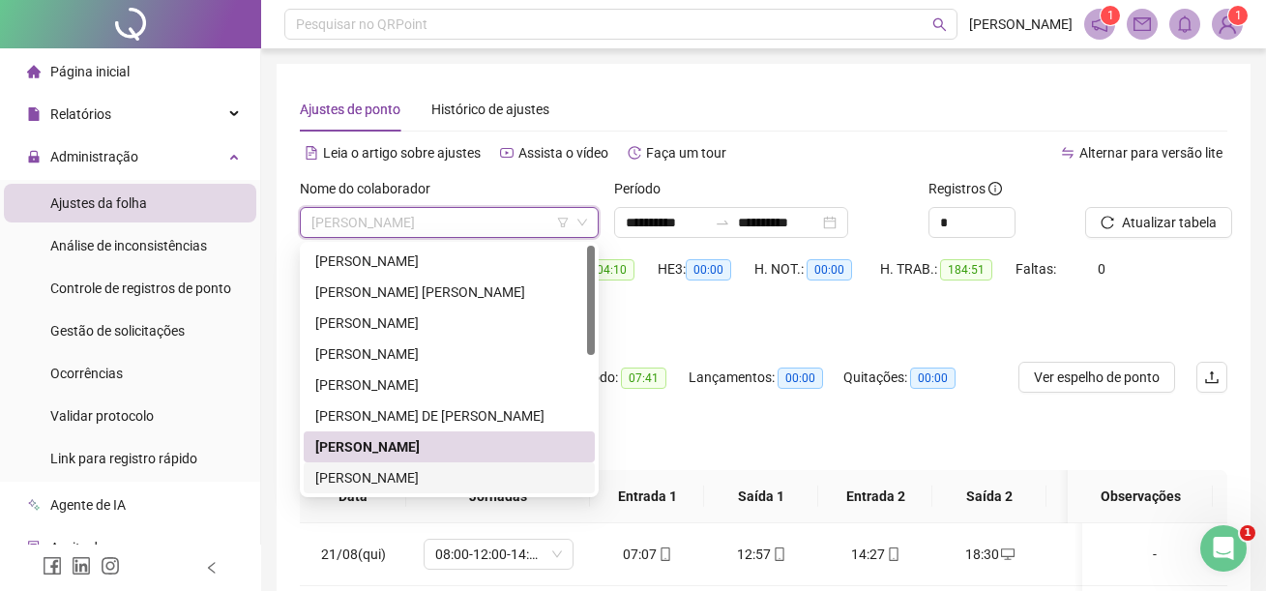
click at [421, 479] on div "[PERSON_NAME]" at bounding box center [449, 477] width 268 height 21
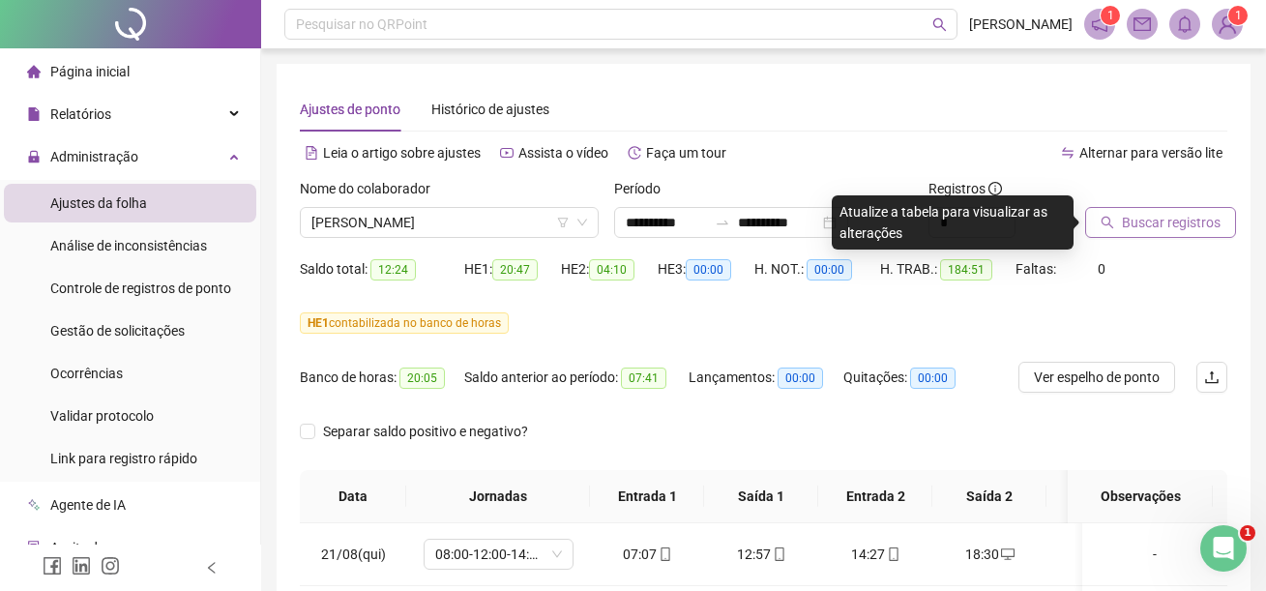
click at [1146, 225] on span "Buscar registros" at bounding box center [1171, 222] width 99 height 21
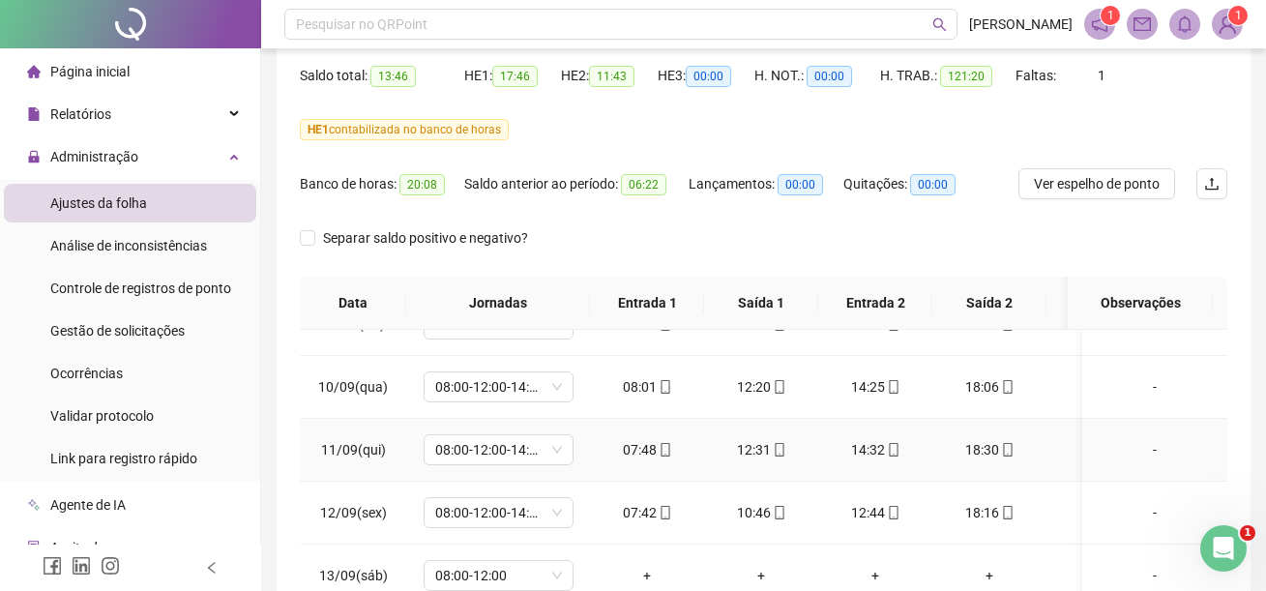
scroll to position [1328, 0]
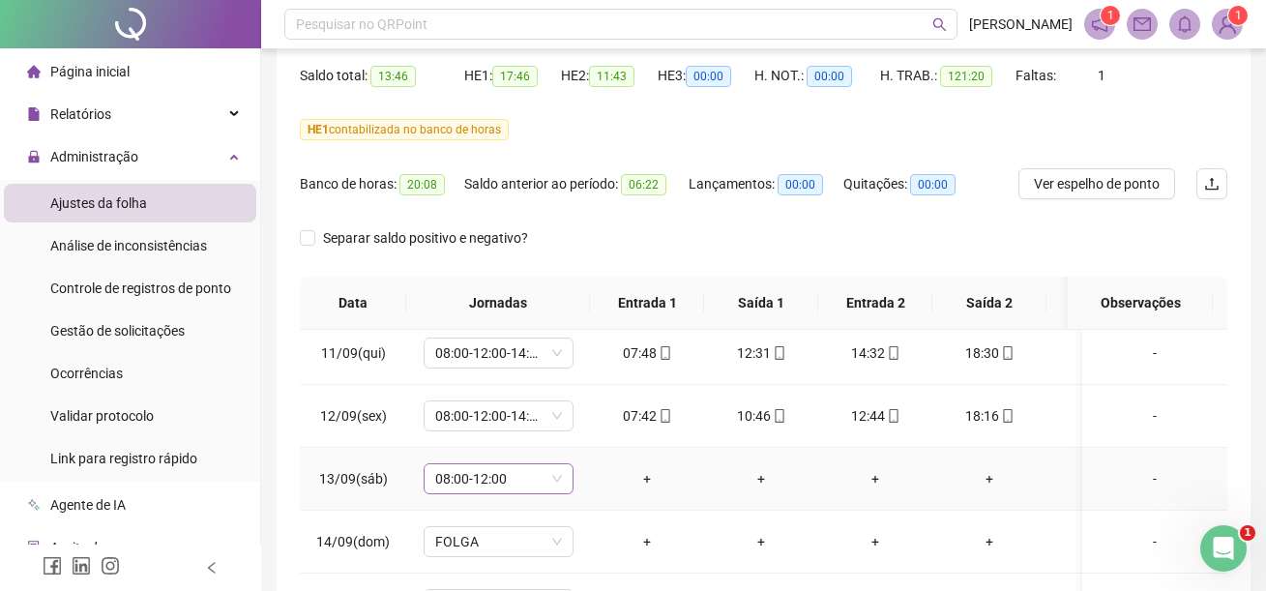
click at [554, 481] on span "08:00-12:00" at bounding box center [498, 478] width 127 height 29
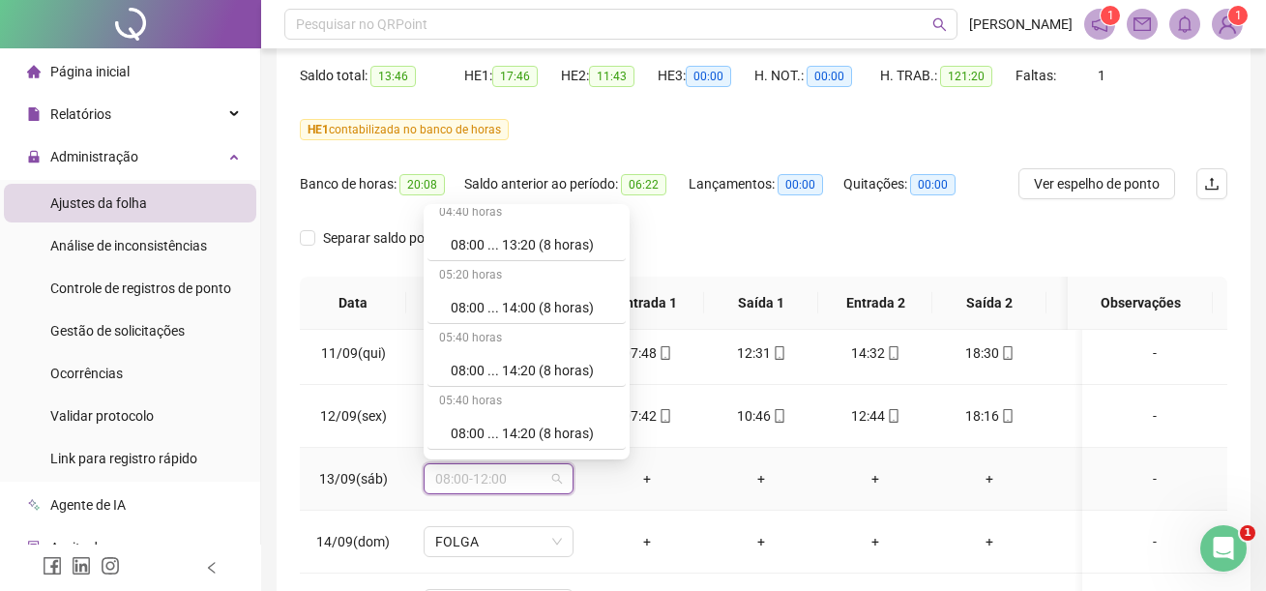
scroll to position [12198, 0]
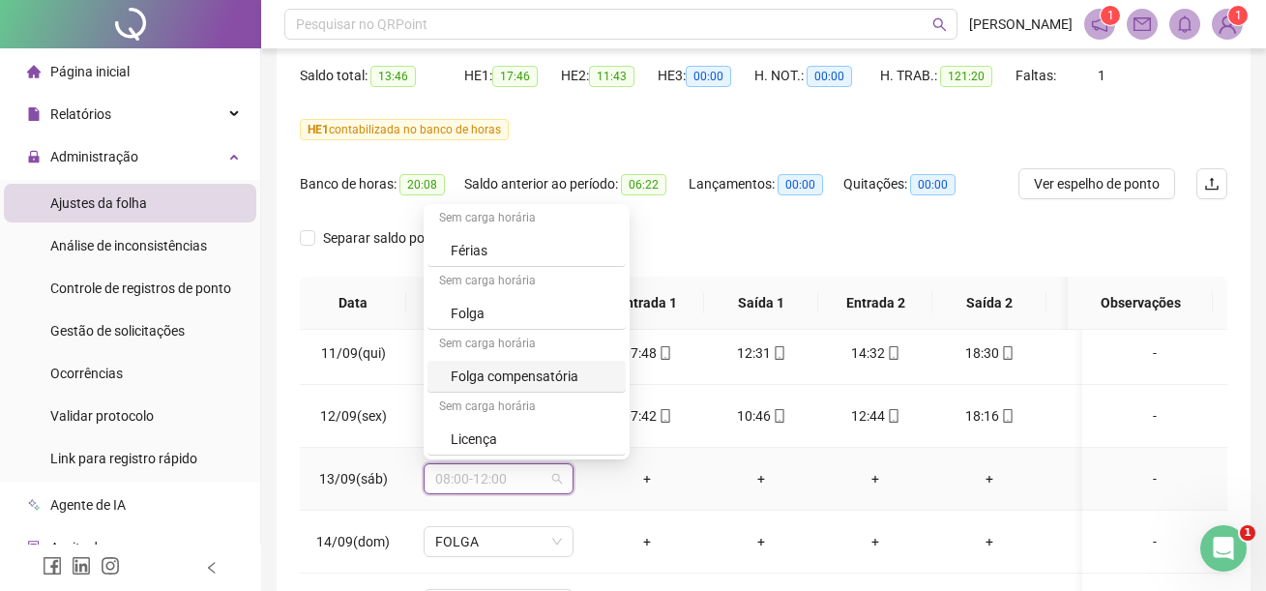
click at [512, 378] on div "Folga compensatória" at bounding box center [532, 376] width 163 height 21
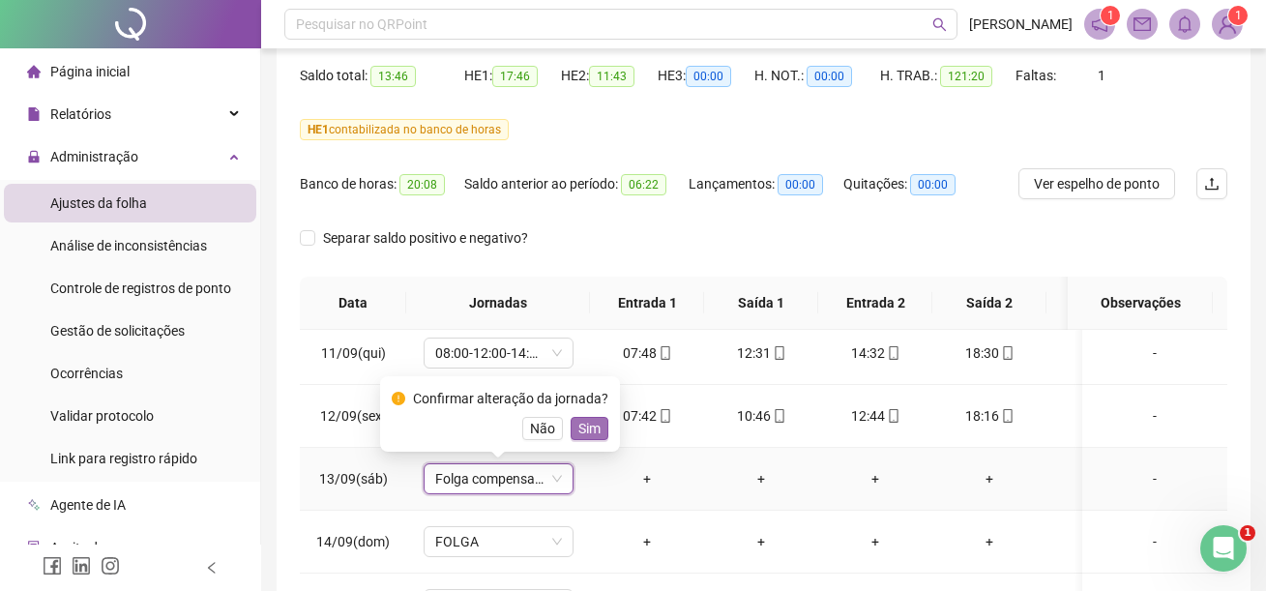
click at [587, 424] on span "Sim" at bounding box center [589, 428] width 22 height 21
click at [587, 424] on td "08:00-12:00-14:00-18:00" at bounding box center [498, 416] width 184 height 63
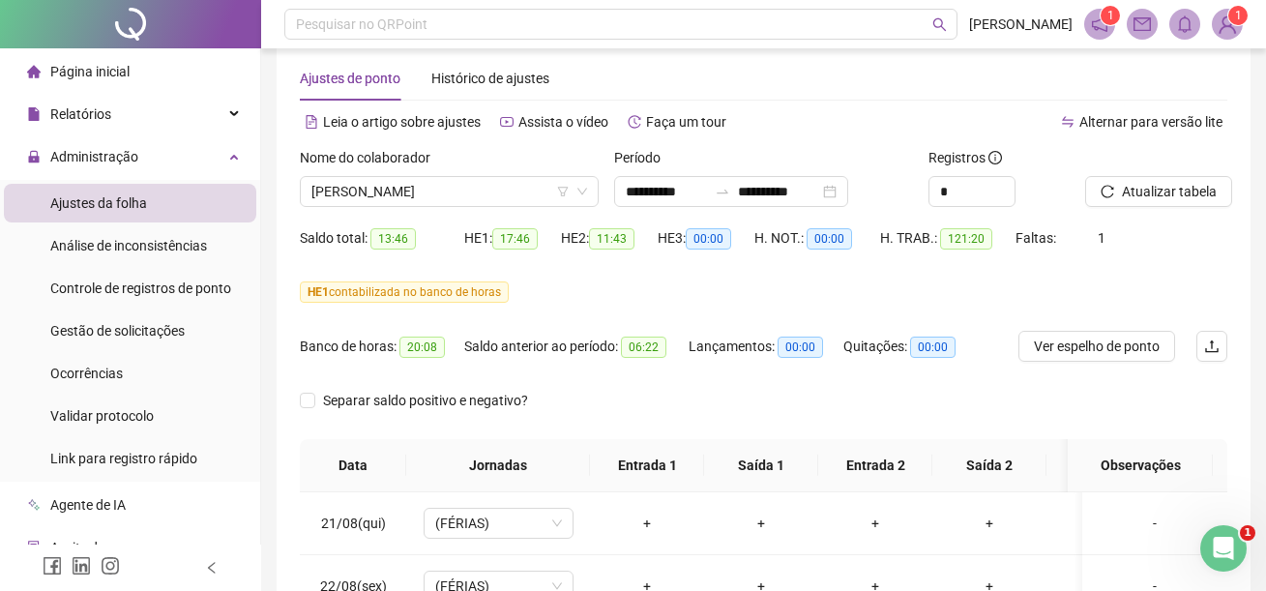
scroll to position [0, 0]
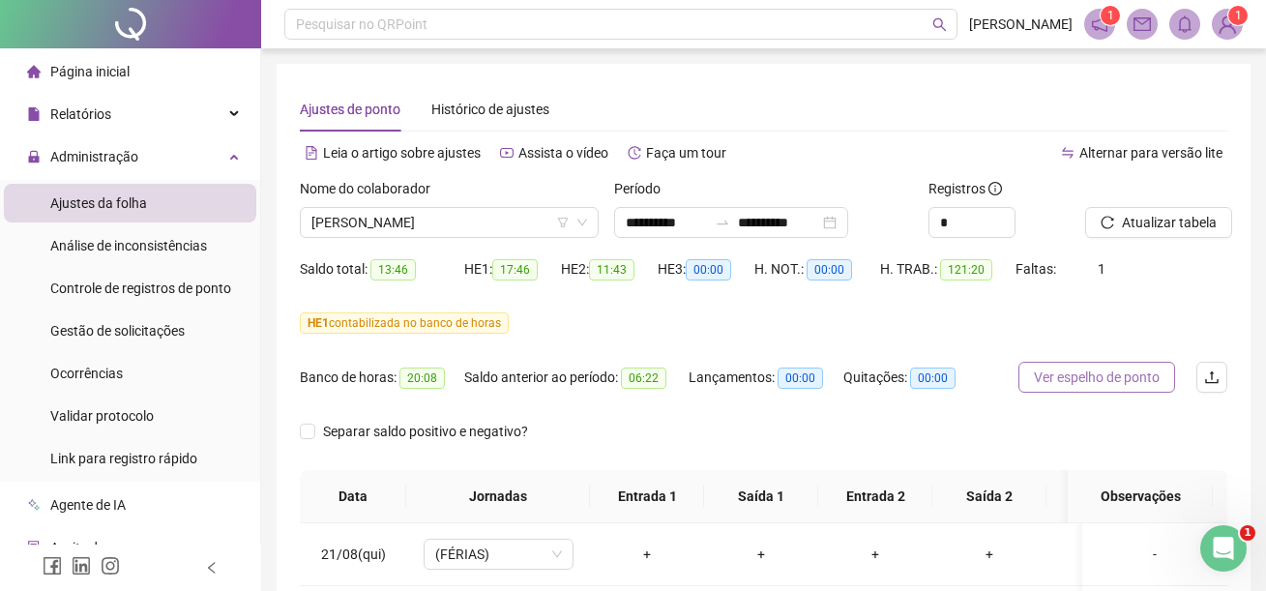
click at [1106, 371] on span "Ver espelho de ponto" at bounding box center [1097, 376] width 126 height 21
click at [1147, 228] on span "Atualizar tabela" at bounding box center [1169, 222] width 95 height 21
click at [1080, 390] on button "Ver espelho de ponto" at bounding box center [1096, 377] width 157 height 31
click at [1065, 377] on span "Ver espelho de ponto" at bounding box center [1097, 376] width 126 height 21
click at [496, 220] on span "[PERSON_NAME]" at bounding box center [449, 222] width 276 height 29
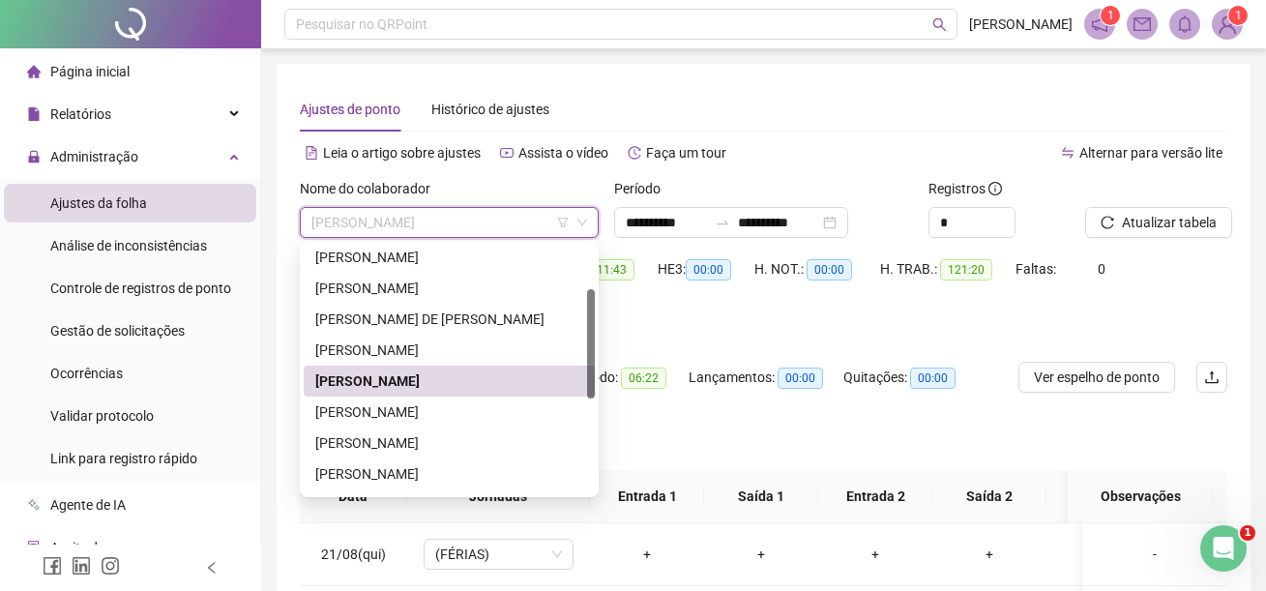
scroll to position [193, 0]
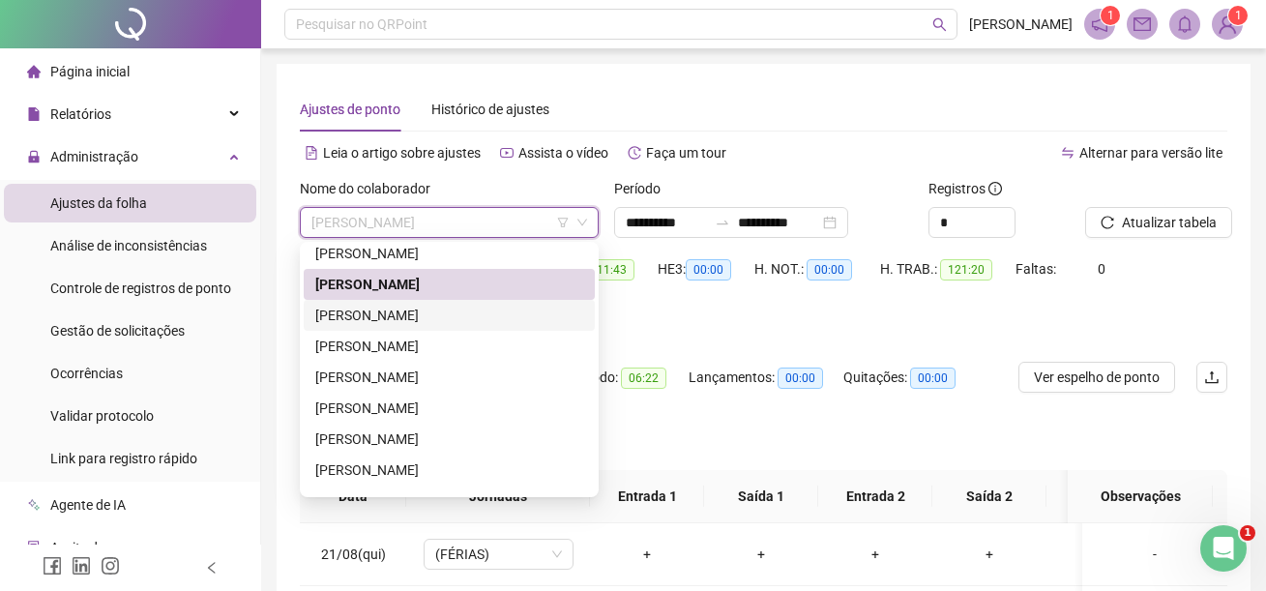
click at [422, 321] on div "[PERSON_NAME]" at bounding box center [449, 315] width 268 height 21
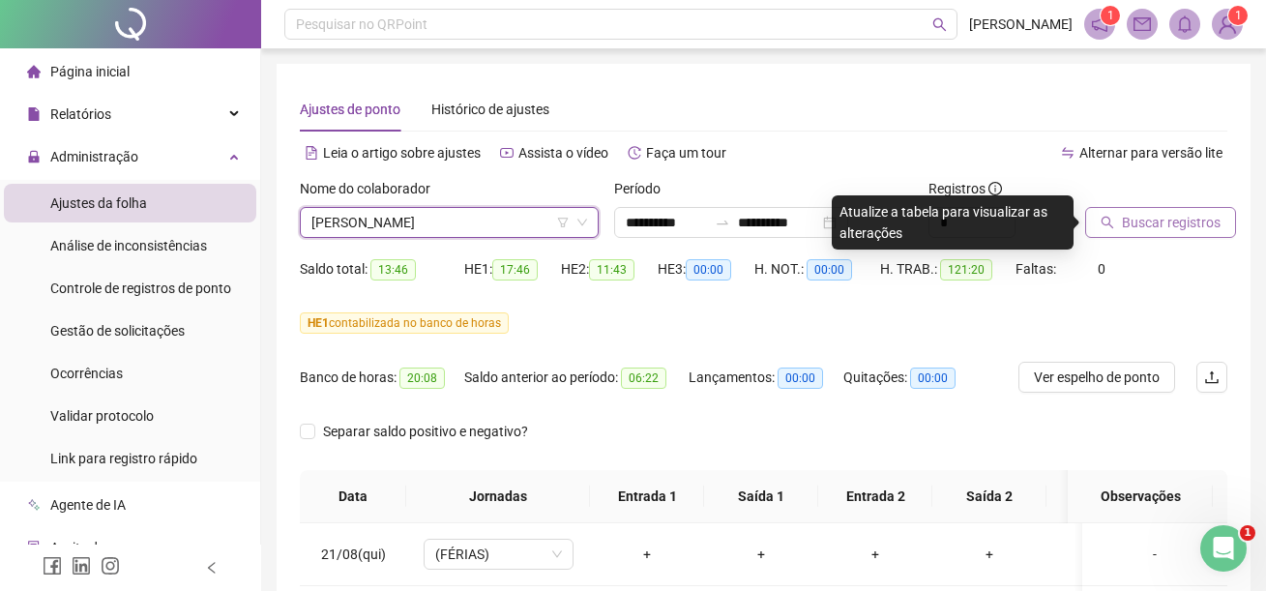
click at [1161, 226] on span "Buscar registros" at bounding box center [1171, 222] width 99 height 21
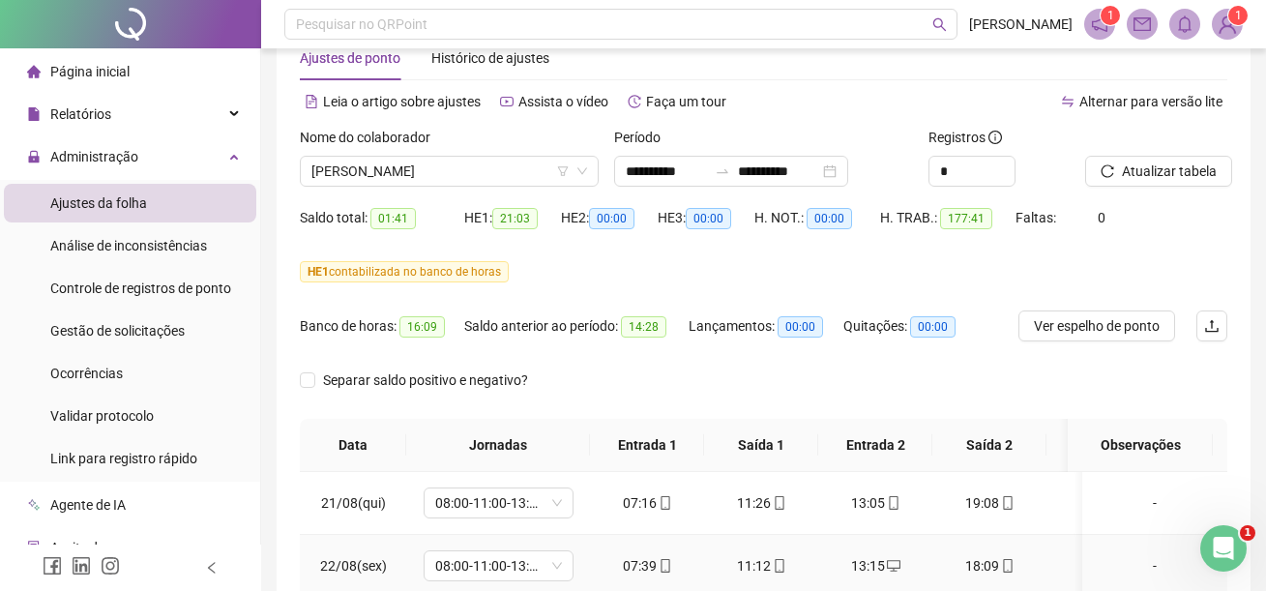
scroll to position [0, 0]
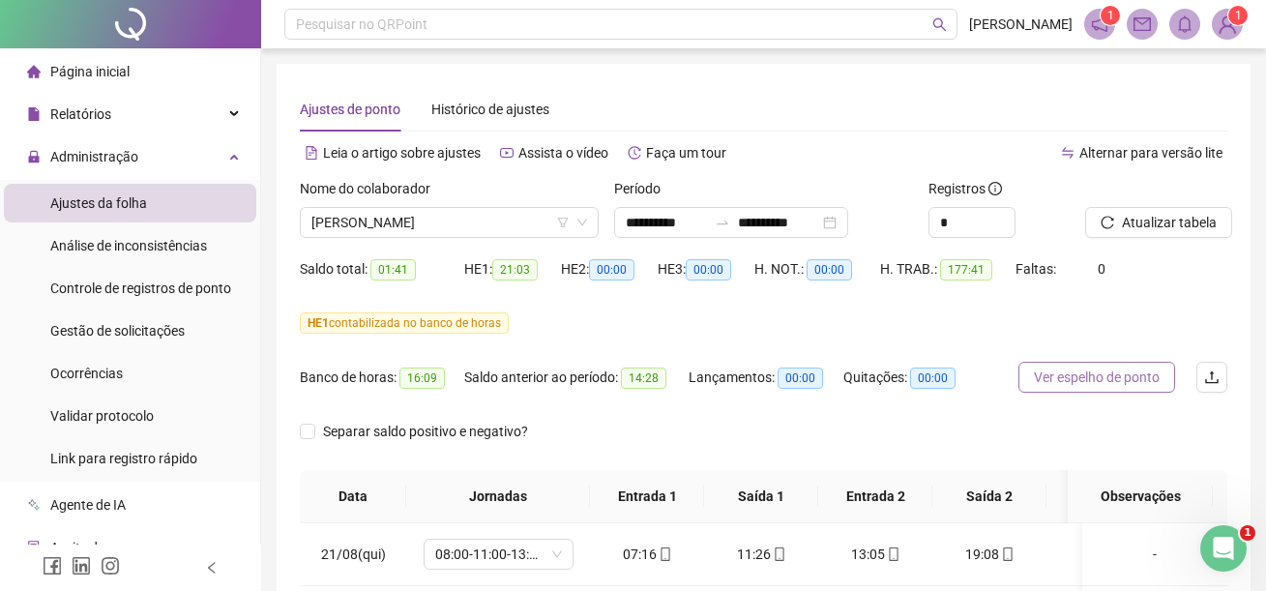
click at [1058, 375] on span "Ver espelho de ponto" at bounding box center [1097, 376] width 126 height 21
click at [519, 226] on span "[PERSON_NAME]" at bounding box center [449, 222] width 276 height 29
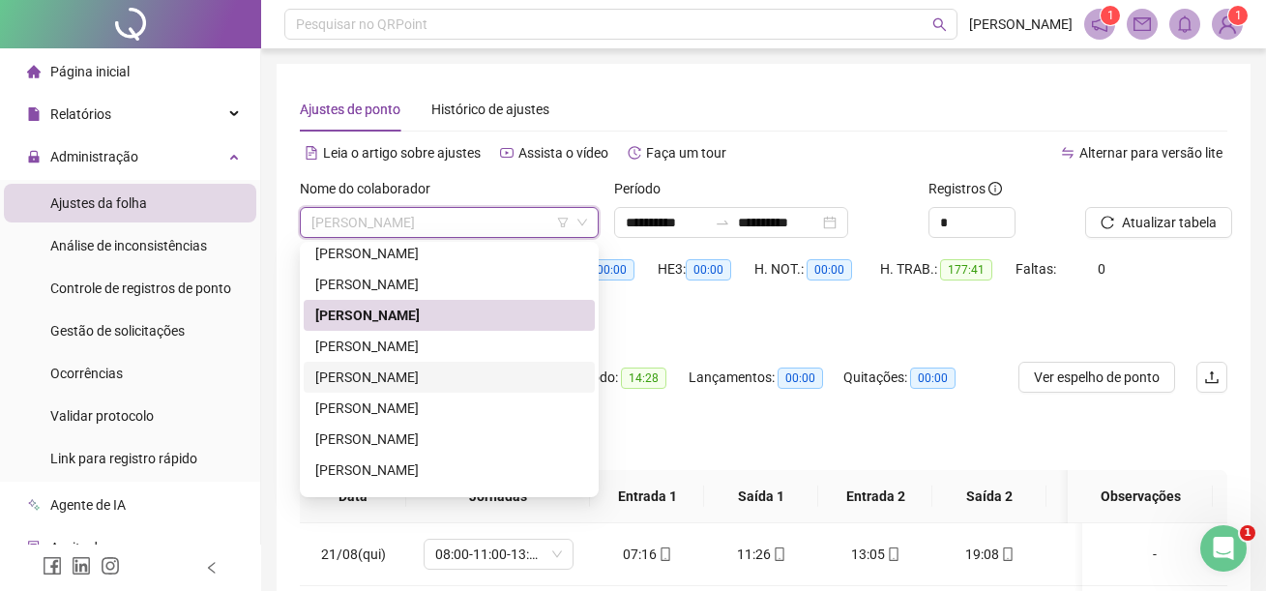
click at [454, 373] on div "[PERSON_NAME]" at bounding box center [449, 376] width 268 height 21
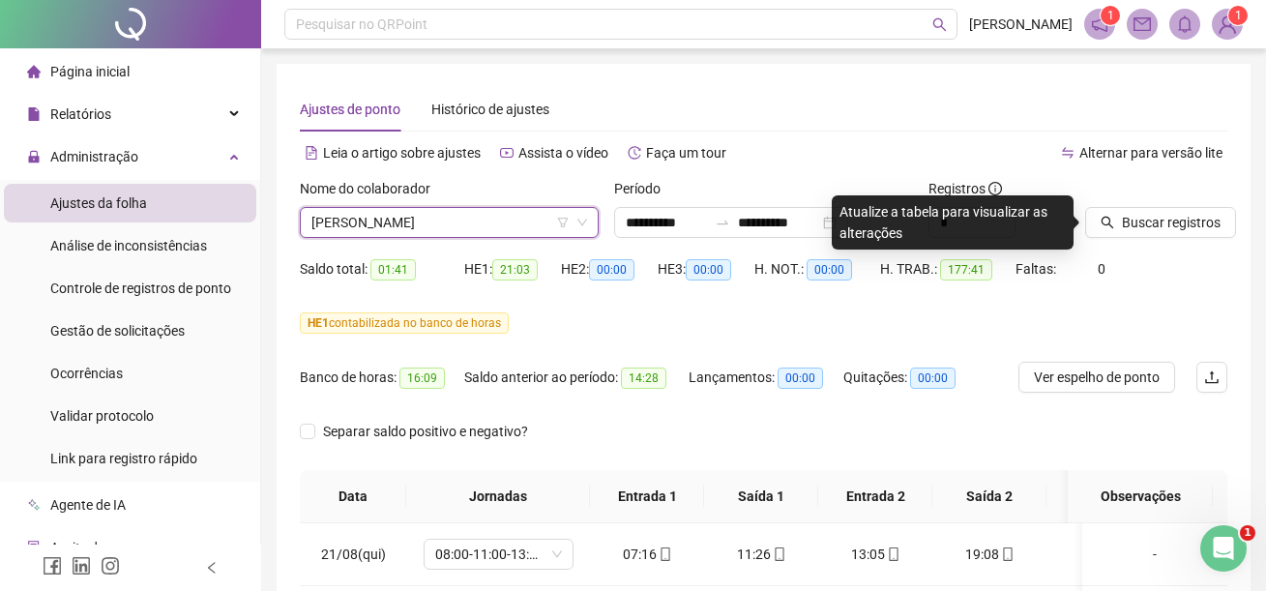
click at [983, 115] on div "Ajustes de ponto Histórico de ajustes" at bounding box center [763, 109] width 927 height 44
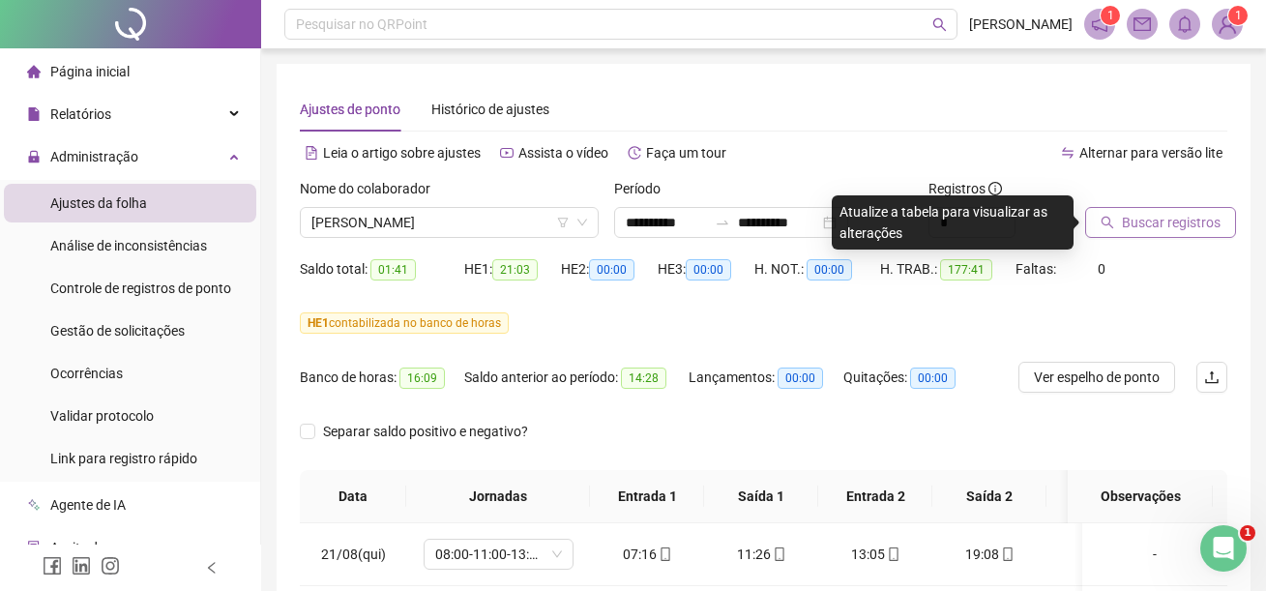
click at [1153, 225] on span "Buscar registros" at bounding box center [1171, 222] width 99 height 21
